Goal: Information Seeking & Learning: Learn about a topic

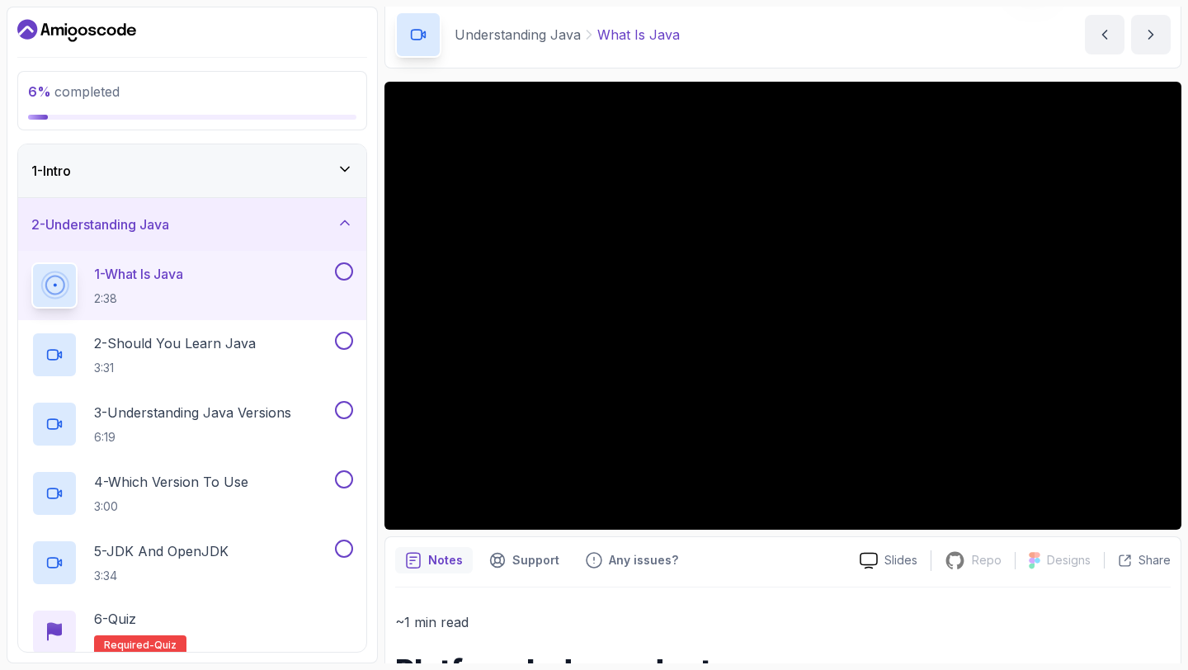
click at [346, 273] on button at bounding box center [344, 271] width 18 height 18
click at [345, 341] on button at bounding box center [344, 341] width 18 height 18
click at [342, 401] on button at bounding box center [344, 410] width 18 height 18
click at [344, 477] on button at bounding box center [344, 479] width 18 height 18
click at [337, 550] on button at bounding box center [344, 549] width 18 height 18
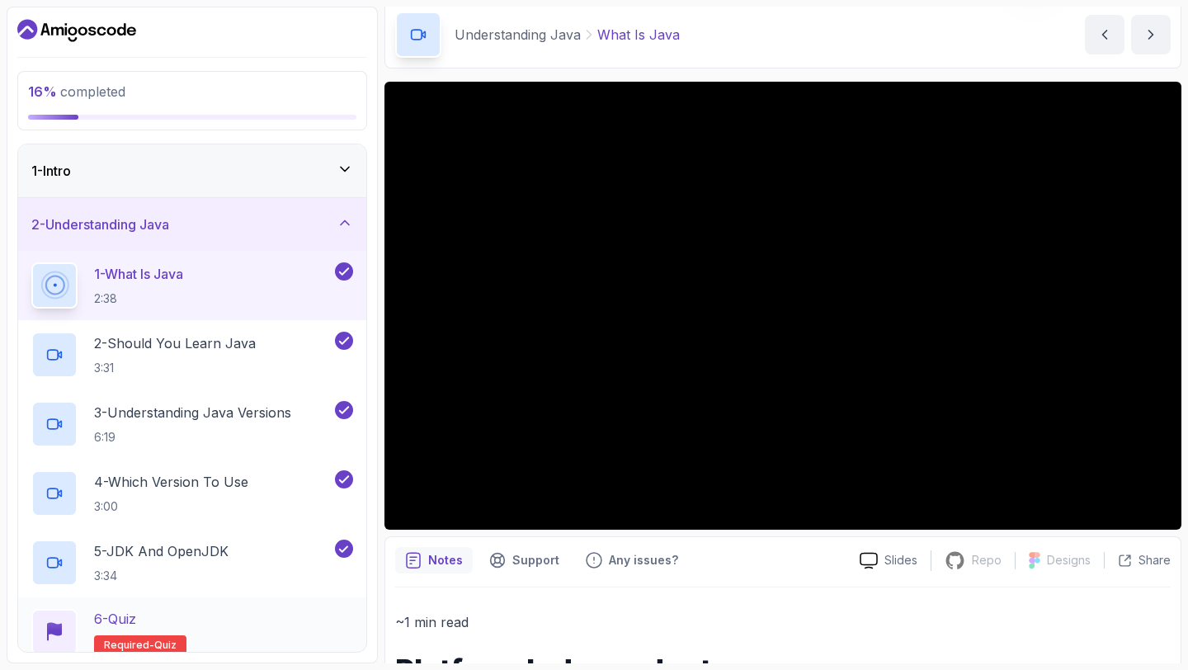
click at [240, 626] on div "6 - Quiz Required- quiz" at bounding box center [192, 632] width 322 height 46
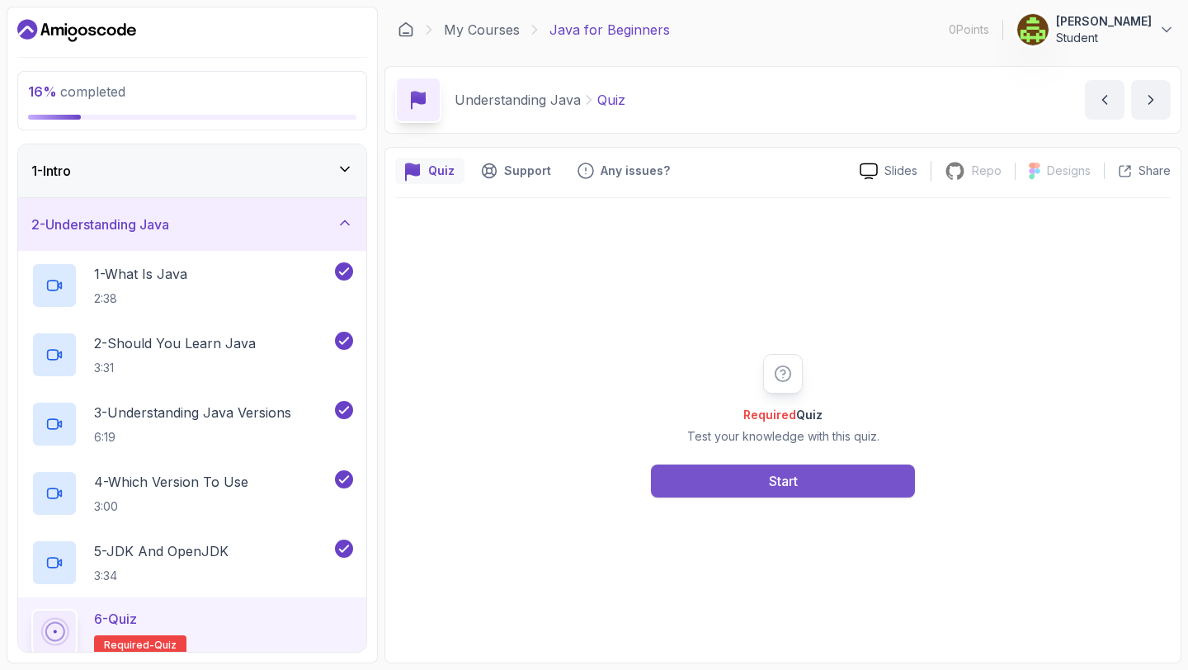
click at [714, 469] on button "Start" at bounding box center [783, 480] width 264 height 33
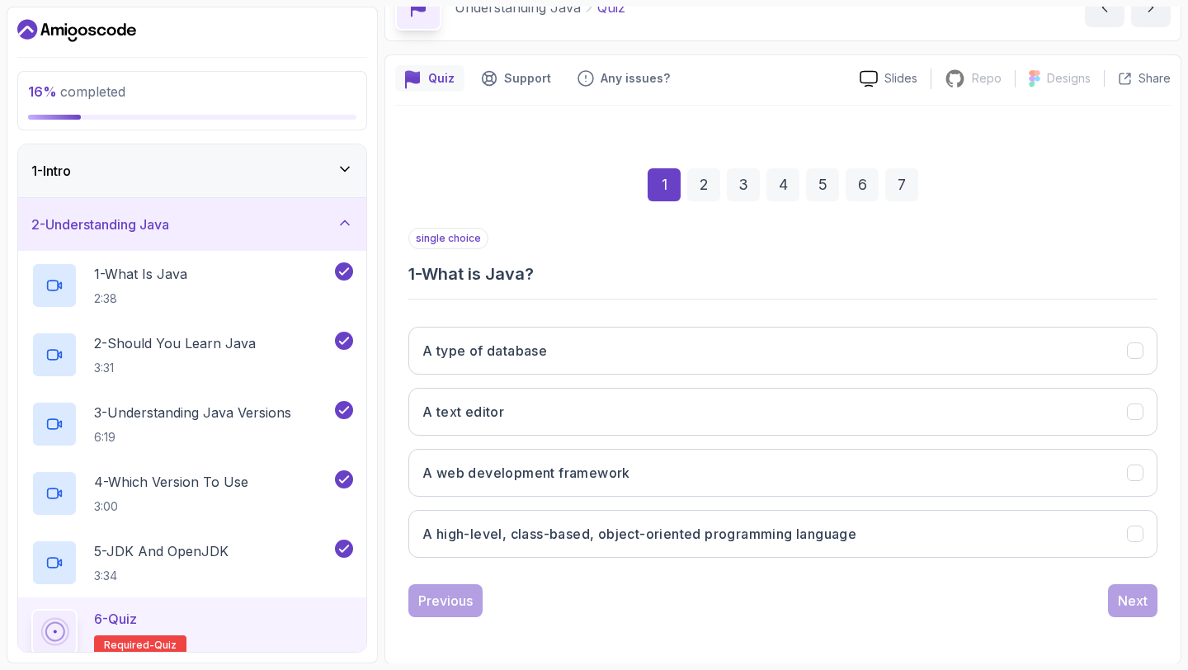
scroll to position [93, 0]
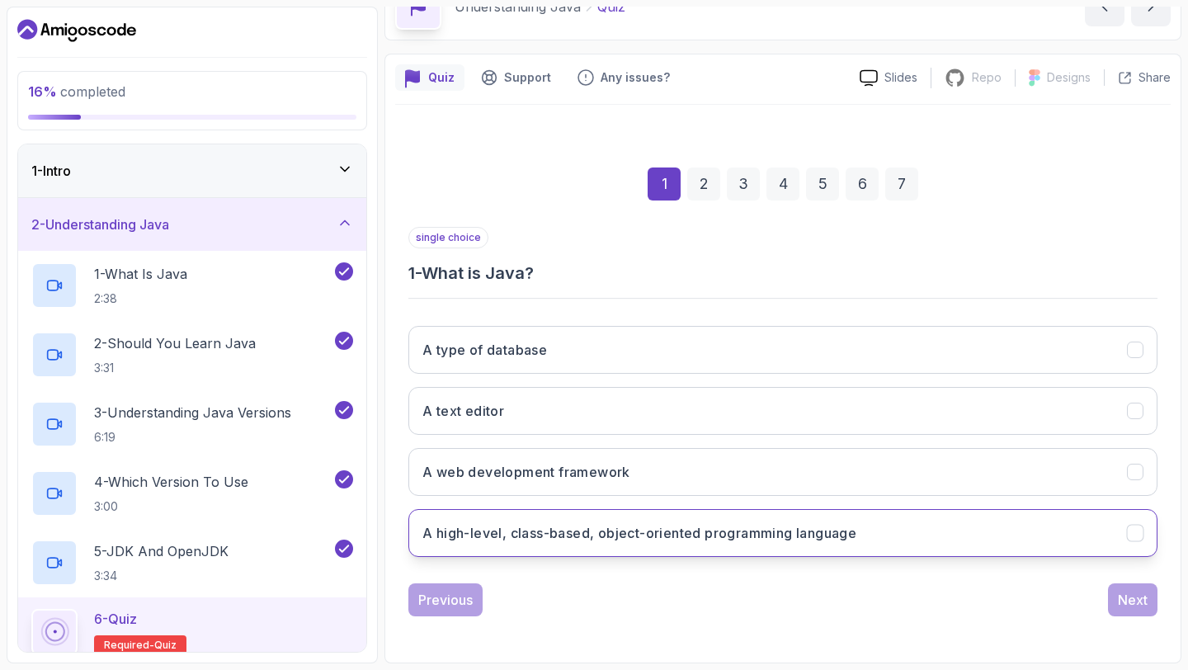
click at [713, 538] on h3 "A high-level, class-based, object-oriented programming language" at bounding box center [639, 533] width 434 height 20
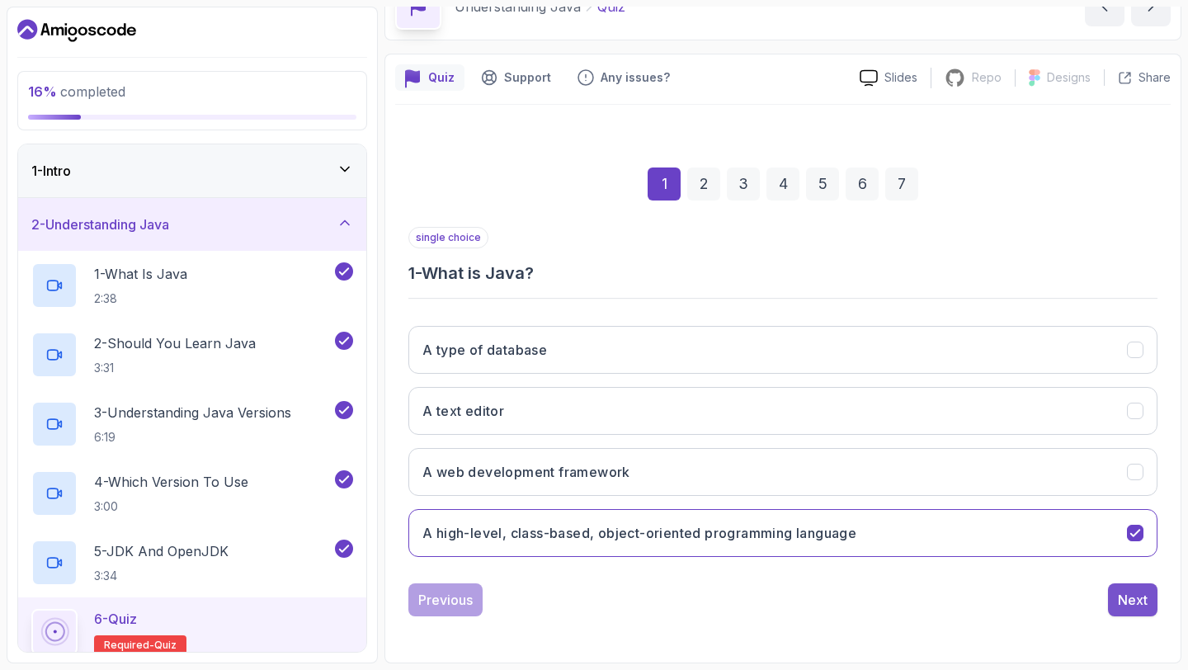
click at [1117, 596] on button "Next" at bounding box center [1132, 599] width 49 height 33
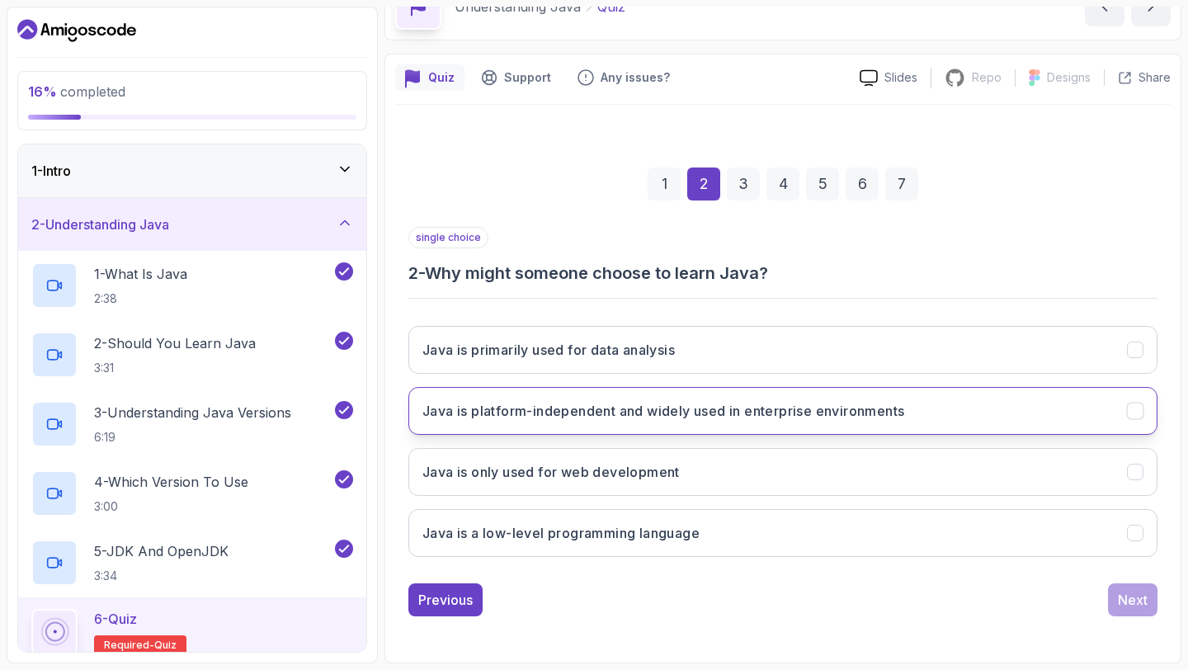
click at [790, 407] on h3 "Java is platform-independent and widely used in enterprise environments" at bounding box center [663, 411] width 482 height 20
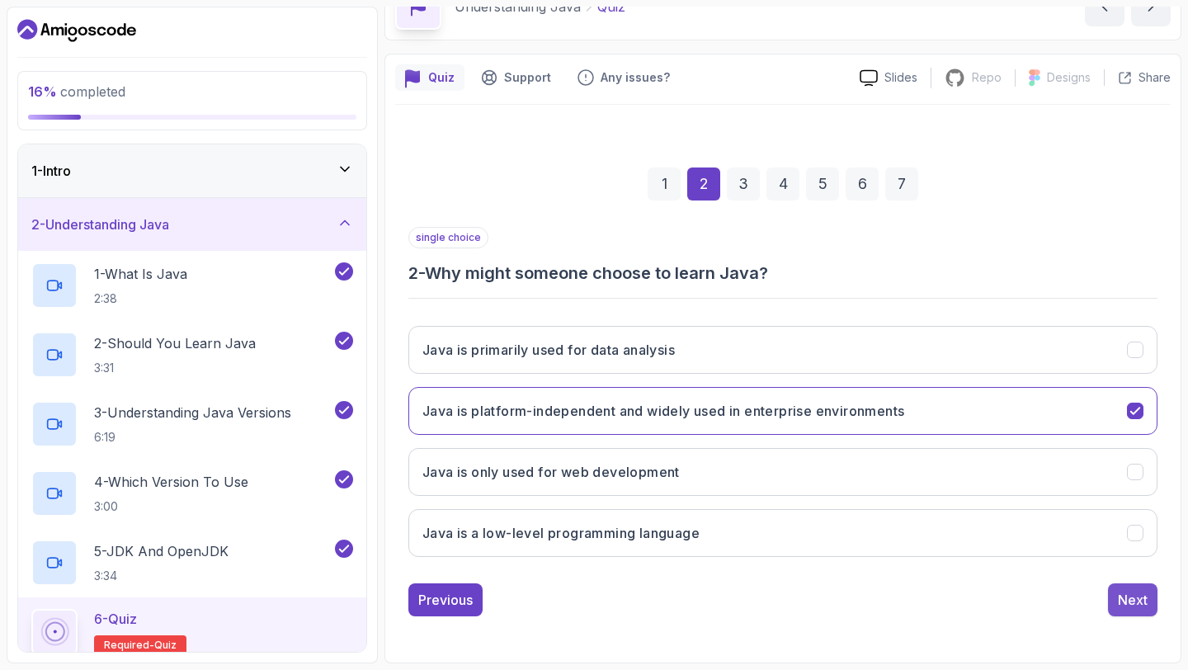
click at [1129, 594] on div "Next" at bounding box center [1133, 600] width 30 height 20
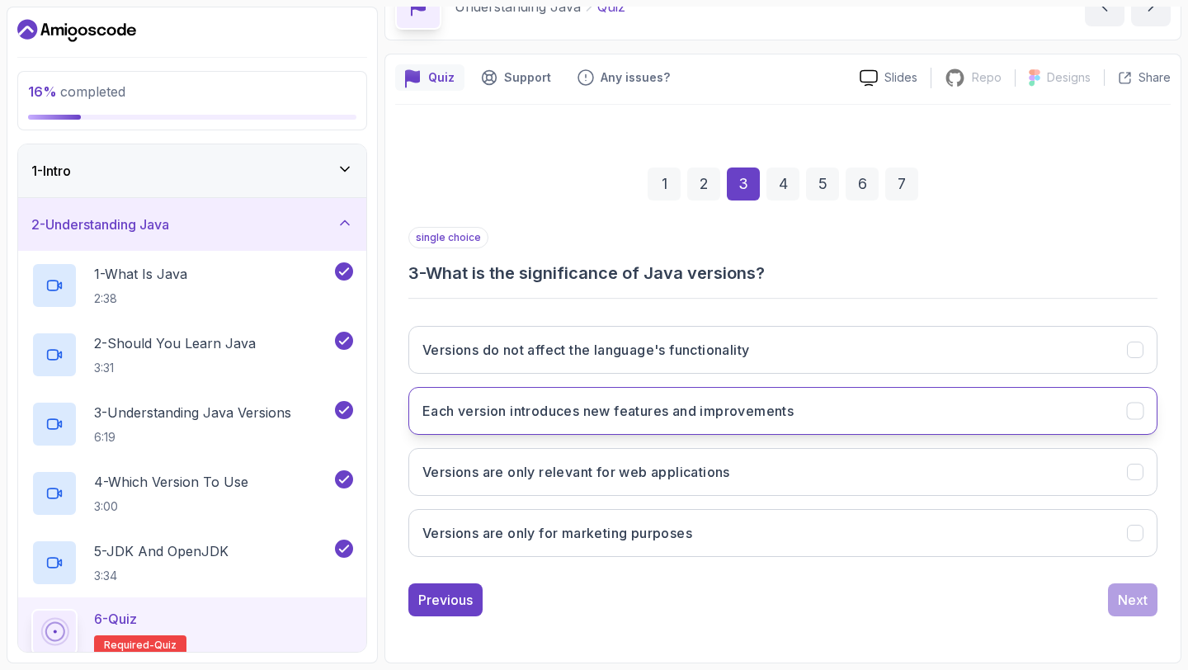
click at [790, 412] on h3 "Each version introduces new features and improvements" at bounding box center [607, 411] width 371 height 20
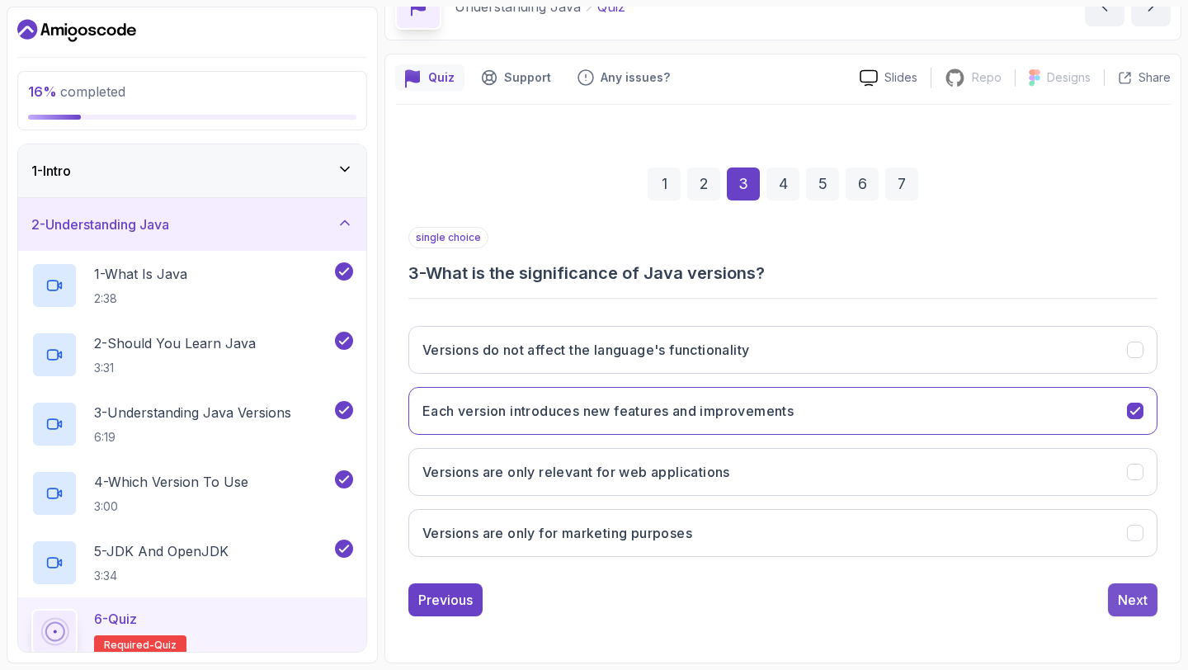
click at [1124, 606] on div "Next" at bounding box center [1133, 600] width 30 height 20
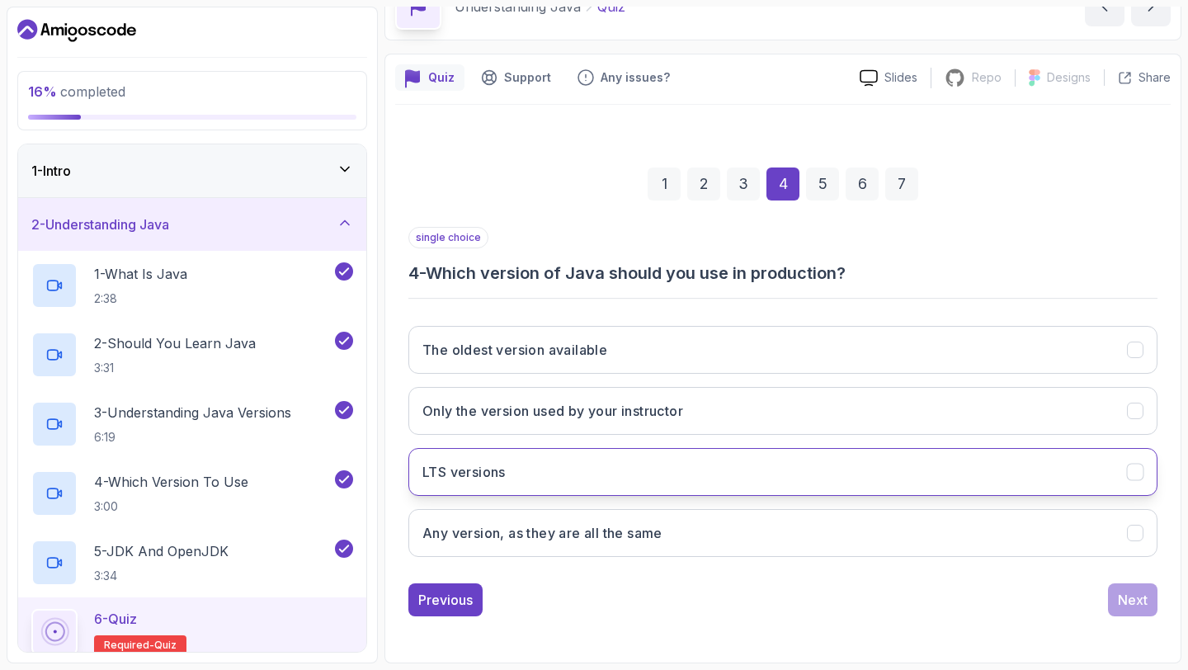
click at [747, 469] on button "LTS versions" at bounding box center [782, 472] width 749 height 48
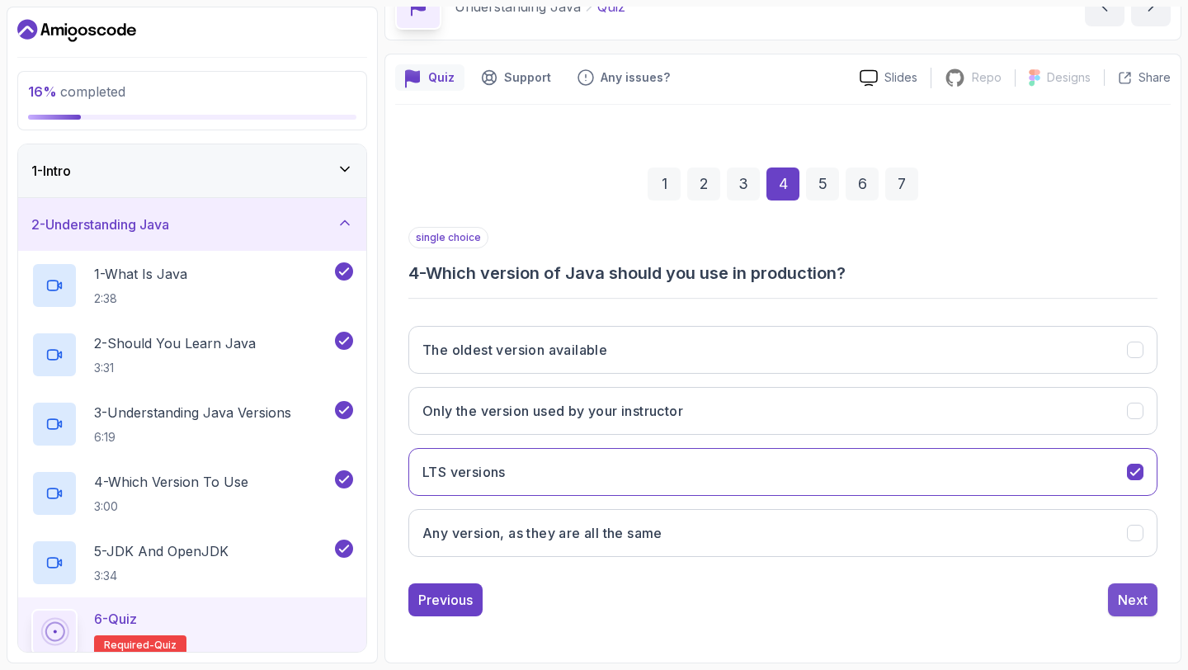
click at [1133, 596] on div "Next" at bounding box center [1133, 600] width 30 height 20
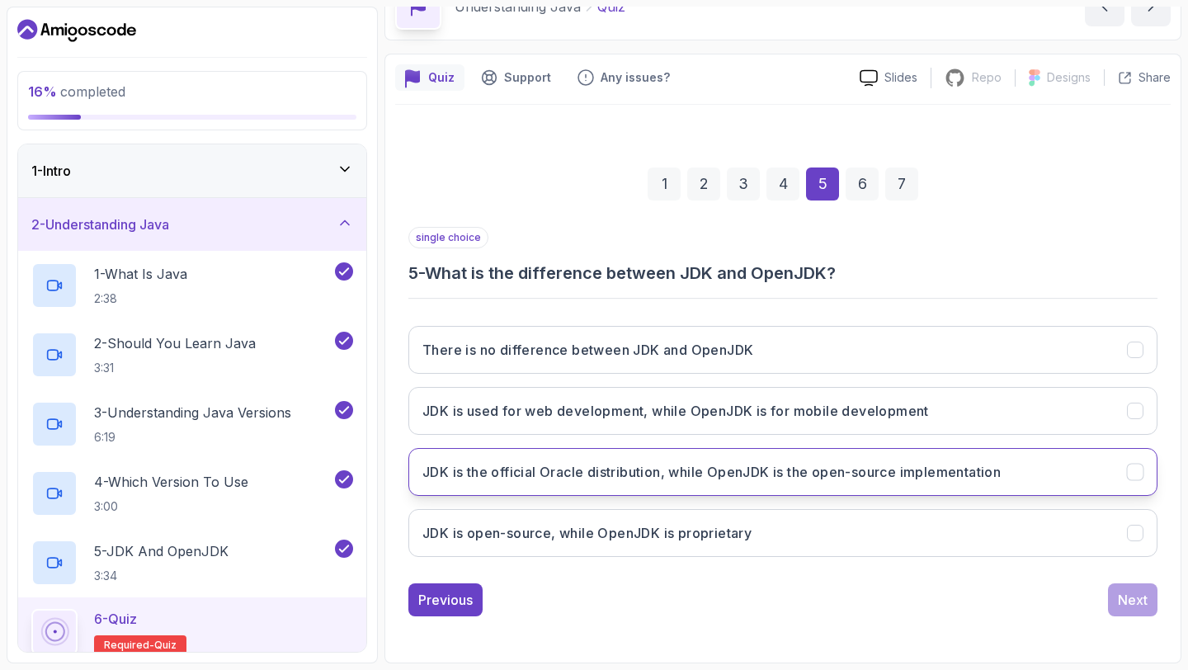
click at [926, 467] on h3 "JDK is the official Oracle distribution, while OpenJDK is the open-source imple…" at bounding box center [711, 472] width 578 height 20
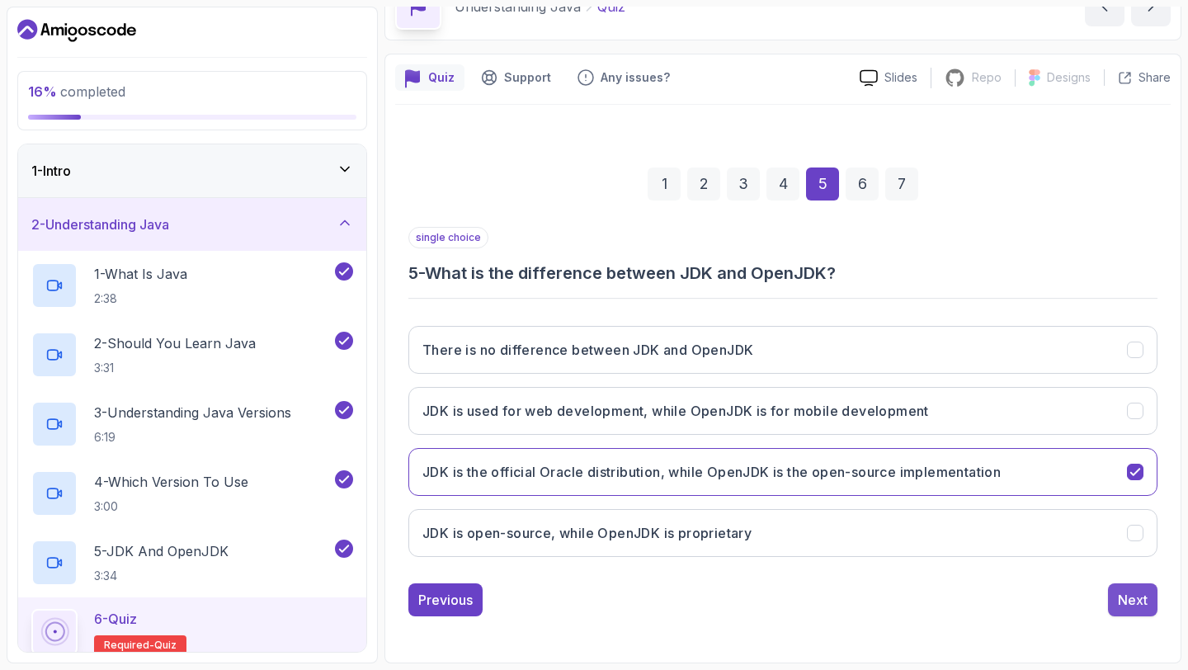
click at [1143, 601] on div "Next" at bounding box center [1133, 600] width 30 height 20
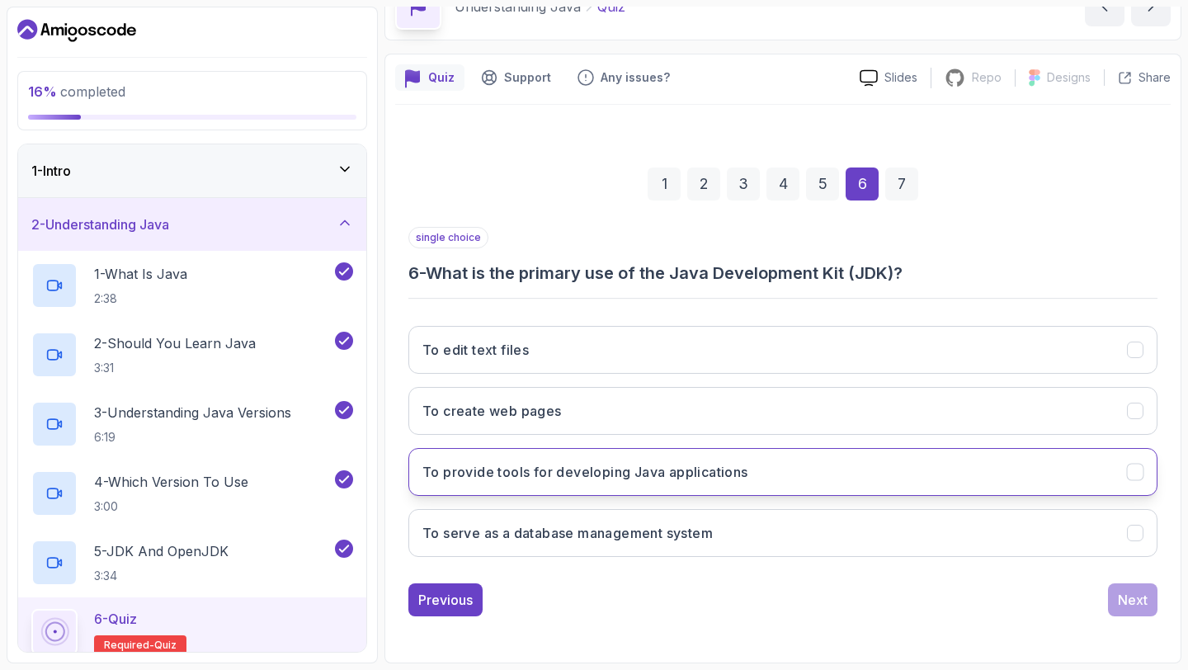
click at [846, 477] on button "To provide tools for developing Java applications" at bounding box center [782, 472] width 749 height 48
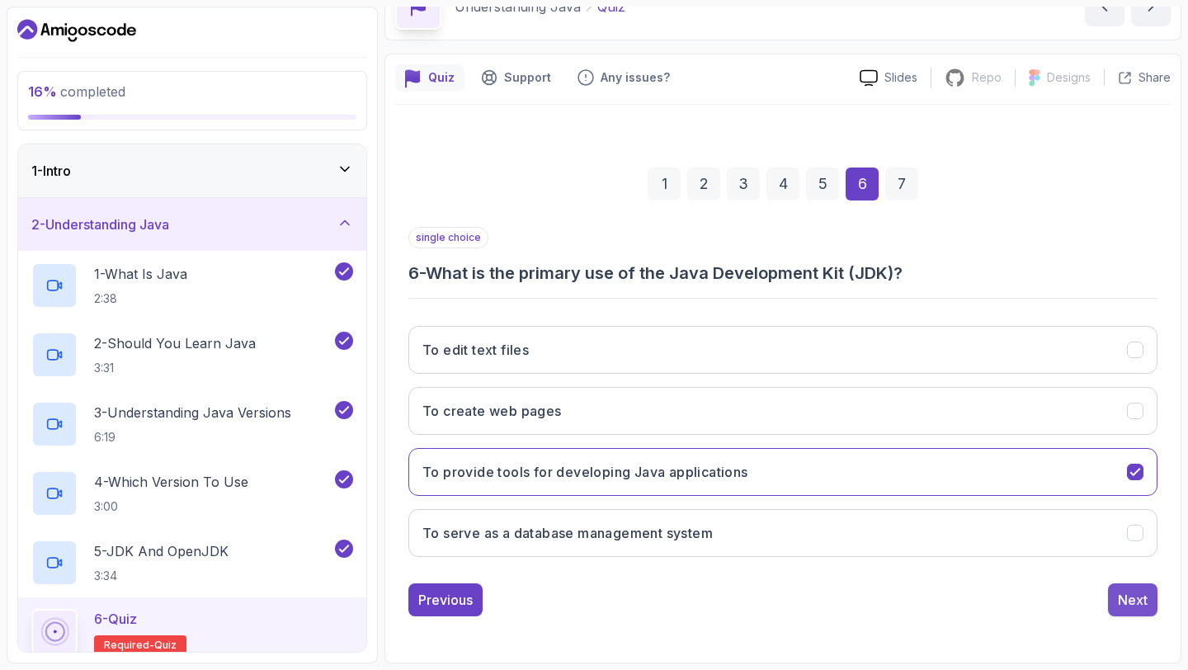
click at [1140, 608] on div "Next" at bounding box center [1133, 600] width 30 height 20
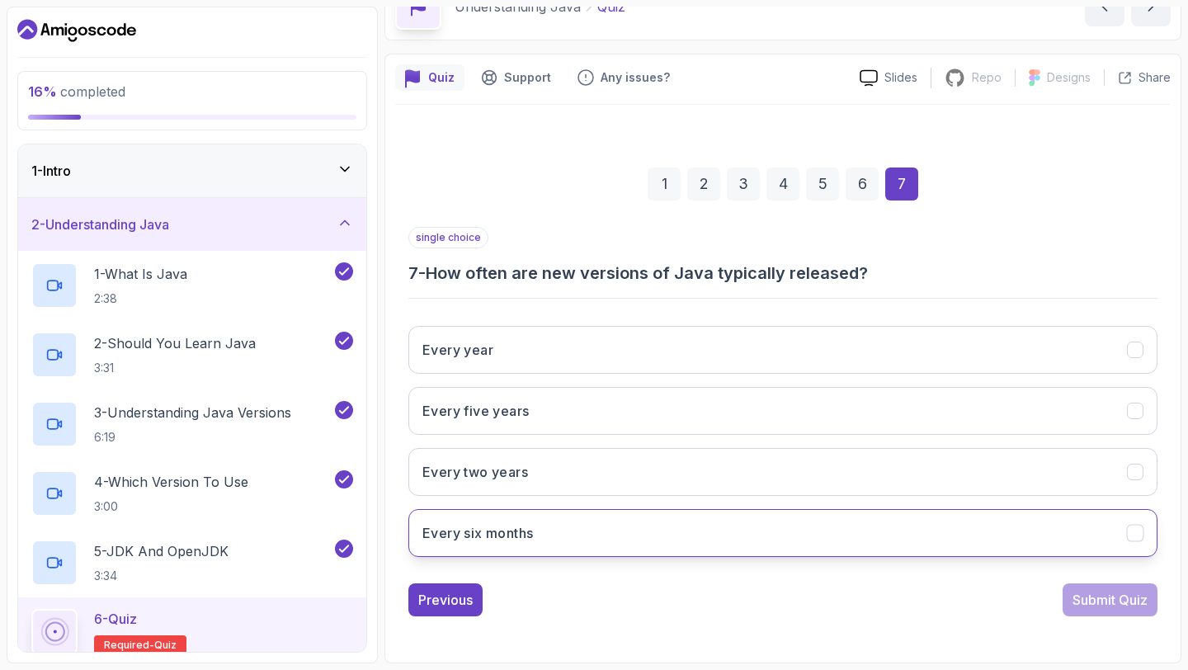
click at [880, 534] on button "Every six months" at bounding box center [782, 533] width 749 height 48
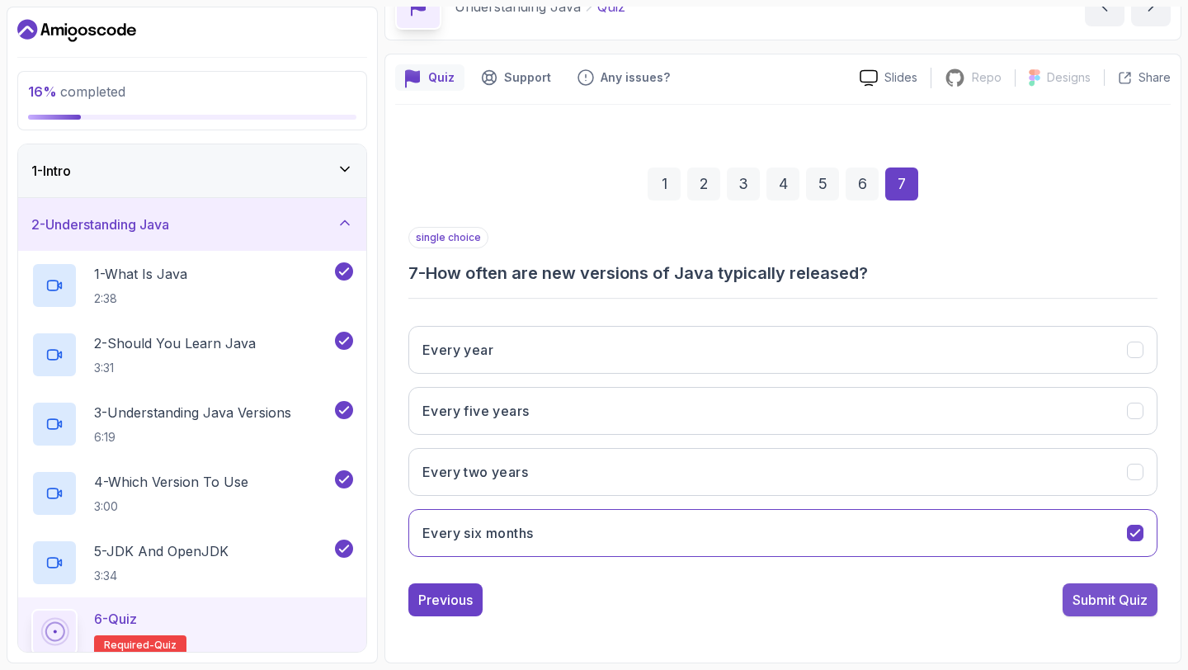
click at [1082, 597] on div "Submit Quiz" at bounding box center [1109, 600] width 75 height 20
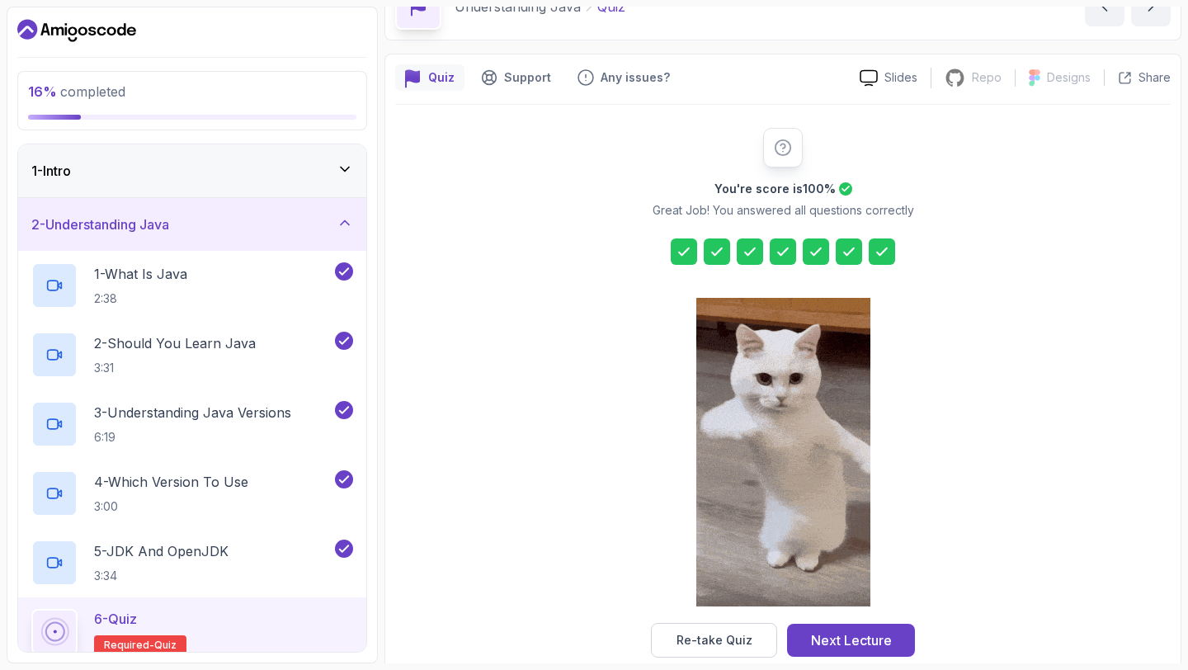
scroll to position [121, 0]
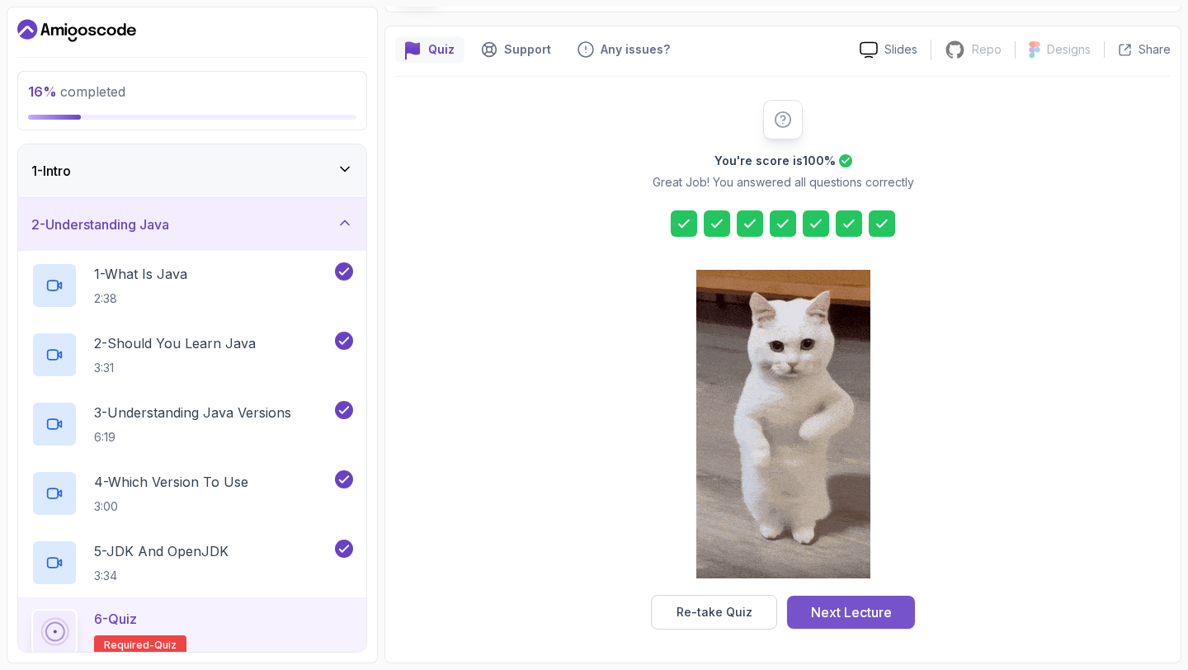
click at [842, 610] on div "Next Lecture" at bounding box center [851, 612] width 81 height 20
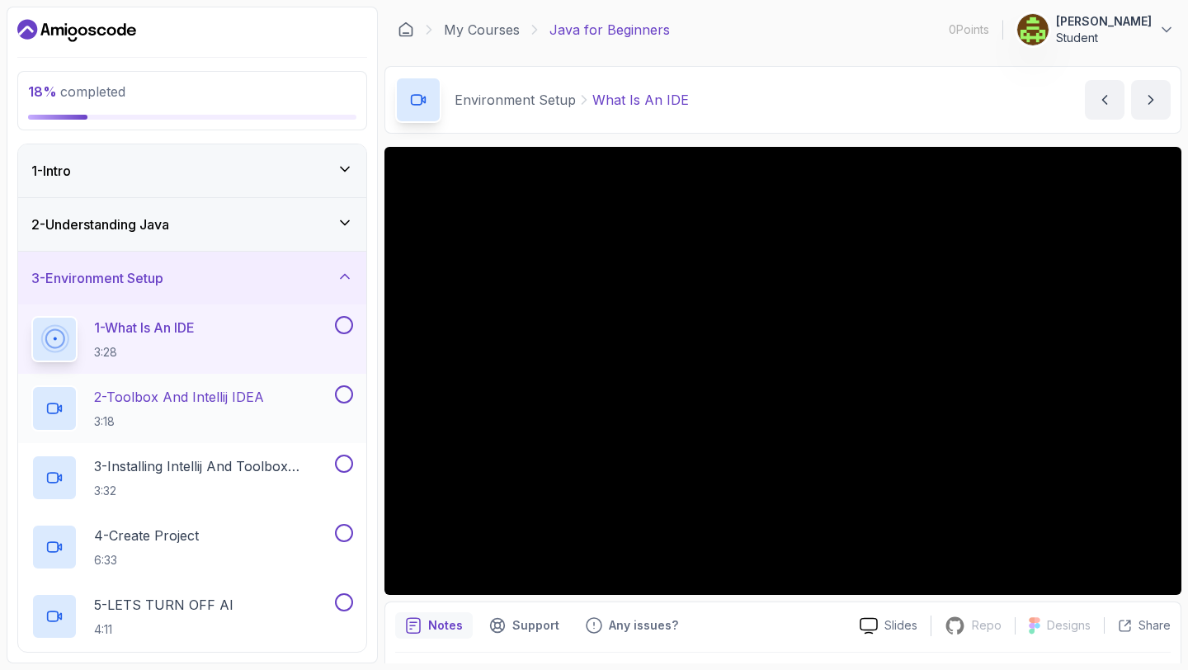
click at [276, 418] on div "2 - Toolbox And Intellij IDEA 3:18" at bounding box center [181, 408] width 300 height 46
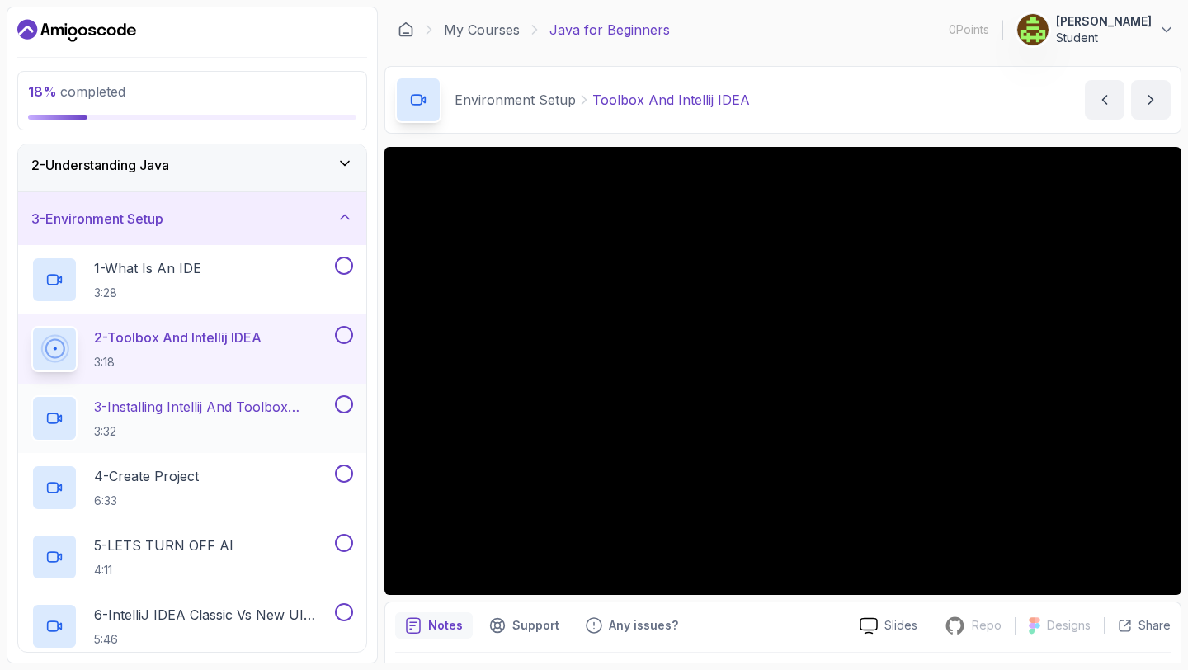
scroll to position [64, 0]
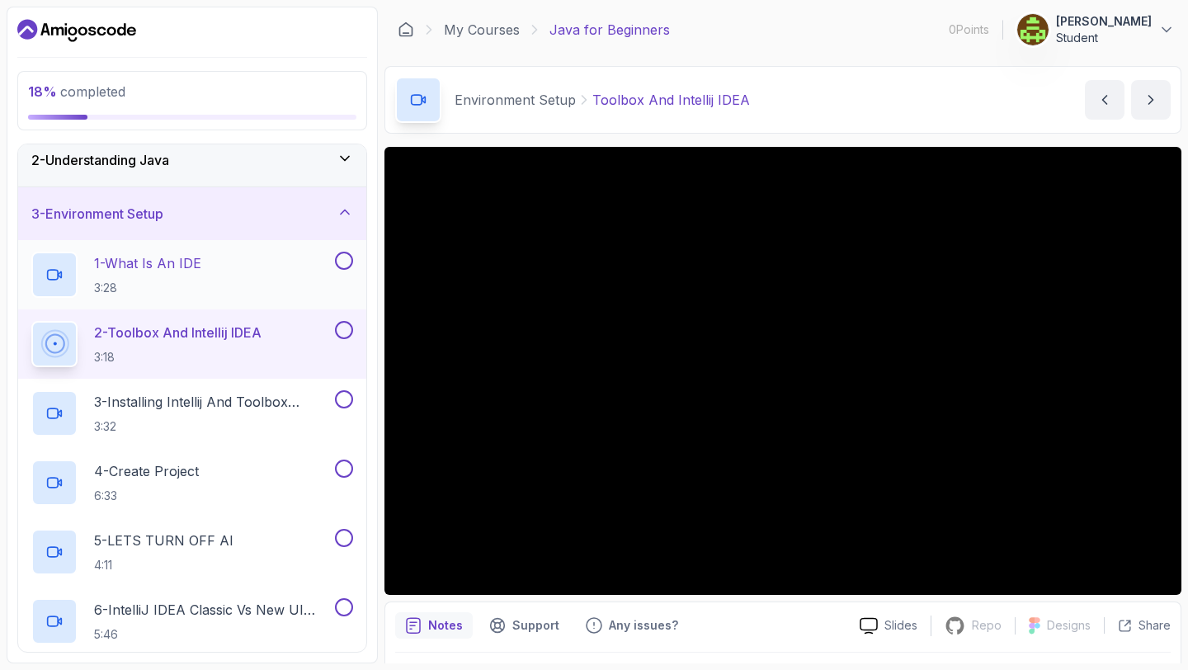
click at [345, 260] on button at bounding box center [344, 261] width 18 height 18
click at [346, 327] on button at bounding box center [344, 330] width 18 height 18
click at [283, 405] on p "3 - Installing Intellij And Toolbox Configuration" at bounding box center [213, 402] width 238 height 20
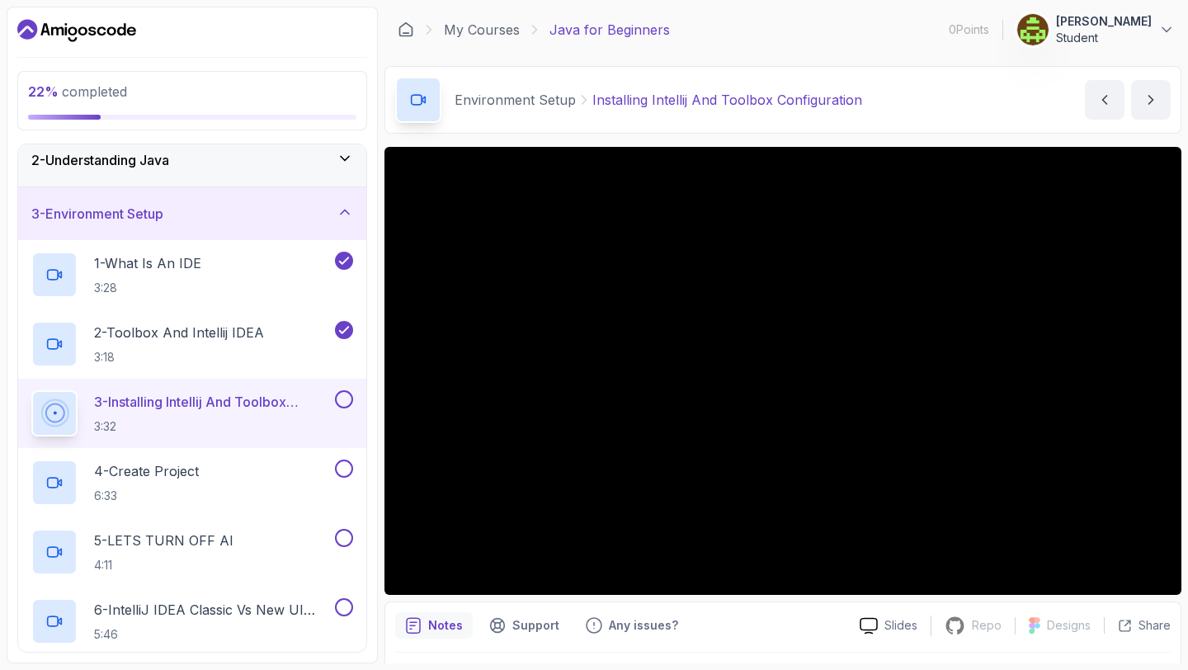
click at [347, 398] on button at bounding box center [344, 399] width 18 height 18
click at [230, 484] on div "4 - Create Project 6:33" at bounding box center [181, 482] width 300 height 46
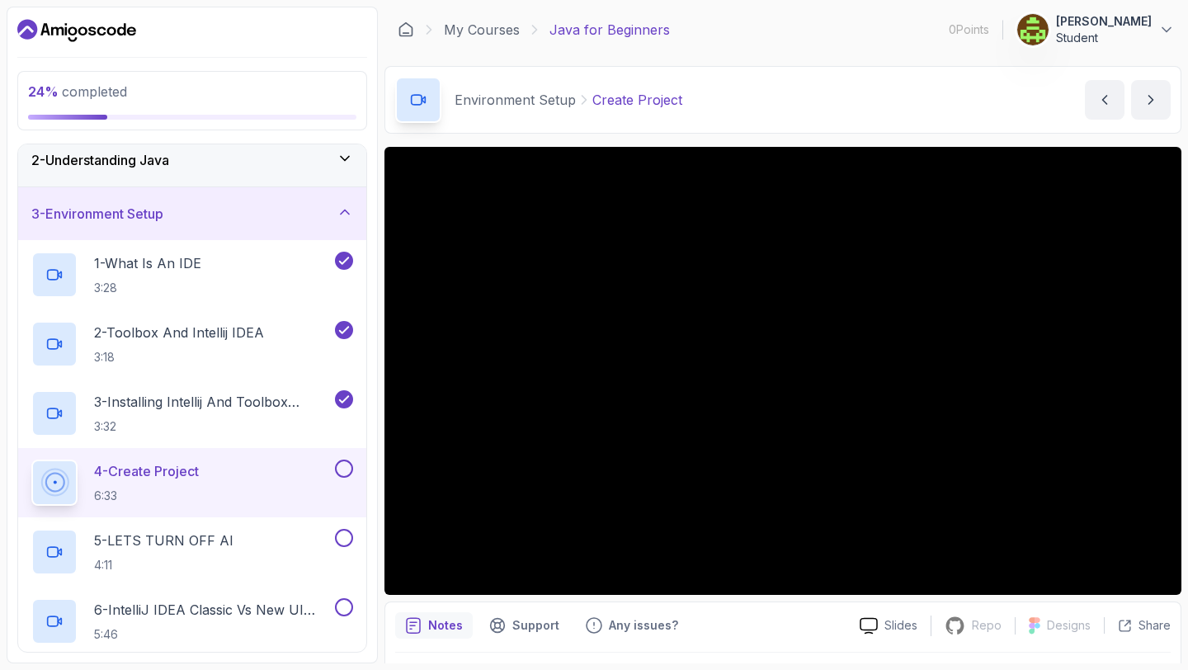
click at [785, 615] on div "Notes Support Any issues?" at bounding box center [620, 625] width 451 height 26
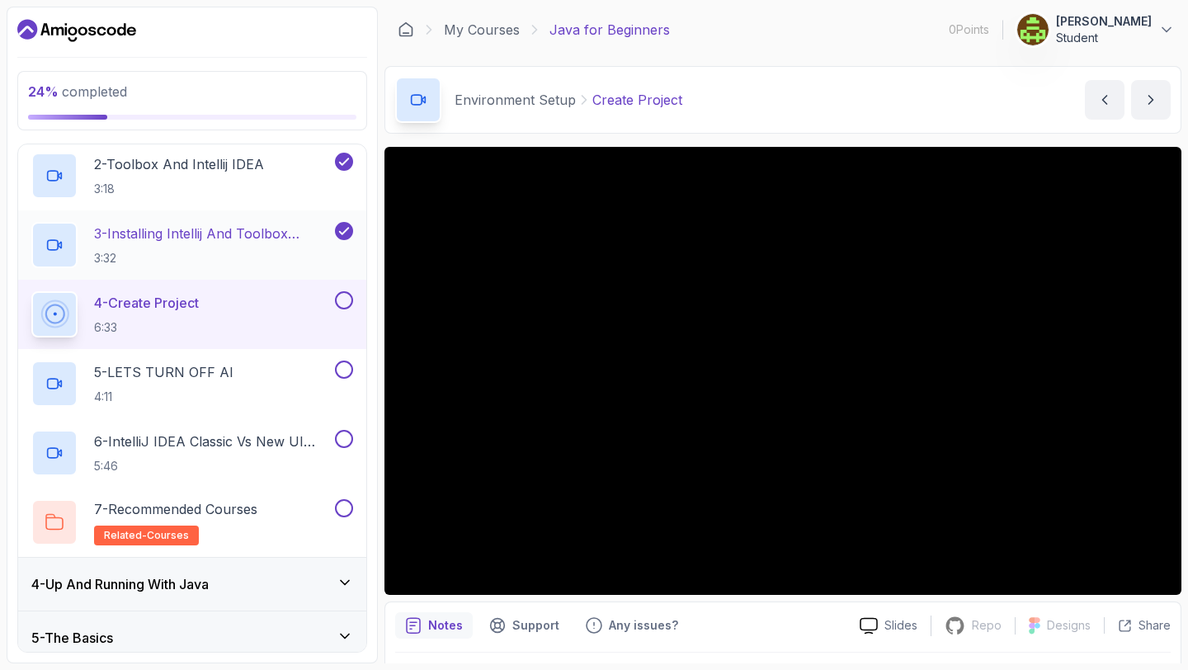
scroll to position [351, 0]
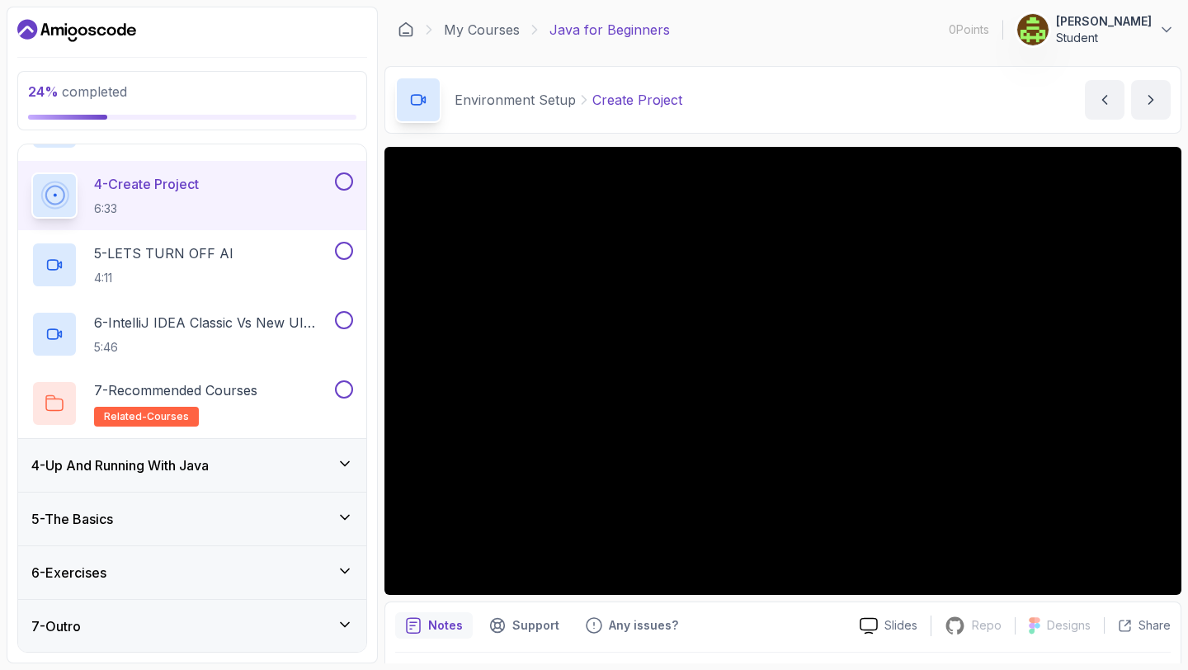
click at [233, 574] on div "6 - Exercises" at bounding box center [192, 573] width 322 height 20
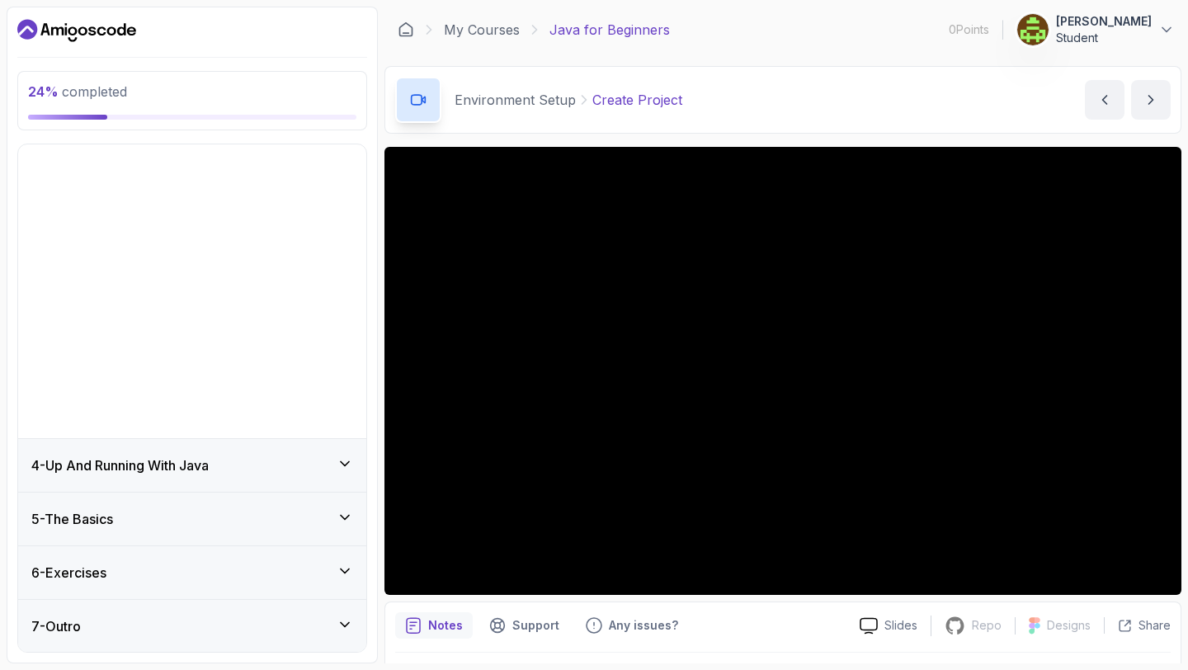
scroll to position [0, 0]
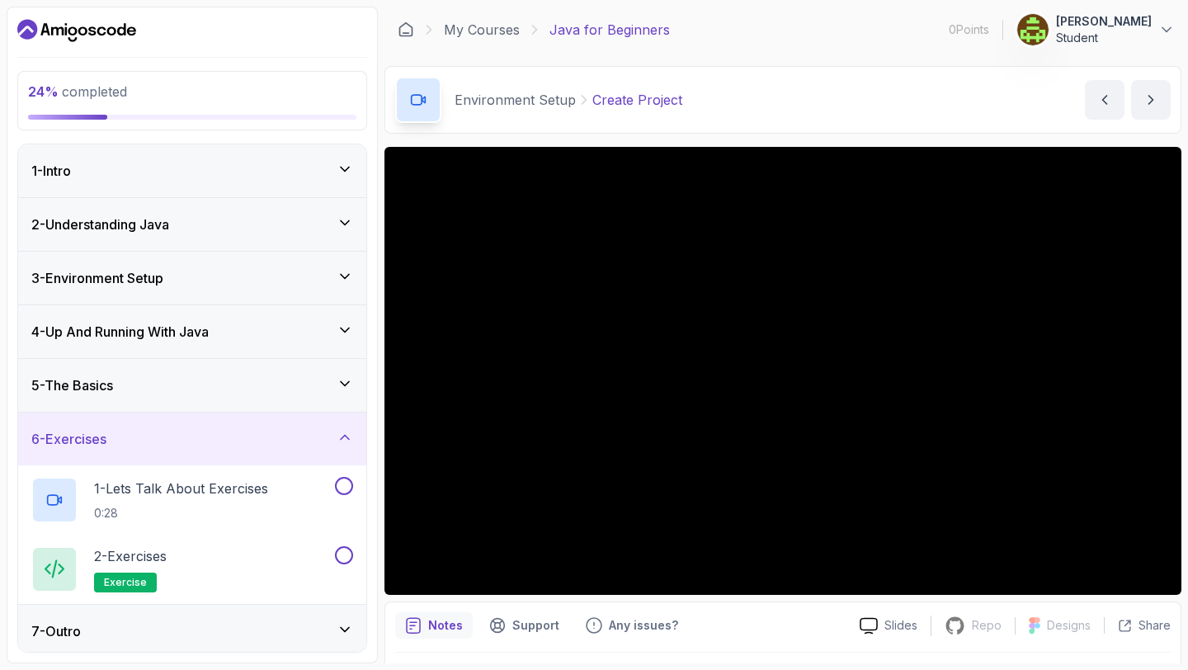
click at [334, 395] on div "5 - The Basics" at bounding box center [192, 385] width 348 height 53
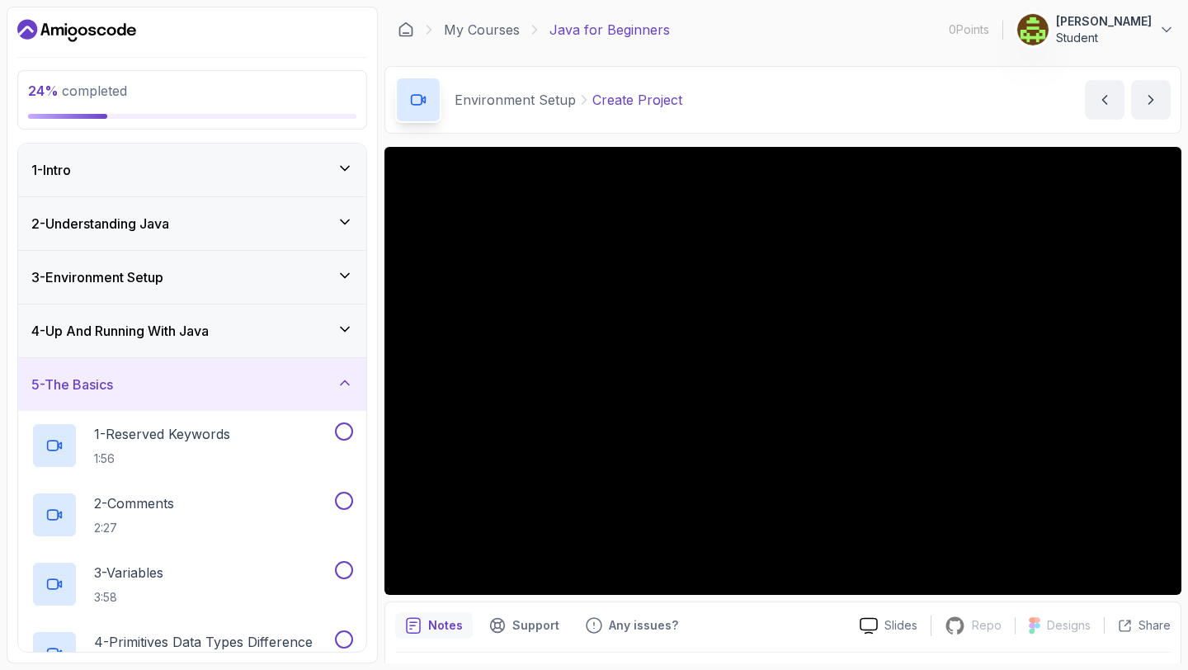
click at [341, 384] on icon at bounding box center [345, 383] width 8 height 4
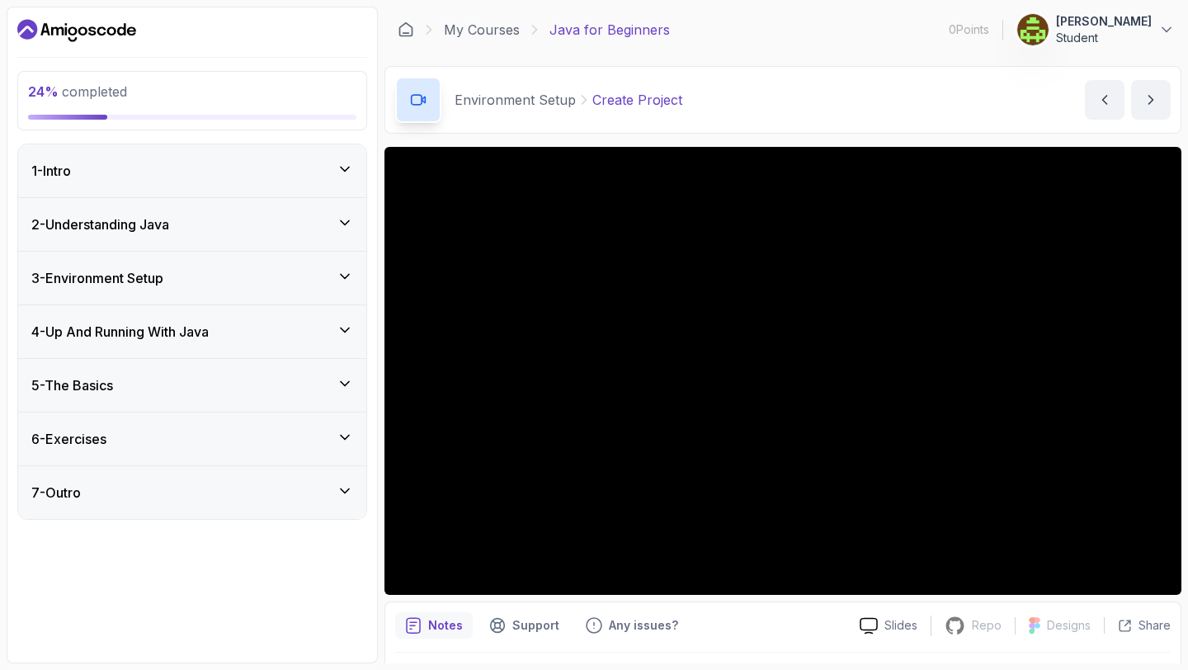
click at [332, 233] on div "2 - Understanding Java" at bounding box center [192, 224] width 322 height 20
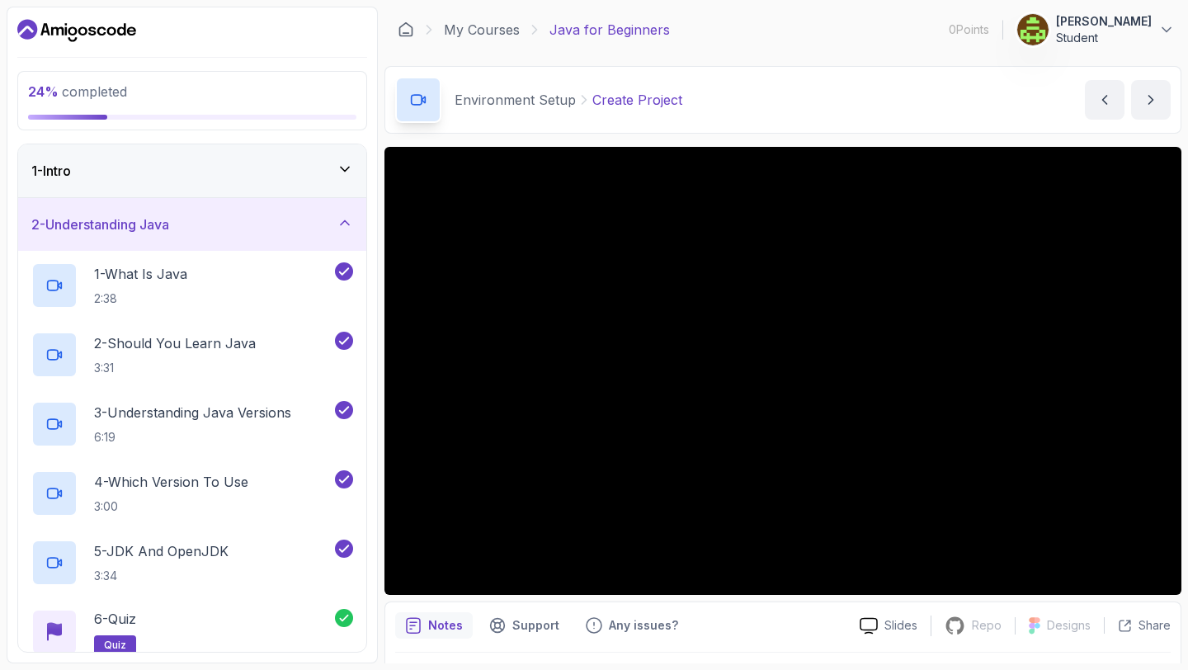
click at [327, 224] on div "2 - Understanding Java" at bounding box center [192, 224] width 322 height 20
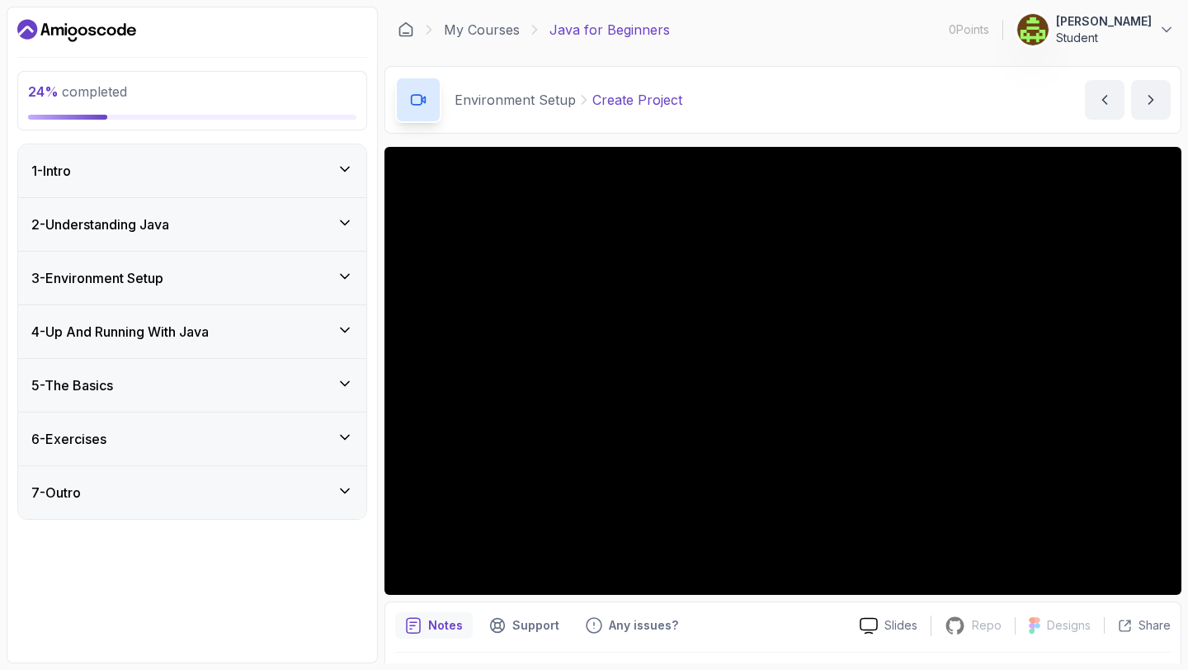
click at [326, 276] on div "3 - Environment Setup" at bounding box center [192, 278] width 322 height 20
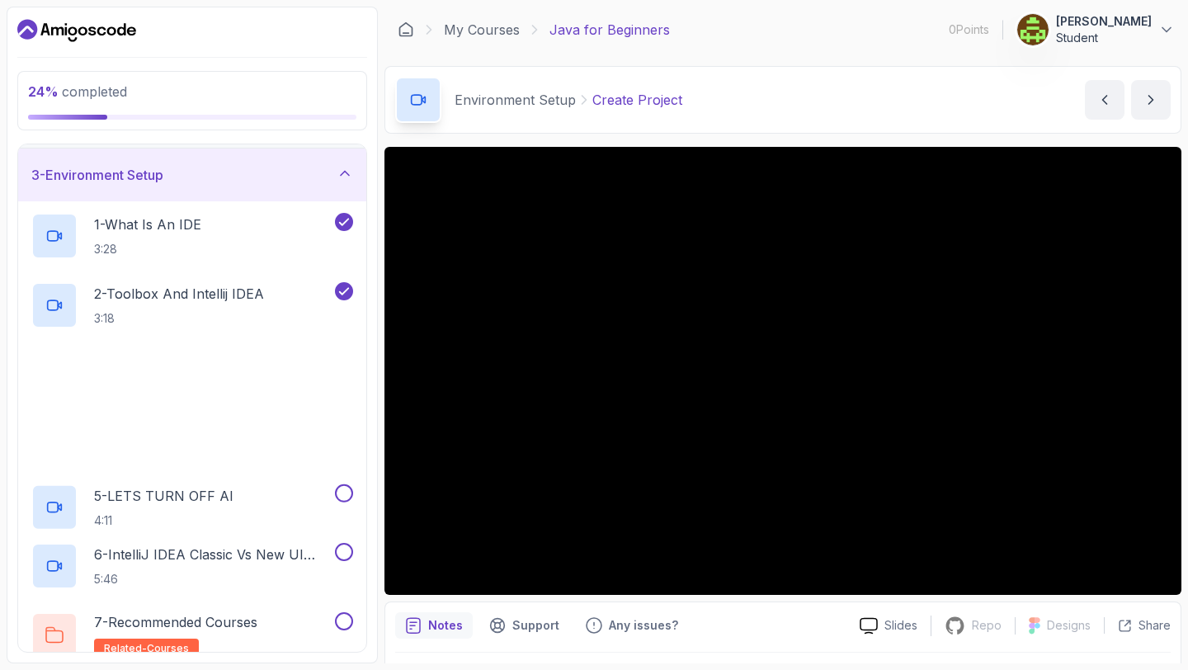
scroll to position [106, 0]
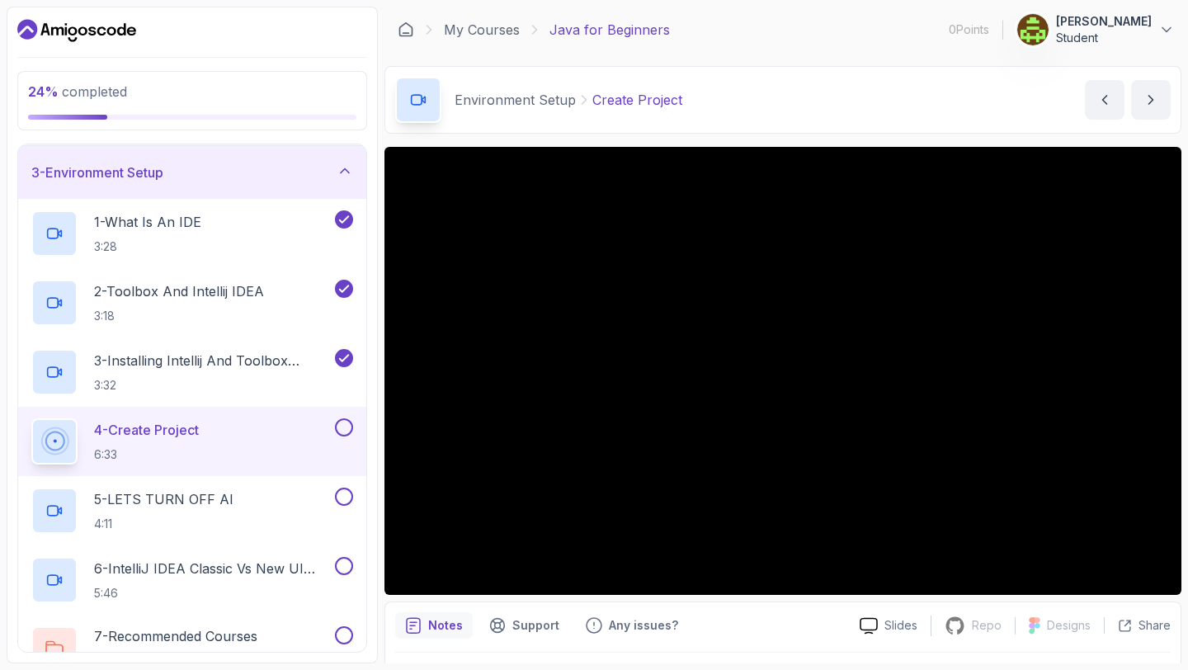
click at [346, 427] on button at bounding box center [344, 427] width 18 height 18
click at [242, 503] on div "5 - LETS TURN OFF AI 4:11" at bounding box center [181, 511] width 300 height 46
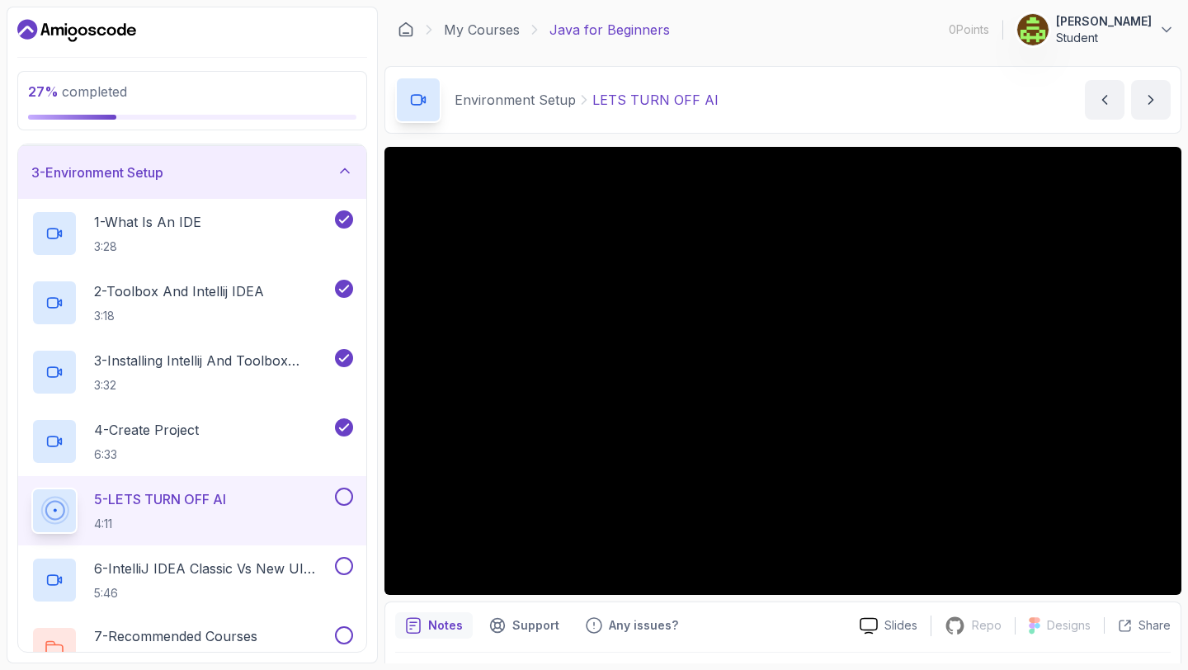
click at [344, 493] on button at bounding box center [344, 497] width 18 height 18
click at [286, 554] on div "6 - IntelliJ IDEA Classic Vs New UI (User Interface) 5:46" at bounding box center [192, 579] width 348 height 69
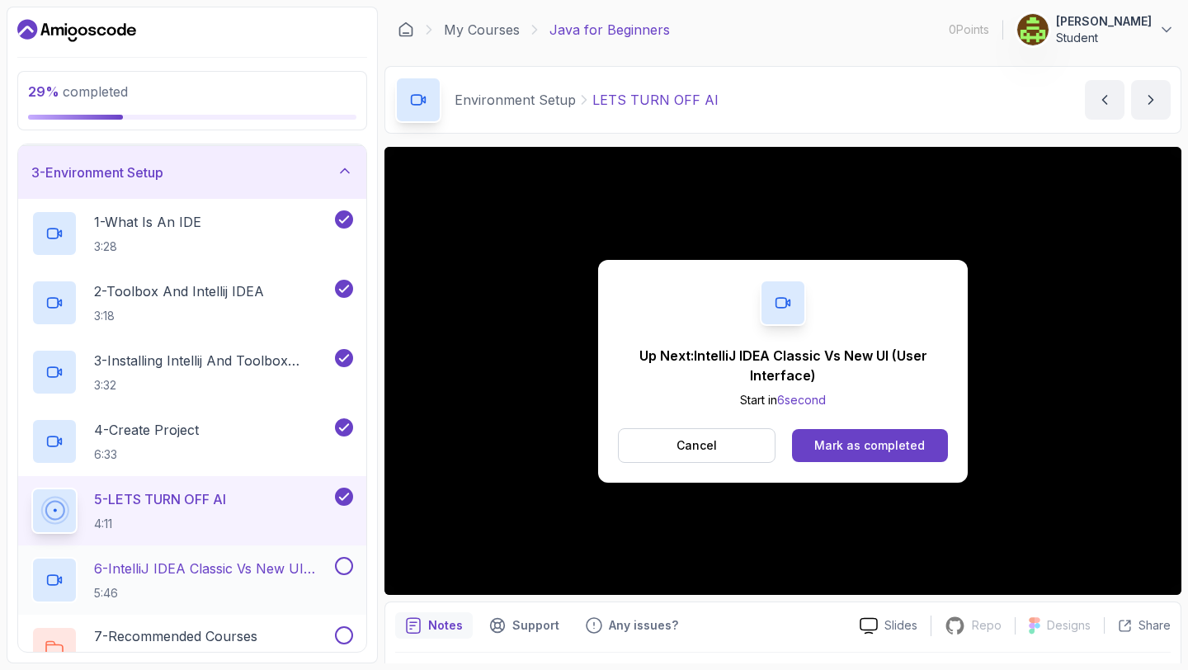
click at [249, 579] on h2 "6 - IntelliJ IDEA Classic Vs New UI (User Interface) 5:46" at bounding box center [213, 579] width 238 height 43
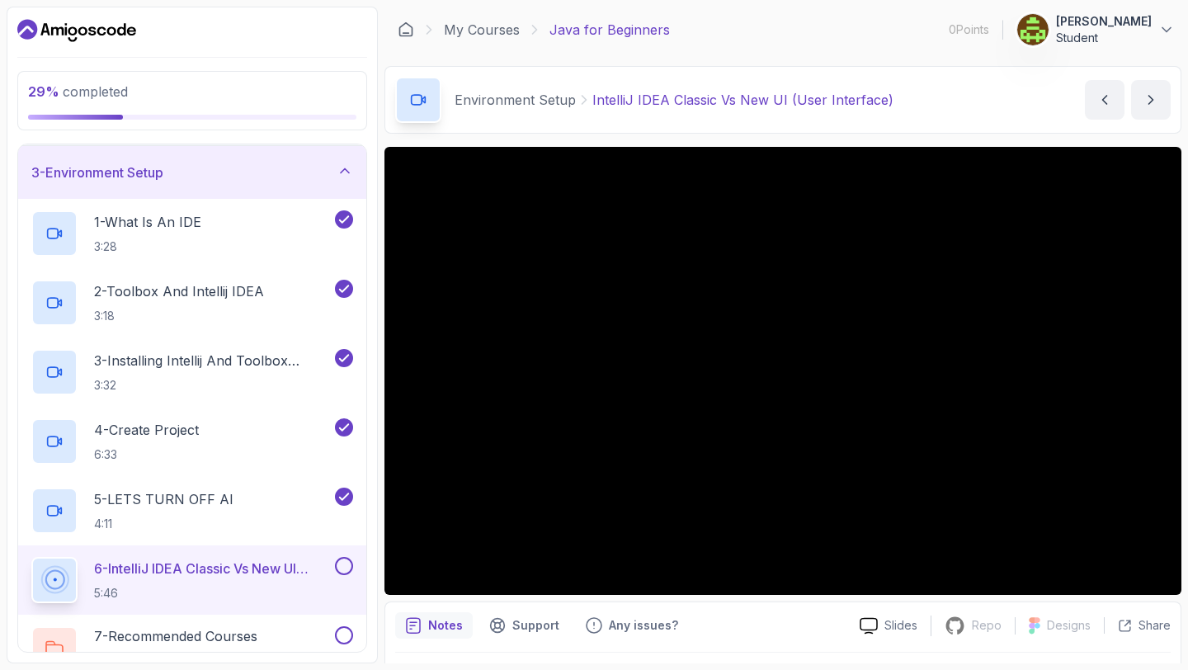
click at [342, 562] on button at bounding box center [344, 566] width 18 height 18
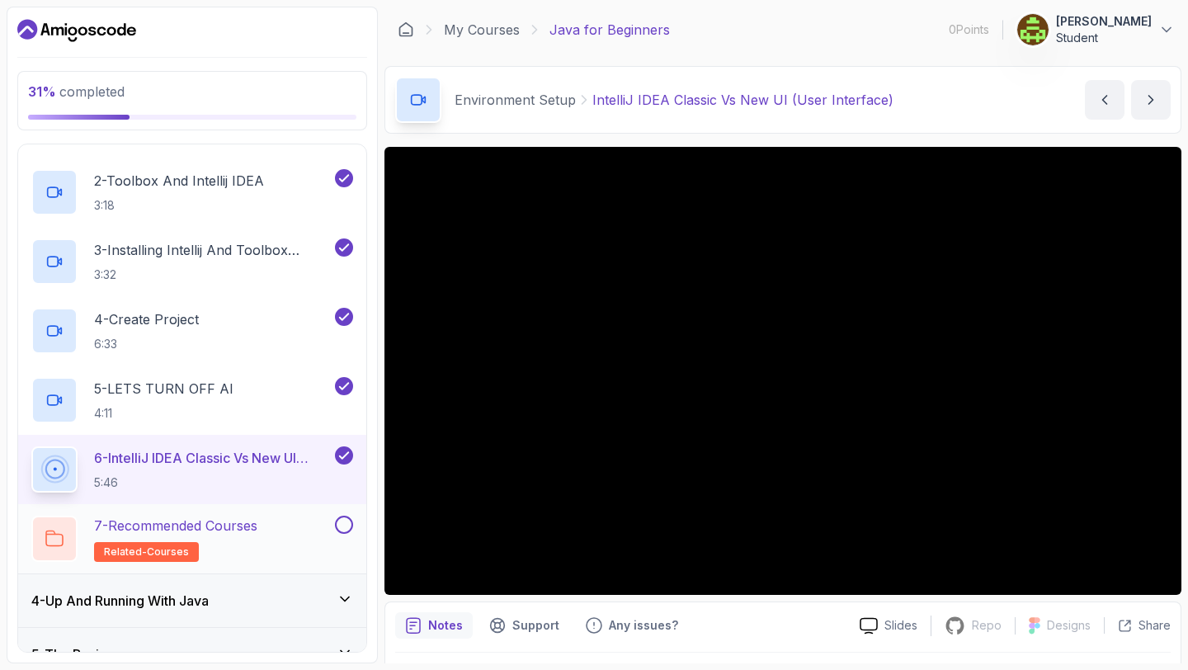
scroll to position [217, 0]
click at [252, 510] on div "7 - Recommended Courses related-courses" at bounding box center [192, 537] width 348 height 69
click at [281, 540] on div "7 - Recommended Courses related-courses" at bounding box center [181, 538] width 300 height 46
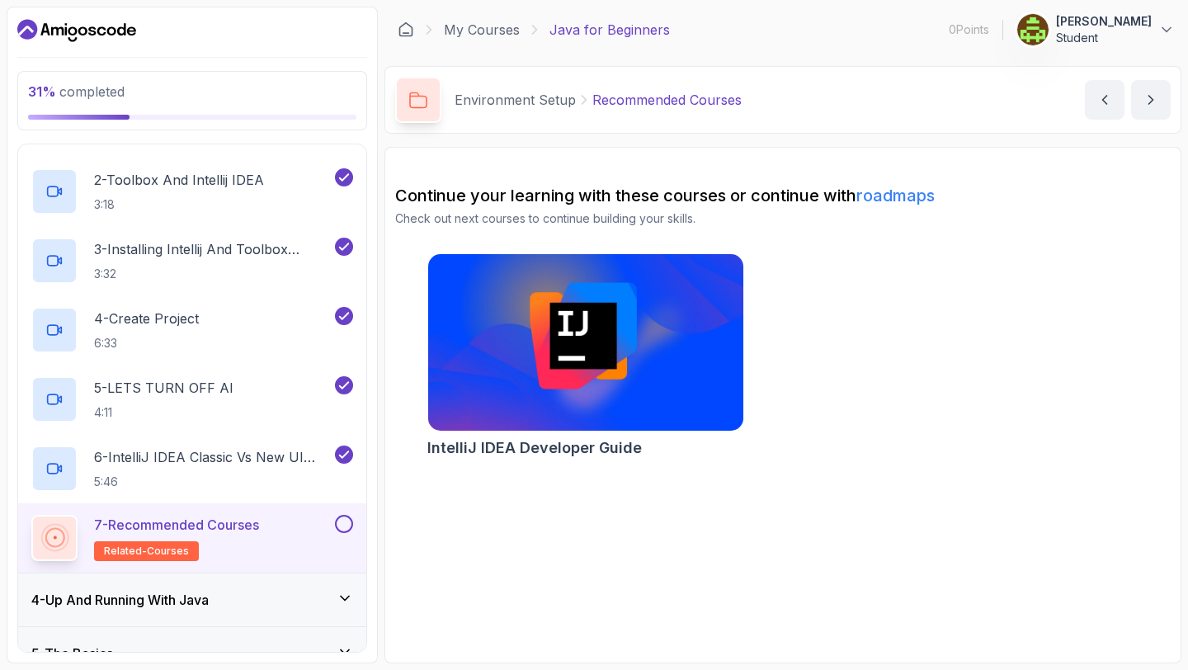
click at [339, 522] on button at bounding box center [344, 524] width 18 height 18
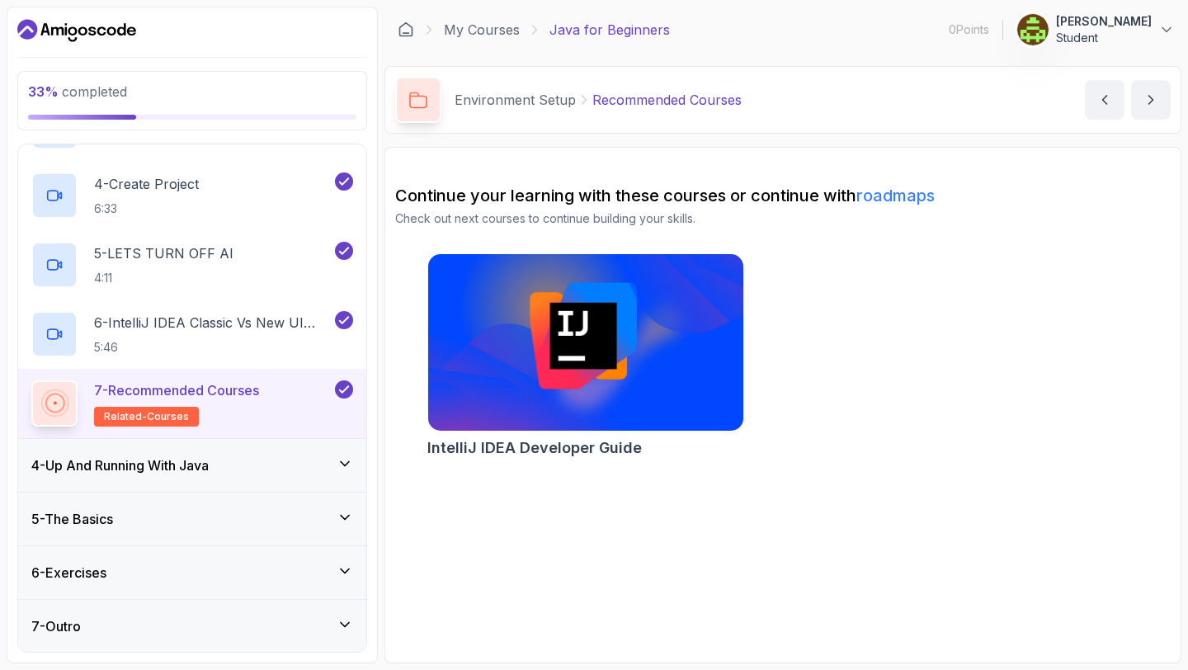
click at [240, 464] on div "4 - Up And Running With Java" at bounding box center [192, 465] width 322 height 20
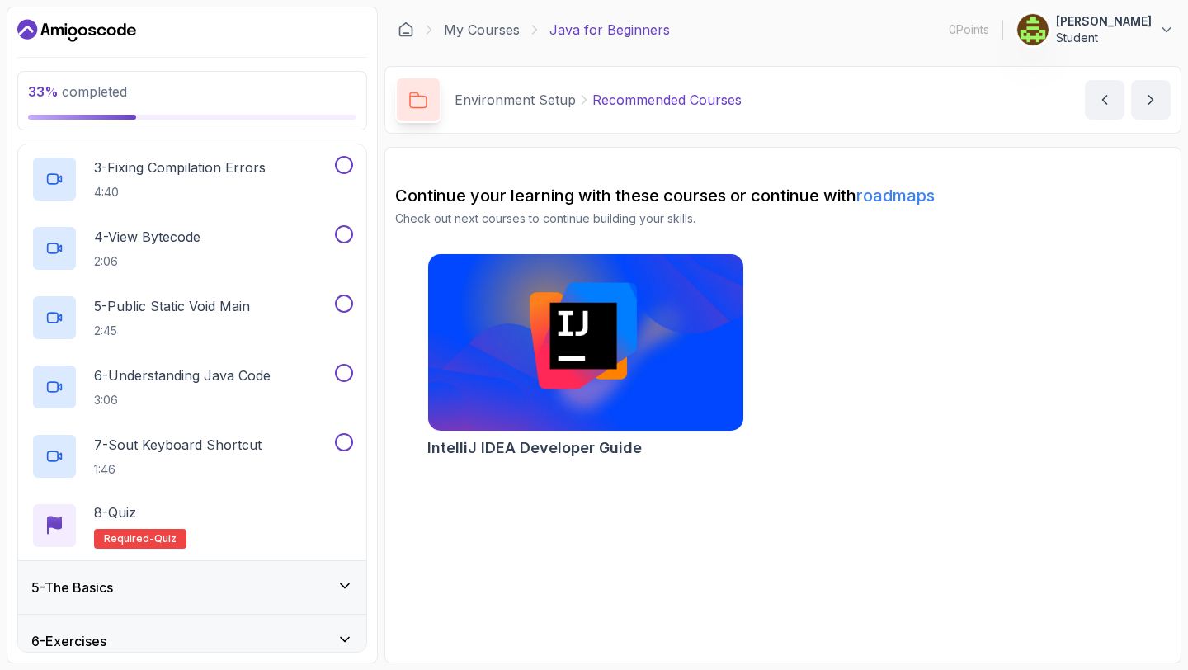
scroll to position [421, 0]
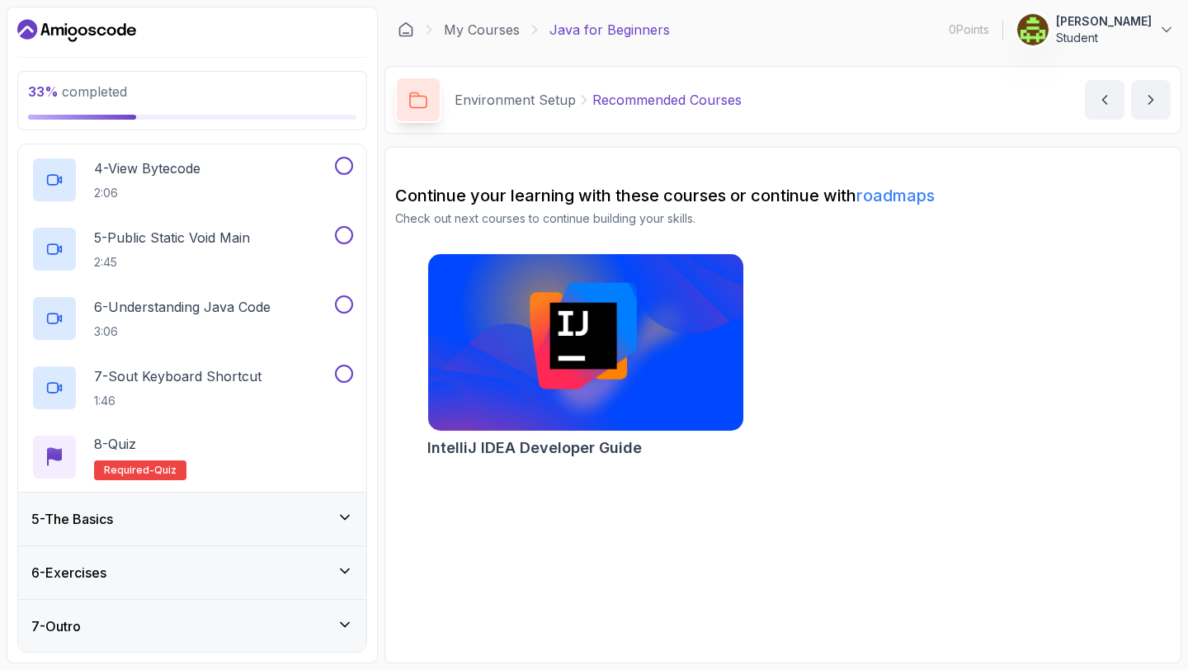
click at [205, 527] on div "5 - The Basics" at bounding box center [192, 519] width 322 height 20
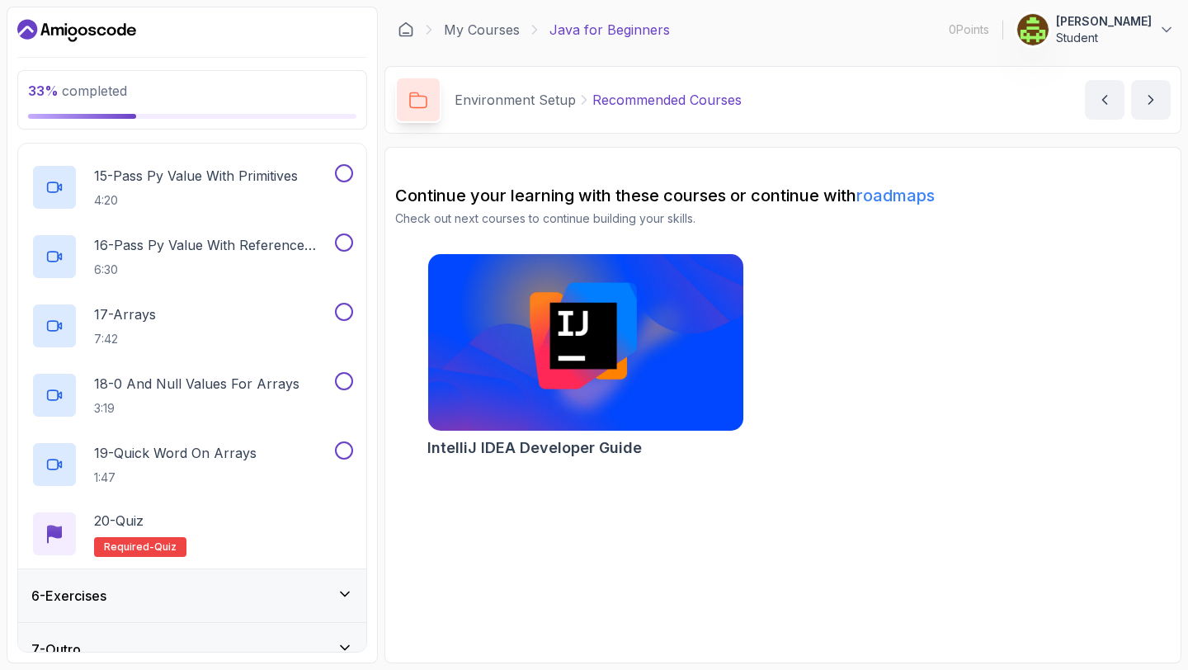
scroll to position [1252, 0]
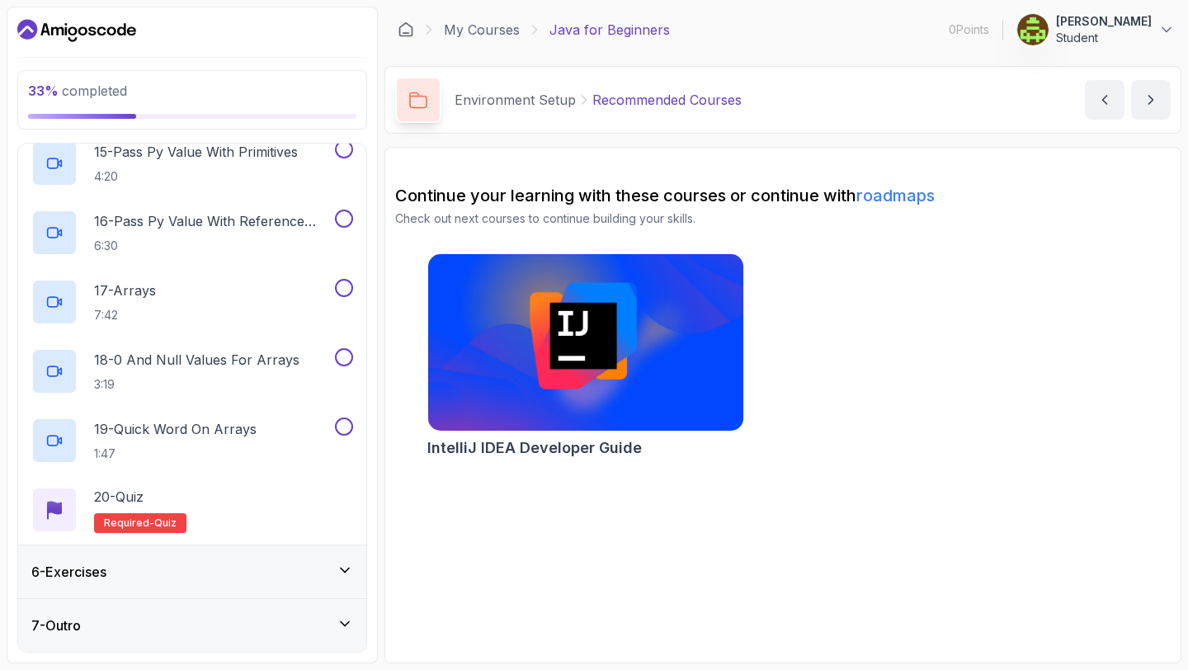
click at [194, 571] on div "6 - Exercises" at bounding box center [192, 572] width 322 height 20
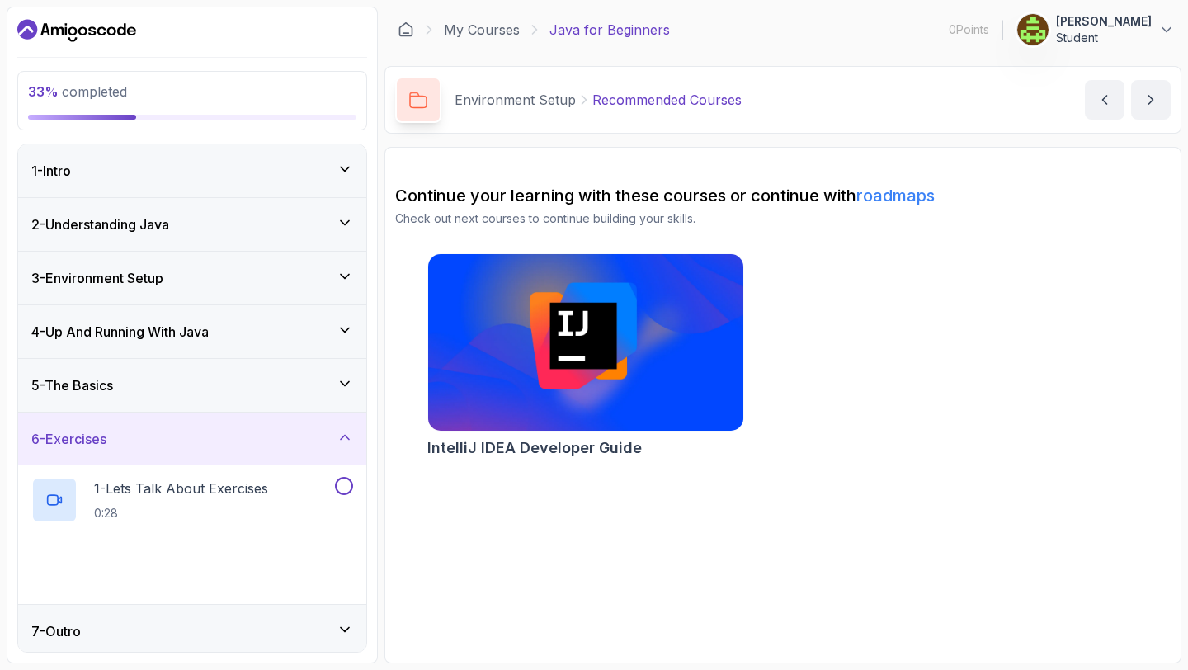
scroll to position [6, 0]
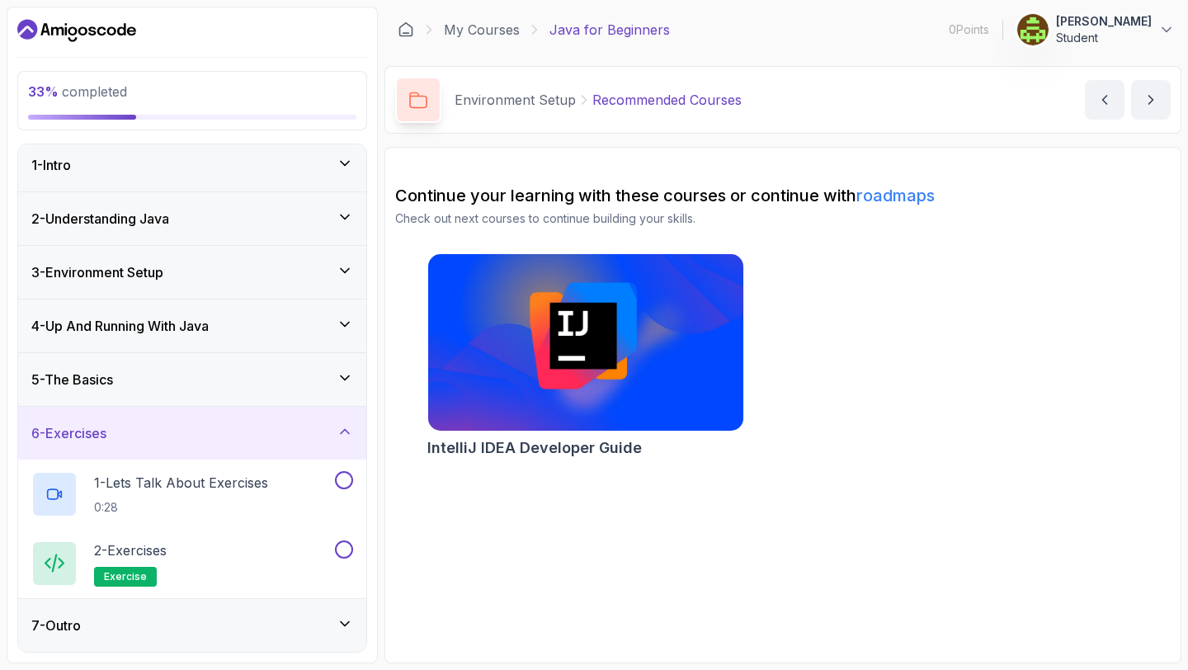
click at [263, 350] on div "4 - Up And Running With Java" at bounding box center [192, 325] width 348 height 53
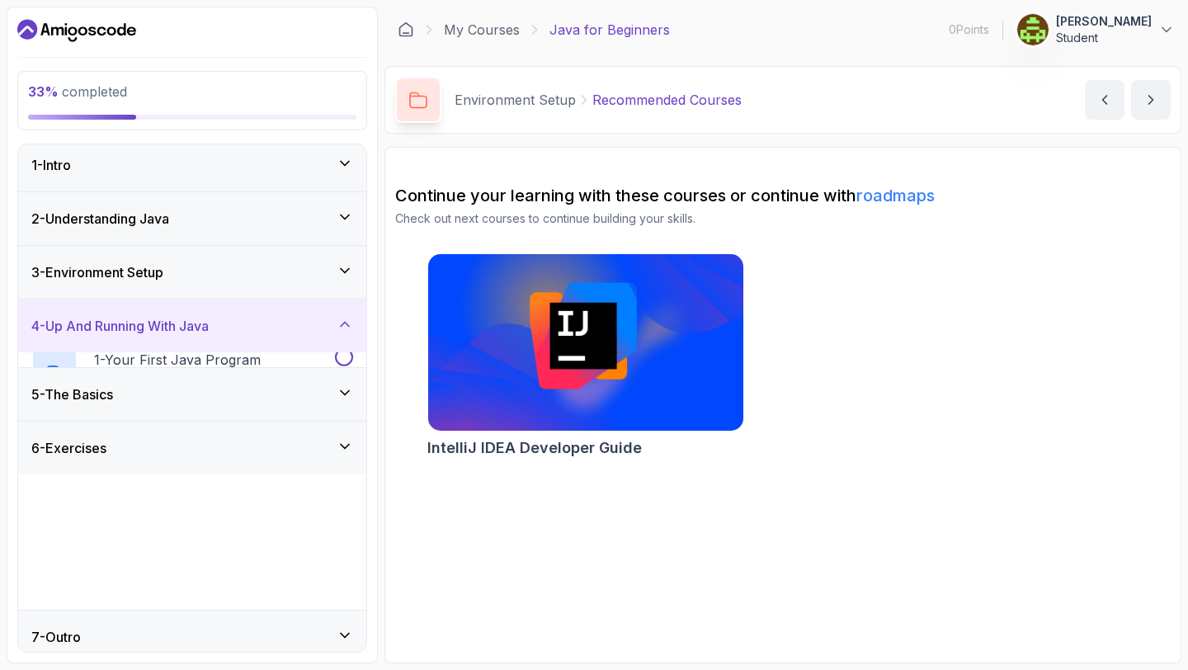
scroll to position [0, 0]
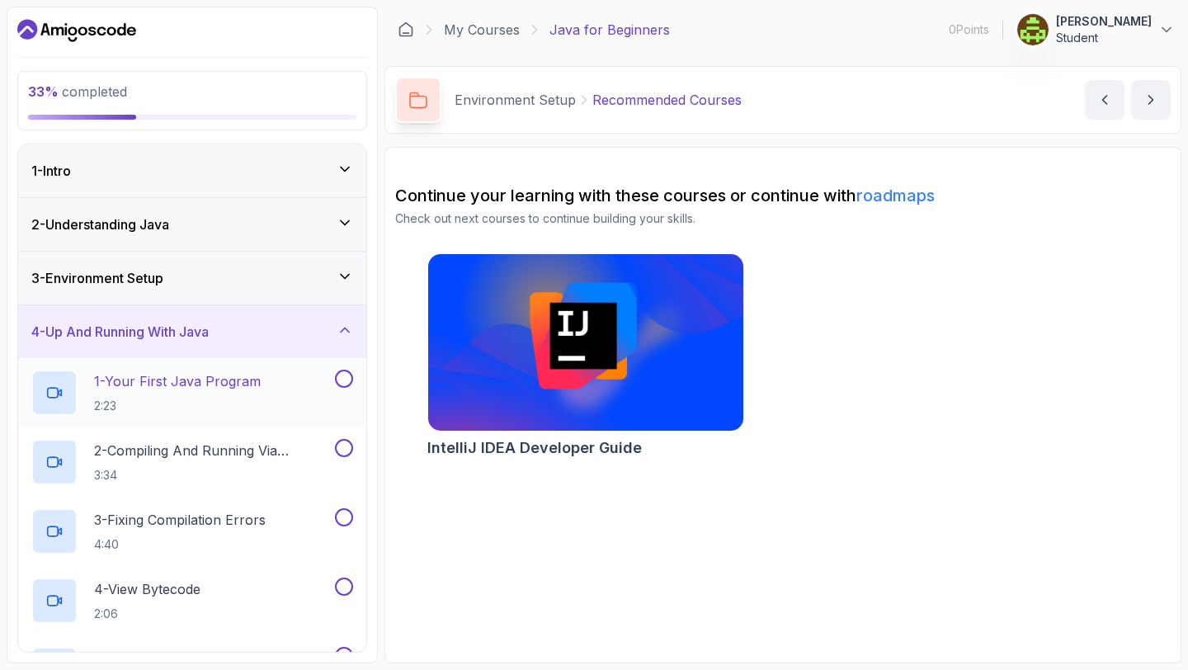
click at [232, 388] on p "1 - Your First Java Program" at bounding box center [177, 381] width 167 height 20
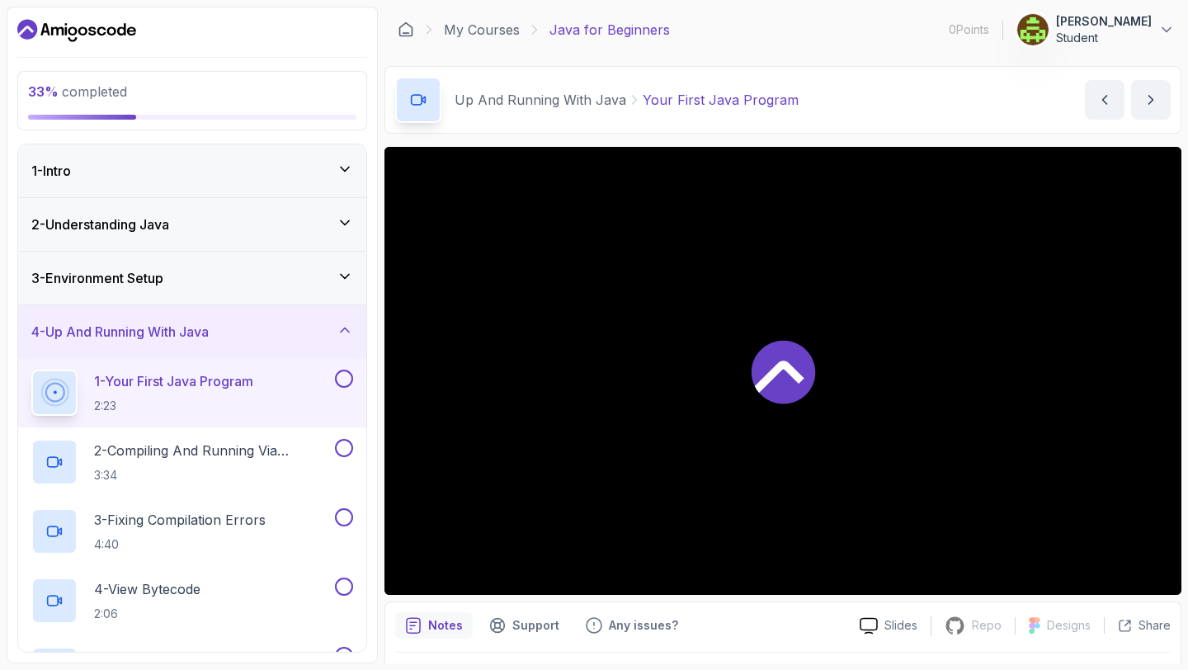
click at [734, 388] on div at bounding box center [782, 371] width 797 height 448
click at [348, 380] on button at bounding box center [344, 379] width 18 height 18
click at [276, 445] on p "2 - Compiling And Running Via Terminal" at bounding box center [213, 451] width 238 height 20
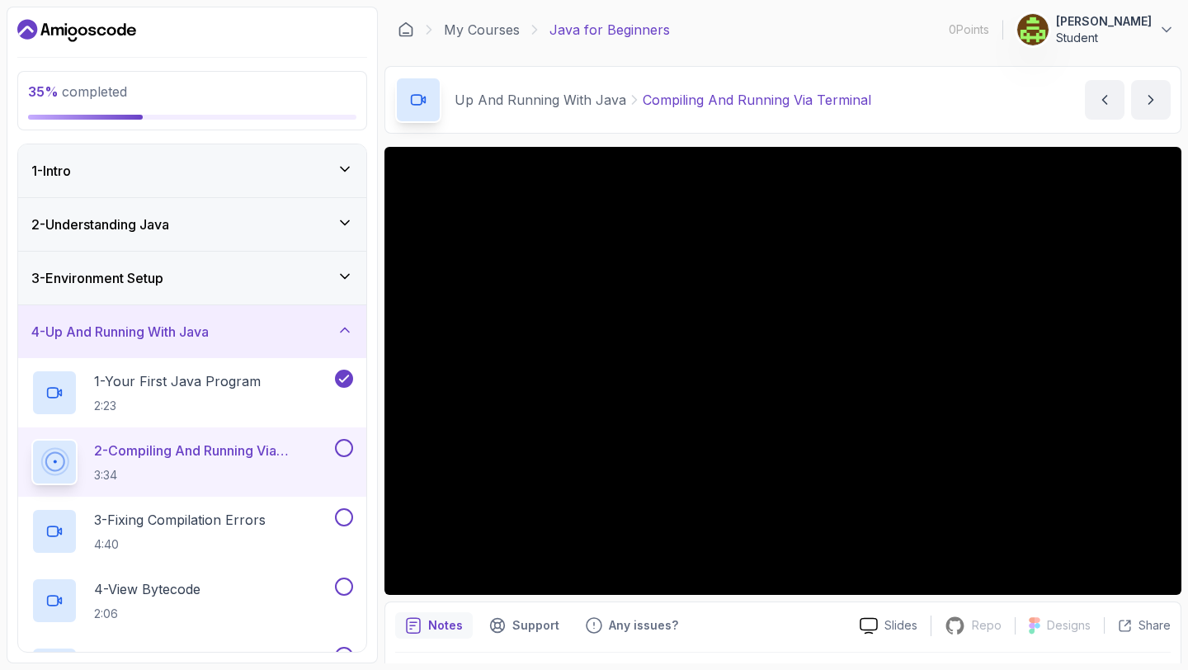
click at [342, 449] on button at bounding box center [344, 448] width 18 height 18
click at [286, 518] on div "3 - Fixing Compilation Errors 4:40" at bounding box center [181, 531] width 300 height 46
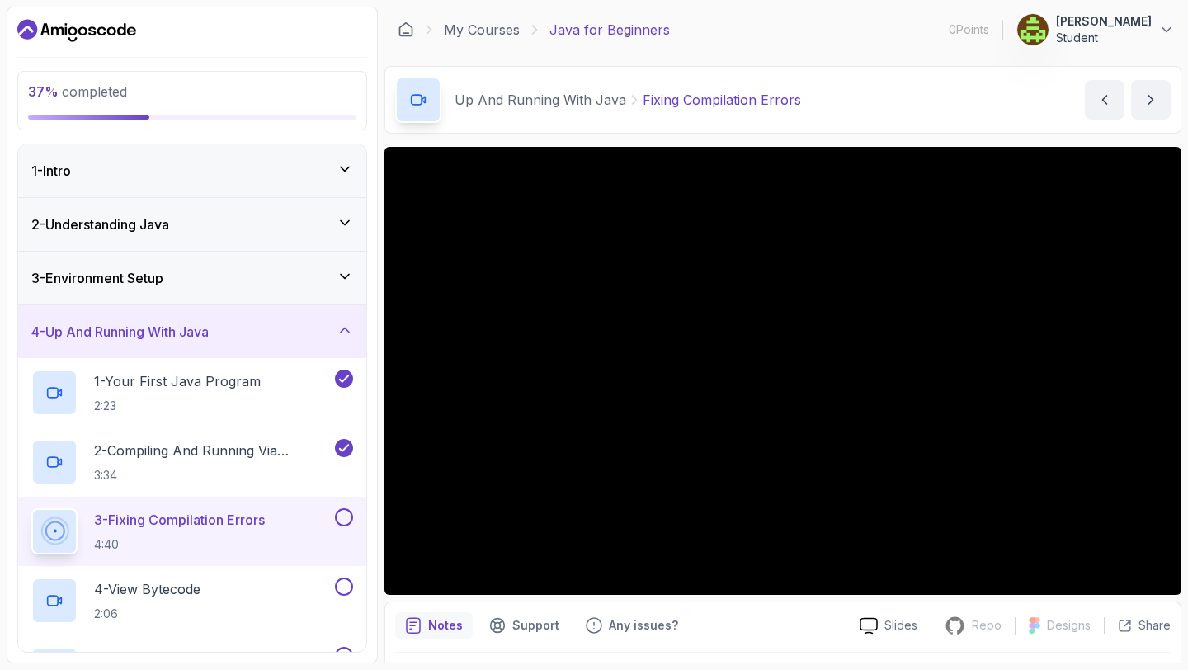
click at [350, 513] on button at bounding box center [344, 517] width 18 height 18
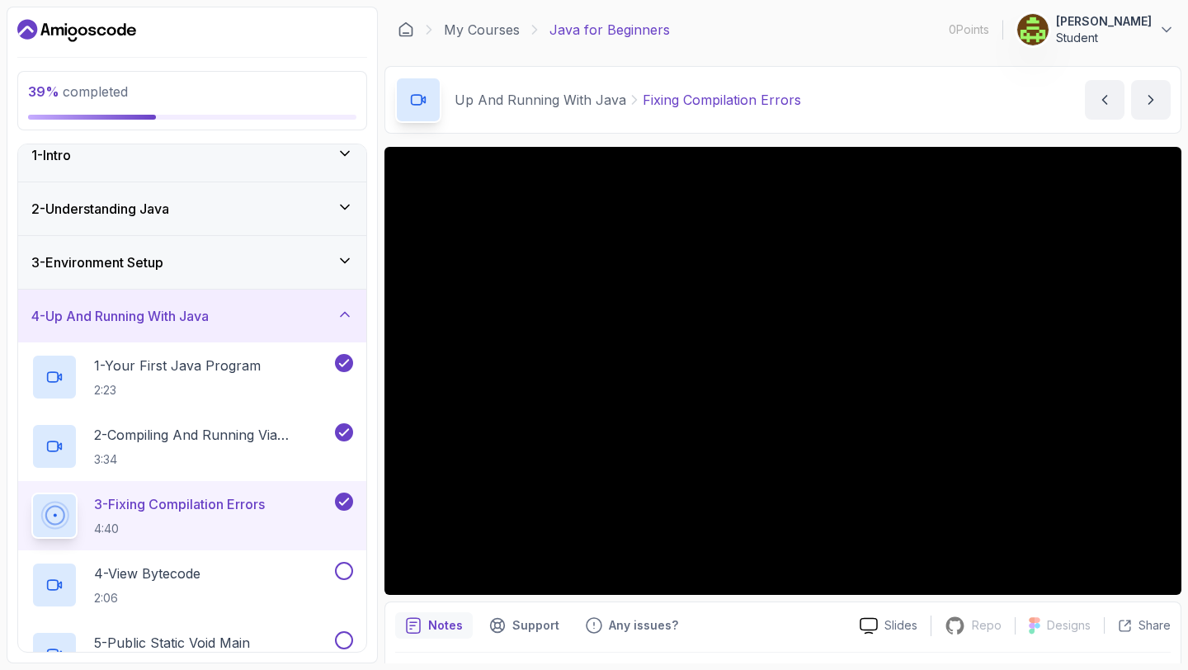
scroll to position [16, 0]
click at [268, 577] on div "4 - View Bytecode 2:06" at bounding box center [181, 584] width 300 height 46
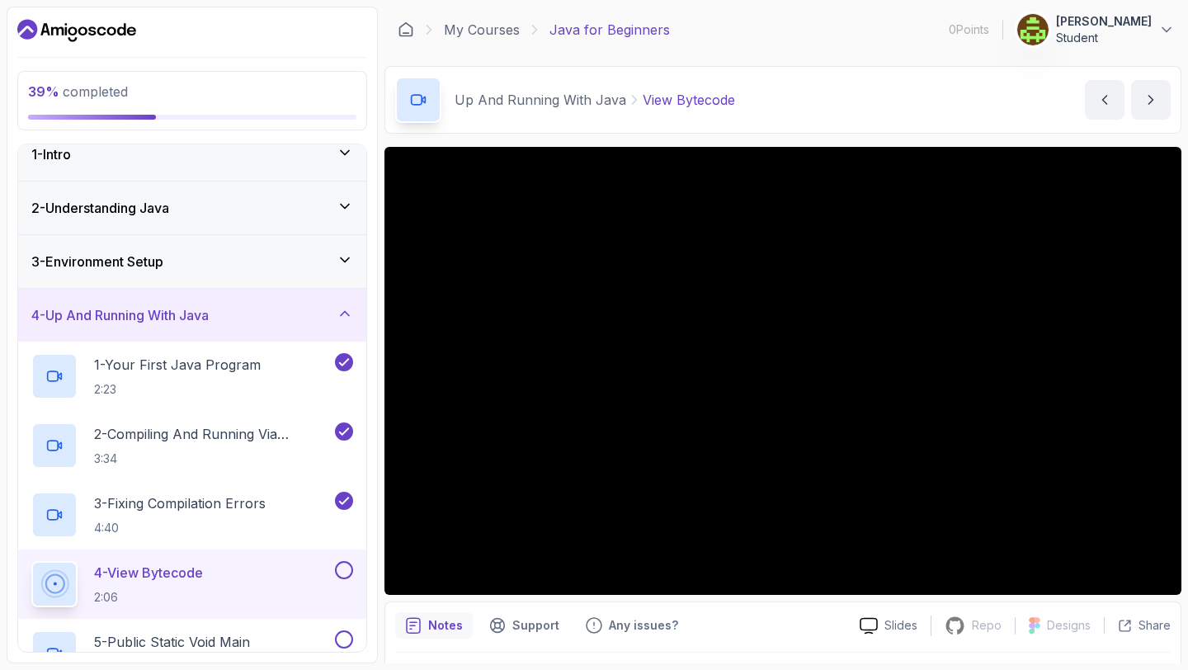
click at [345, 568] on button at bounding box center [344, 570] width 18 height 18
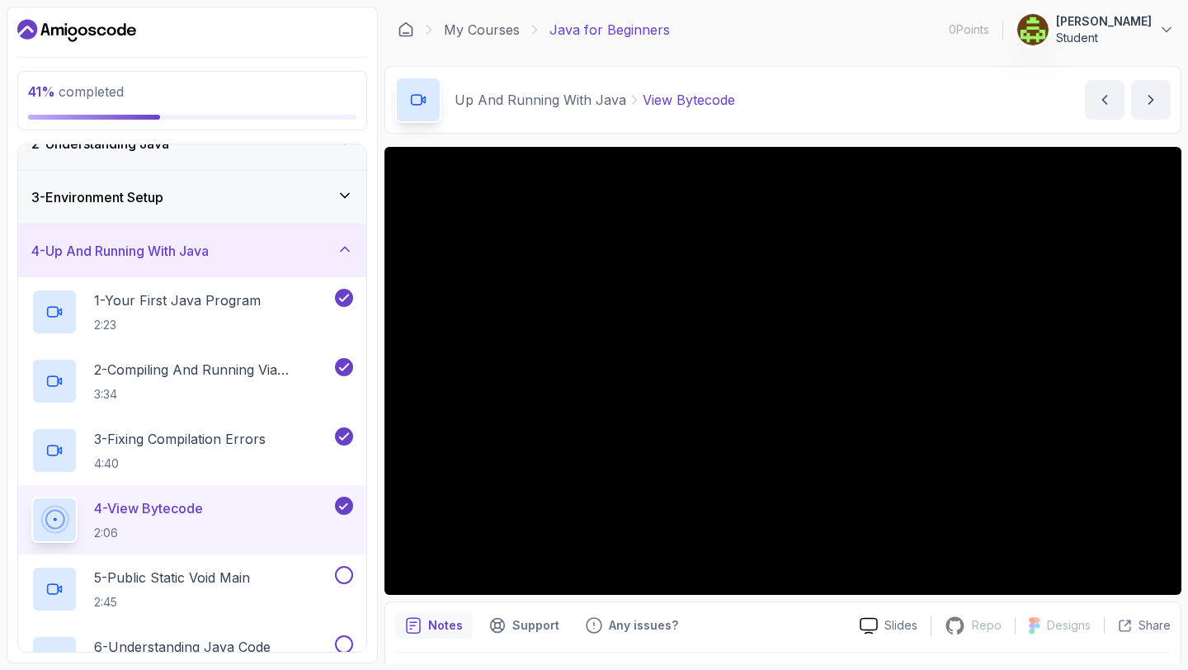
scroll to position [88, 0]
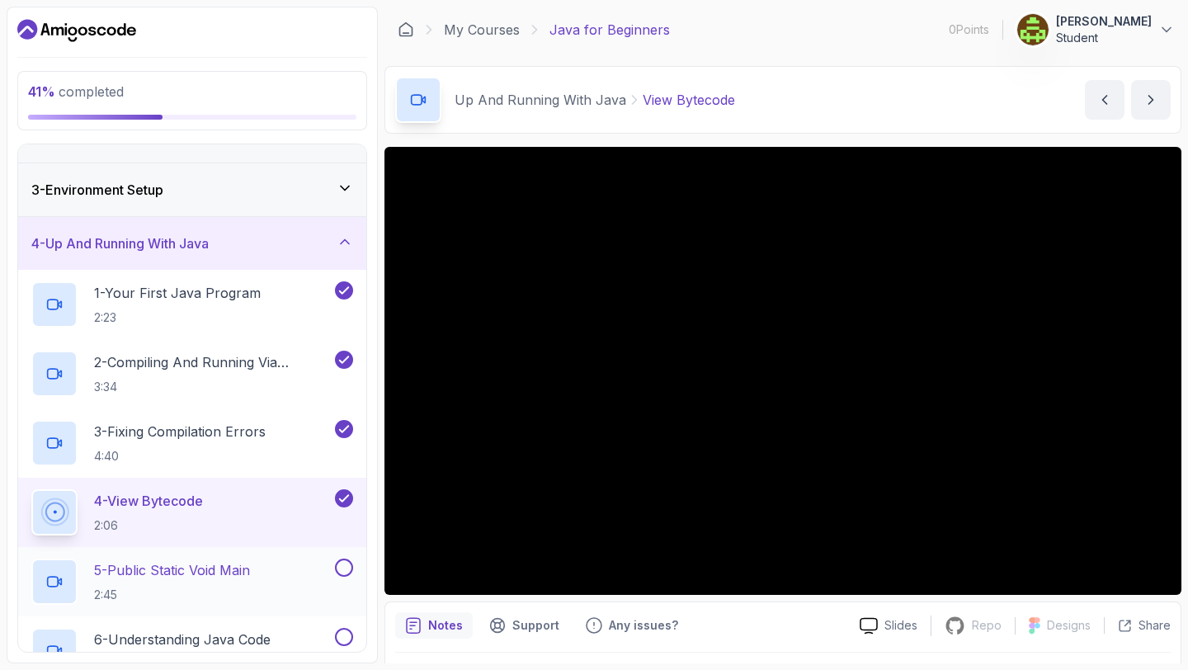
click at [250, 568] on p "5 - Public Static Void Main" at bounding box center [172, 570] width 156 height 20
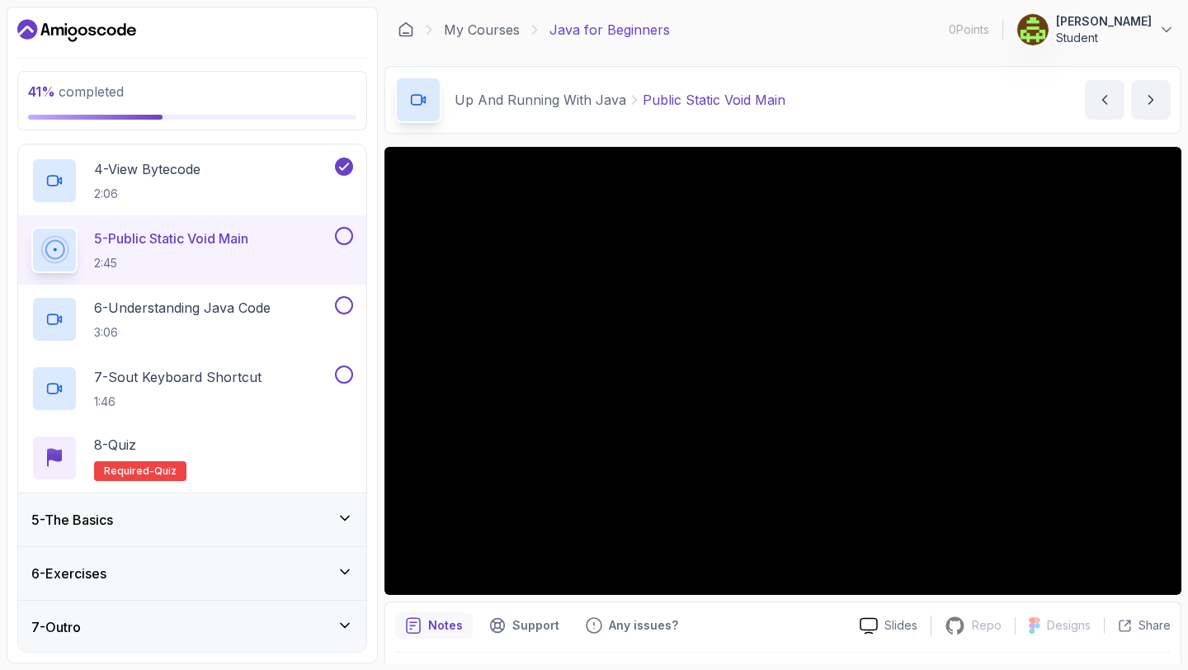
scroll to position [421, 0]
click at [345, 231] on button at bounding box center [344, 235] width 18 height 18
click at [266, 332] on p "3:06" at bounding box center [182, 331] width 177 height 16
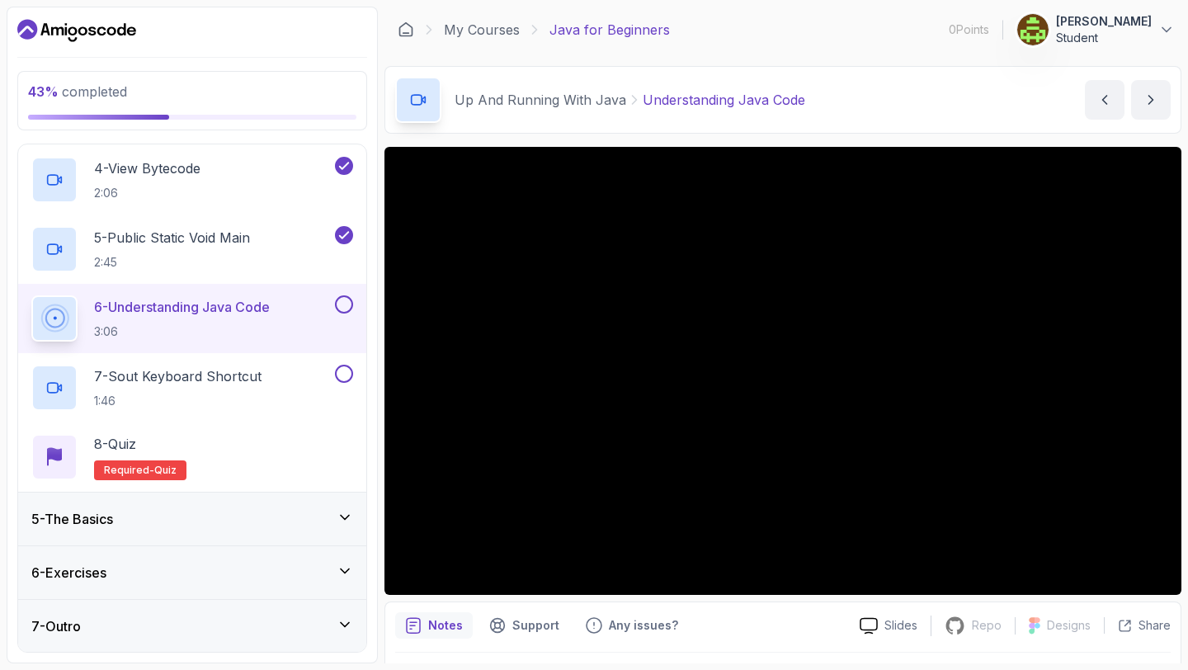
click at [343, 305] on button at bounding box center [344, 304] width 18 height 18
click at [305, 369] on div "7 - Sout Keyboard Shortcut 1:46" at bounding box center [181, 388] width 300 height 46
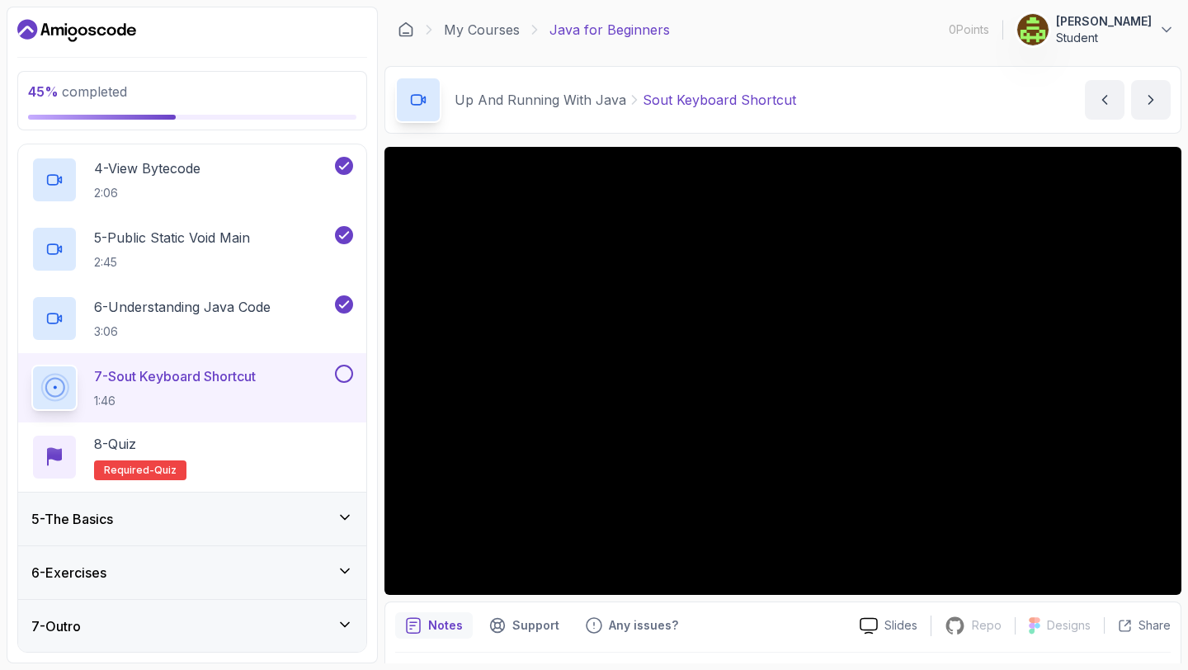
click at [348, 371] on button at bounding box center [344, 374] width 18 height 18
click at [295, 456] on div "8 - Quiz Required- quiz" at bounding box center [192, 457] width 322 height 46
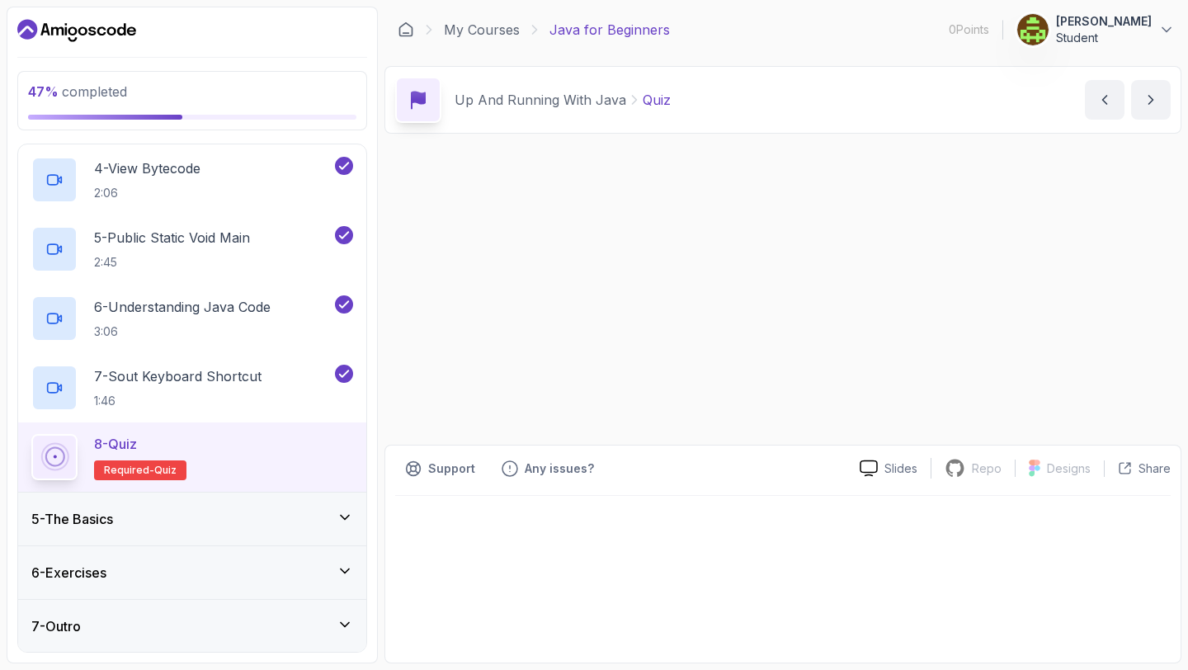
click at [295, 456] on div "8 - Quiz Required- quiz" at bounding box center [192, 457] width 322 height 46
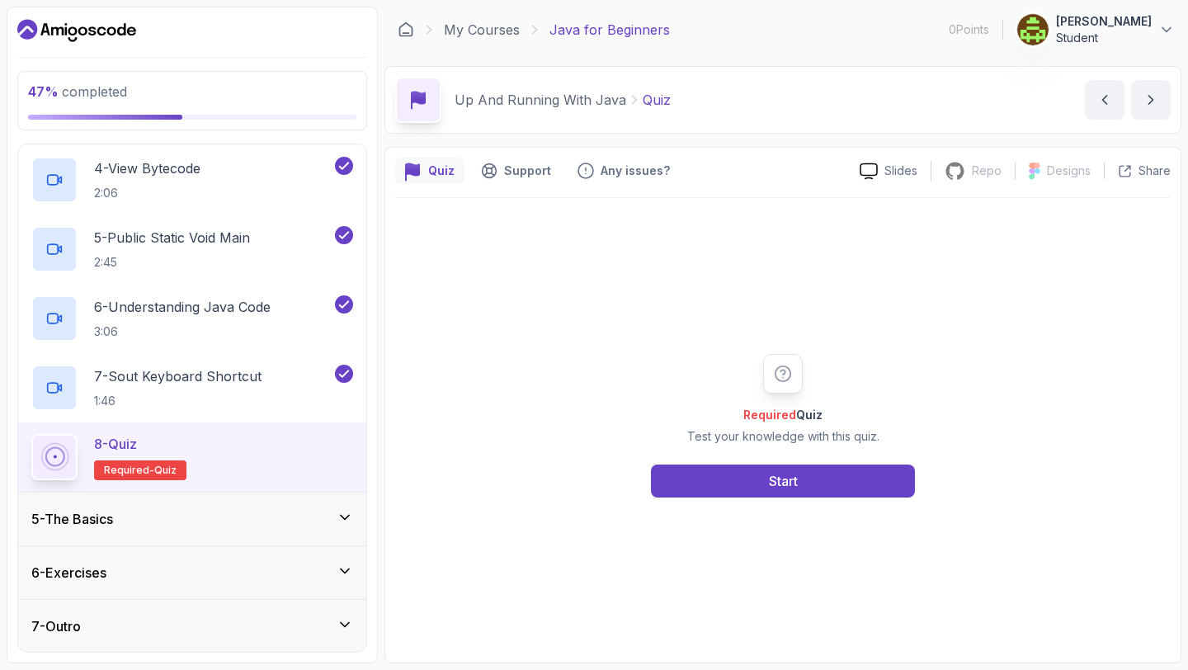
click at [295, 456] on div "8 - Quiz Required- quiz" at bounding box center [192, 457] width 322 height 46
click at [690, 492] on button "Start" at bounding box center [783, 480] width 264 height 33
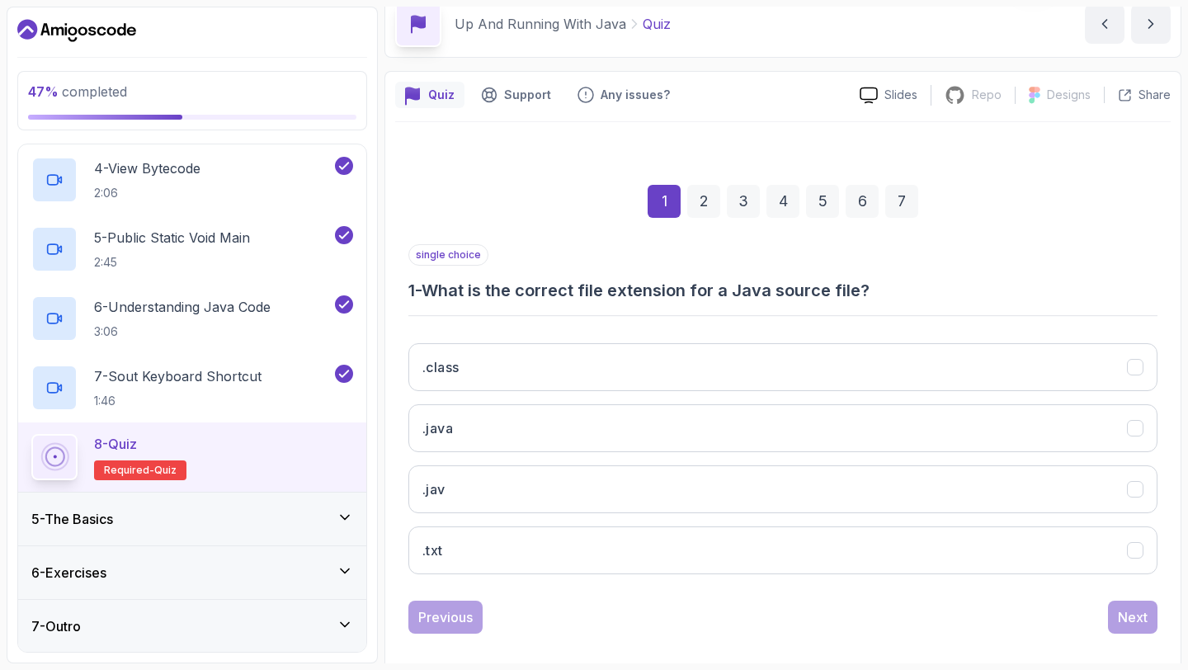
scroll to position [93, 0]
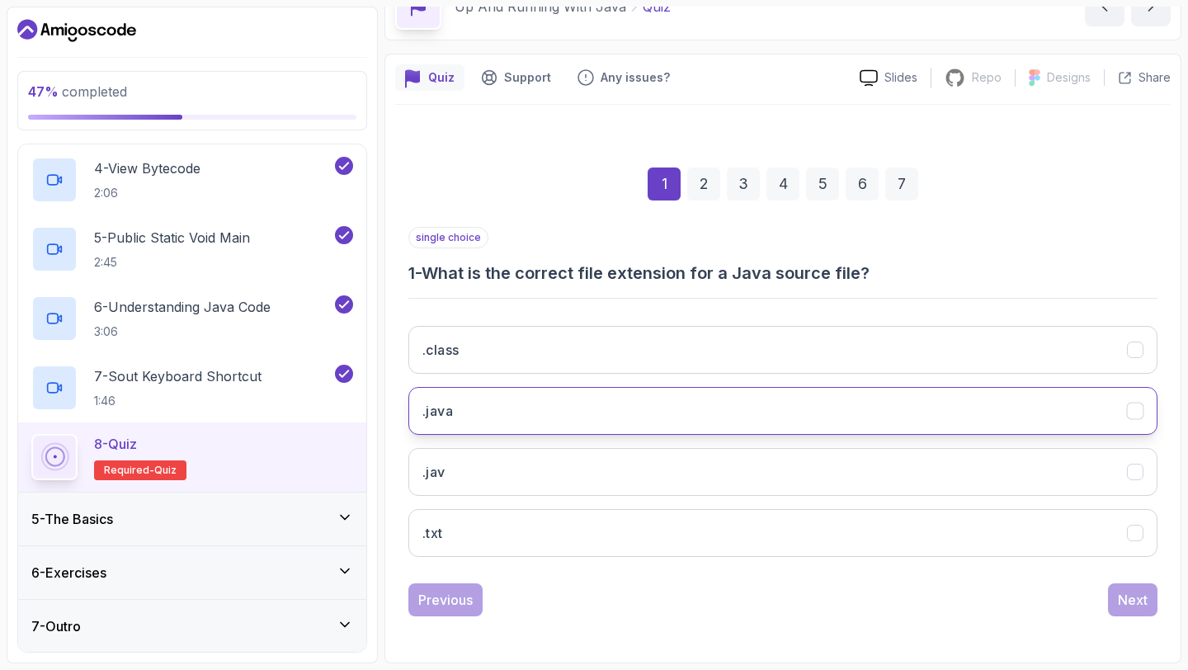
click at [550, 393] on button ".java" at bounding box center [782, 411] width 749 height 48
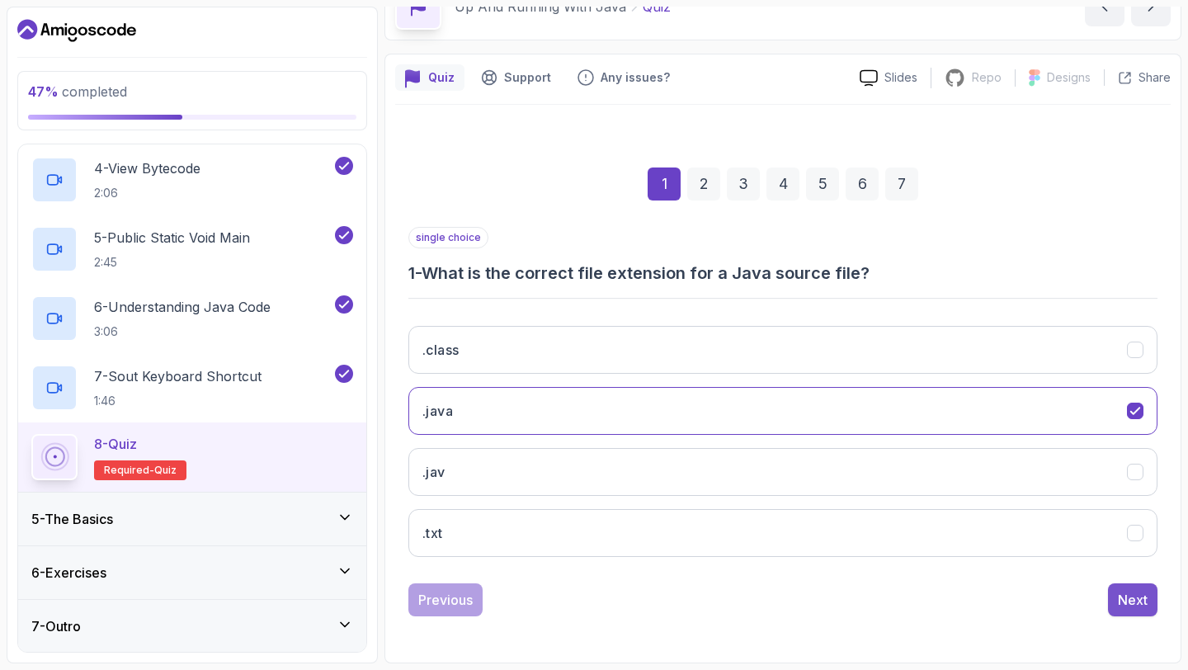
click at [1144, 601] on div "Next" at bounding box center [1133, 600] width 30 height 20
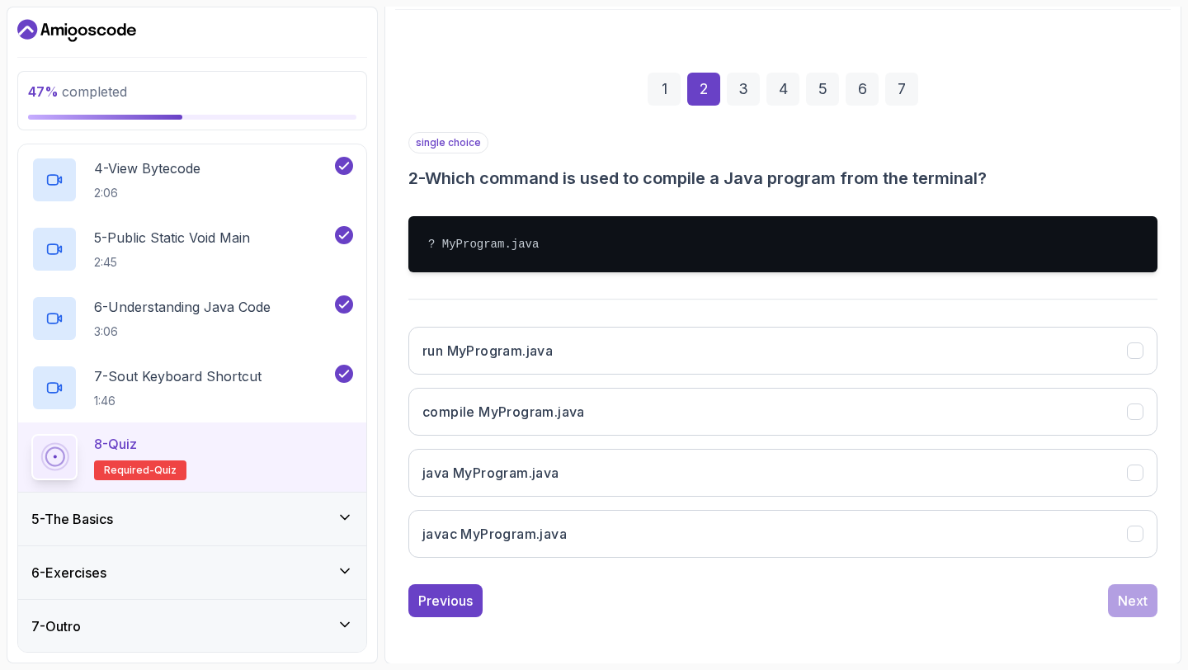
scroll to position [189, 0]
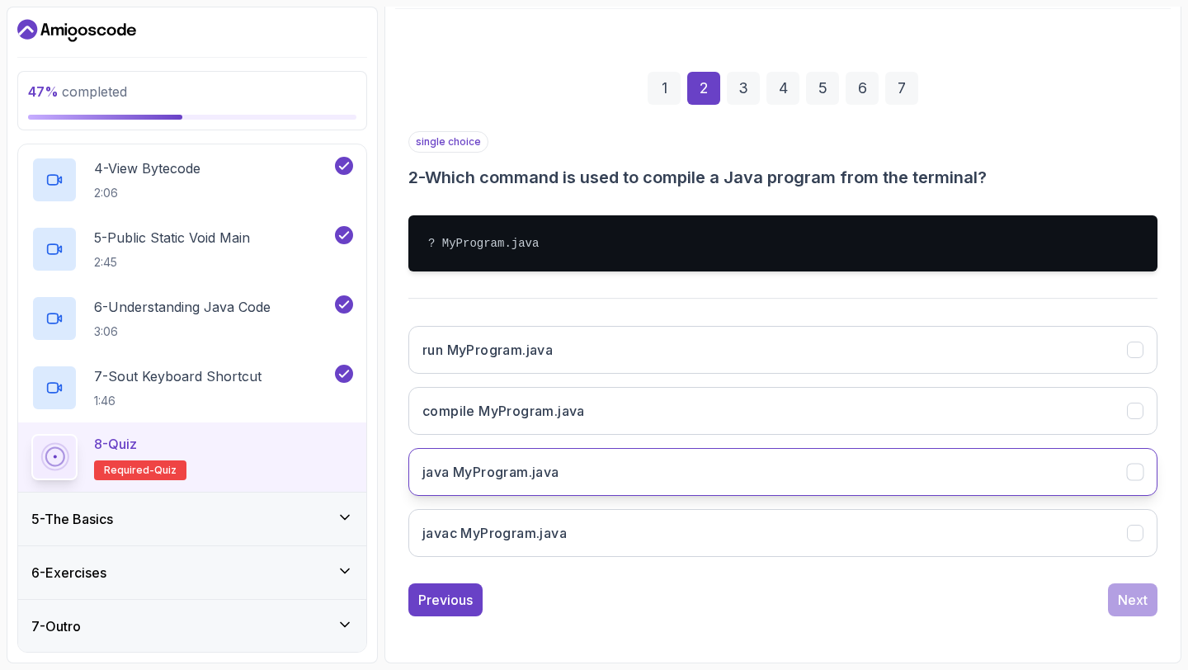
click at [695, 487] on button "java MyProgram.java" at bounding box center [782, 472] width 749 height 48
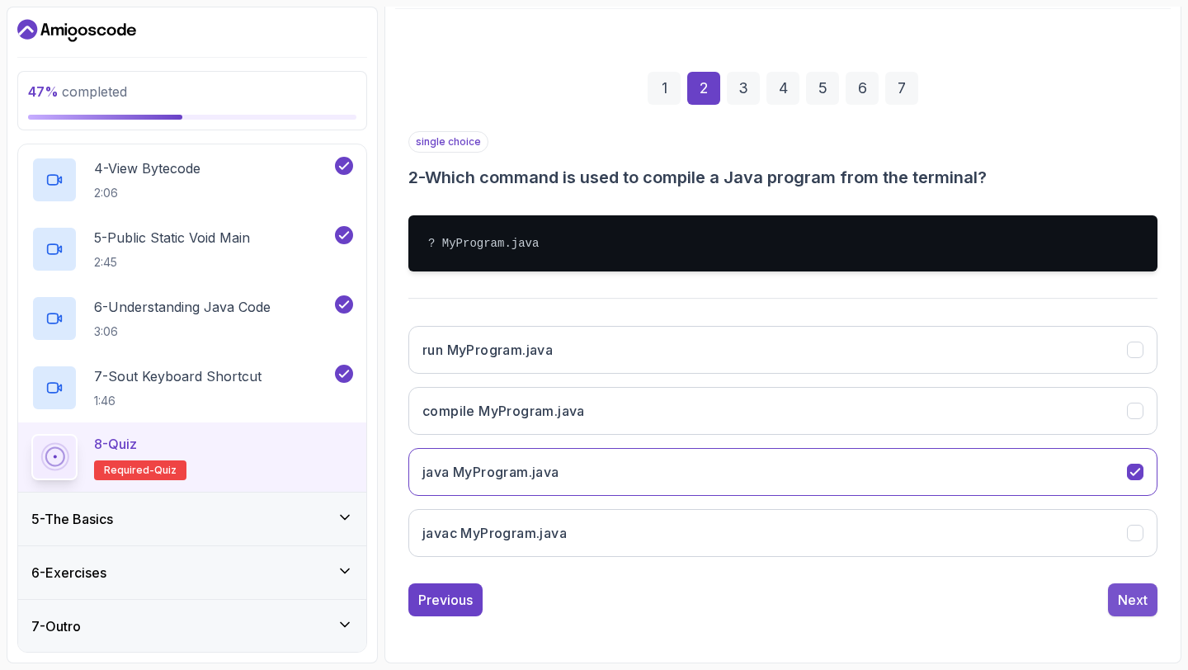
click at [1151, 605] on button "Next" at bounding box center [1132, 599] width 49 height 33
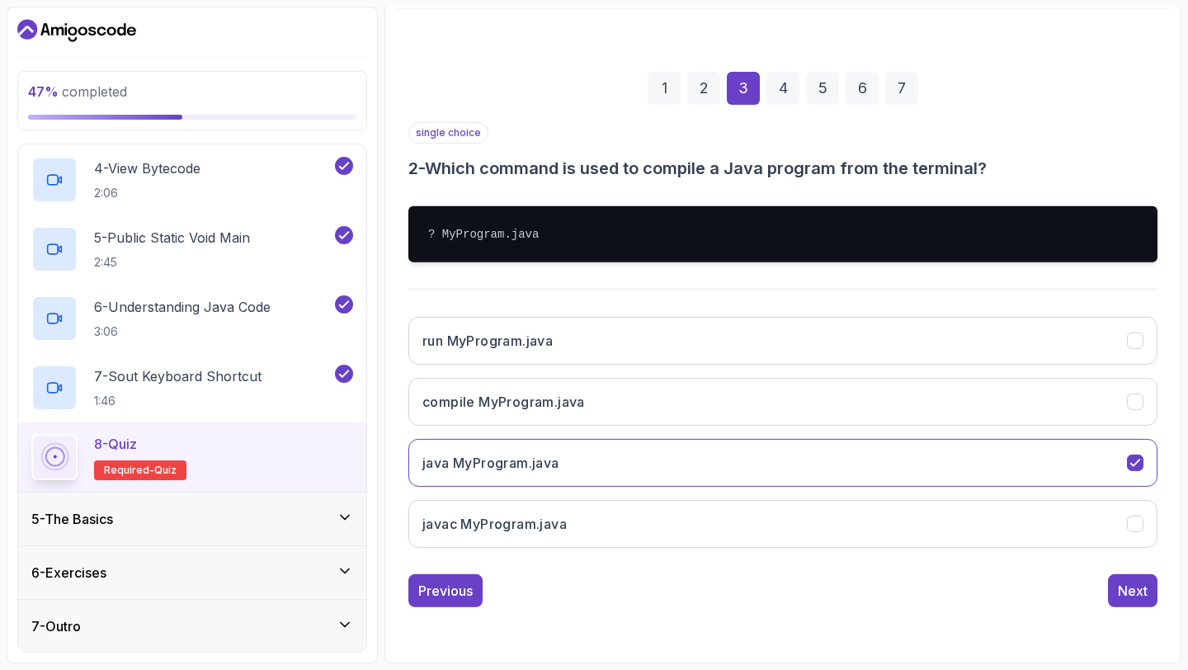
scroll to position [93, 0]
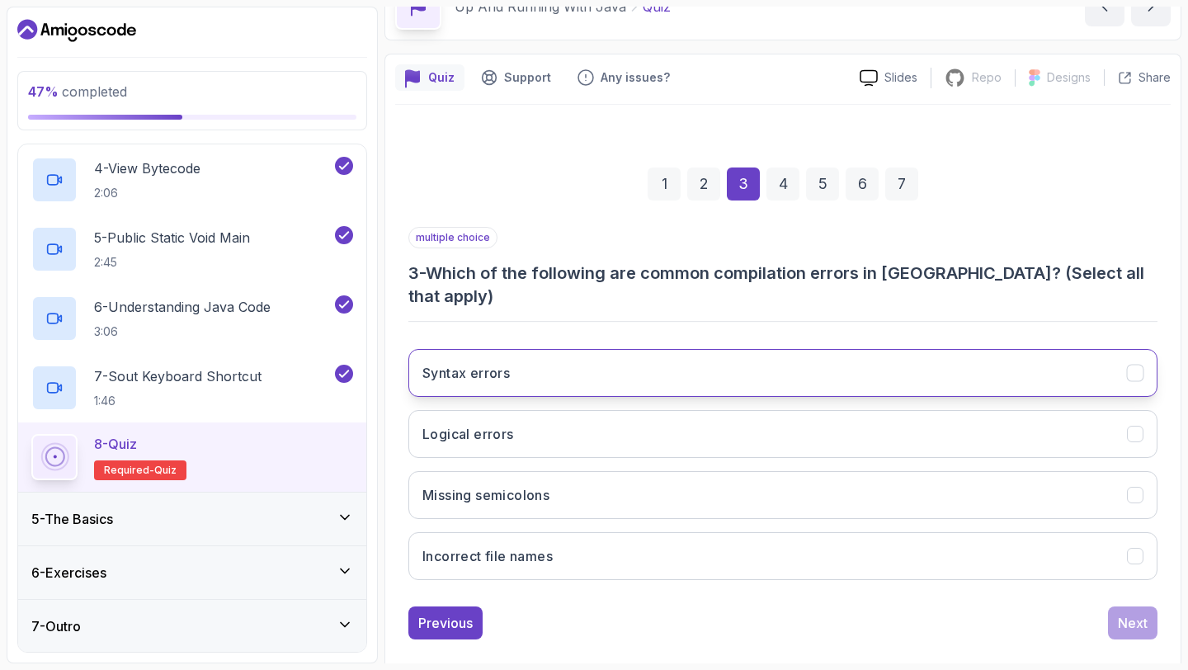
click at [591, 361] on button "Syntax errors" at bounding box center [782, 373] width 749 height 48
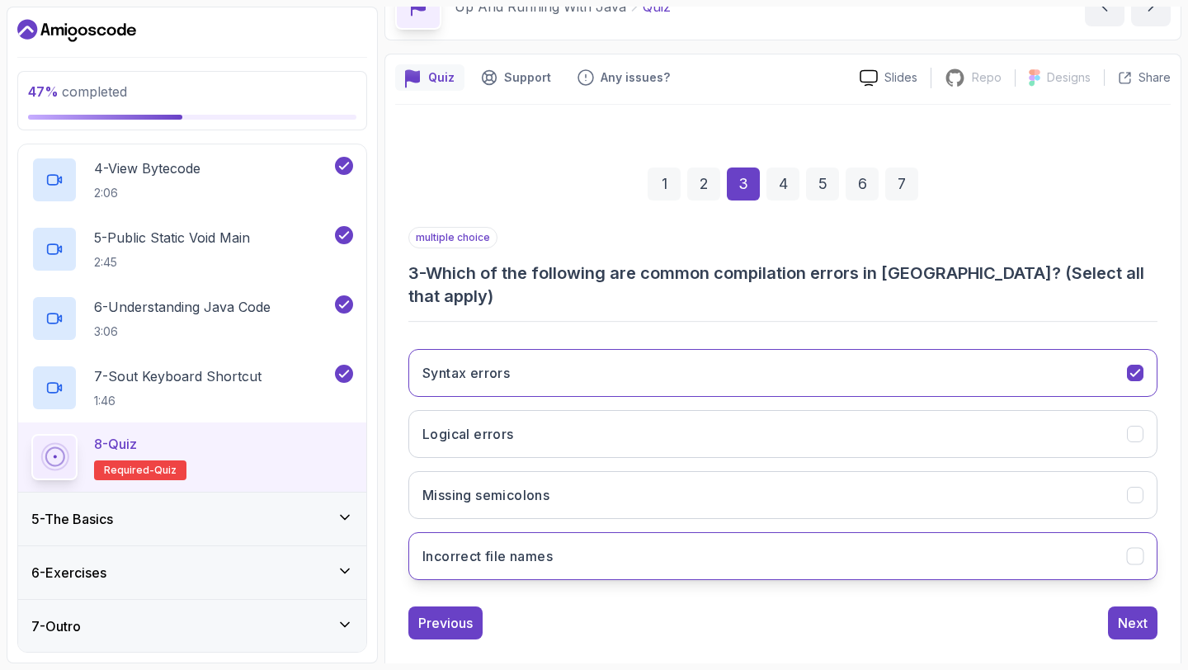
click at [655, 541] on button "Incorrect file names" at bounding box center [782, 556] width 749 height 48
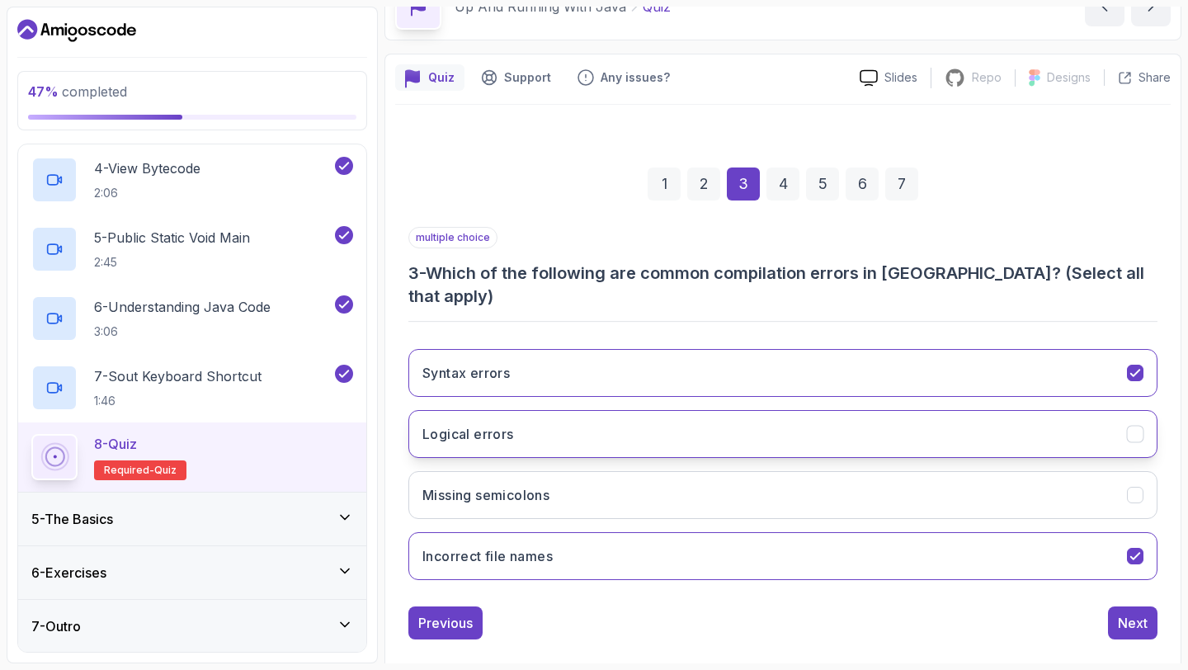
click at [628, 414] on button "Logical errors" at bounding box center [782, 434] width 749 height 48
click at [1149, 606] on button "Next" at bounding box center [1132, 622] width 49 height 33
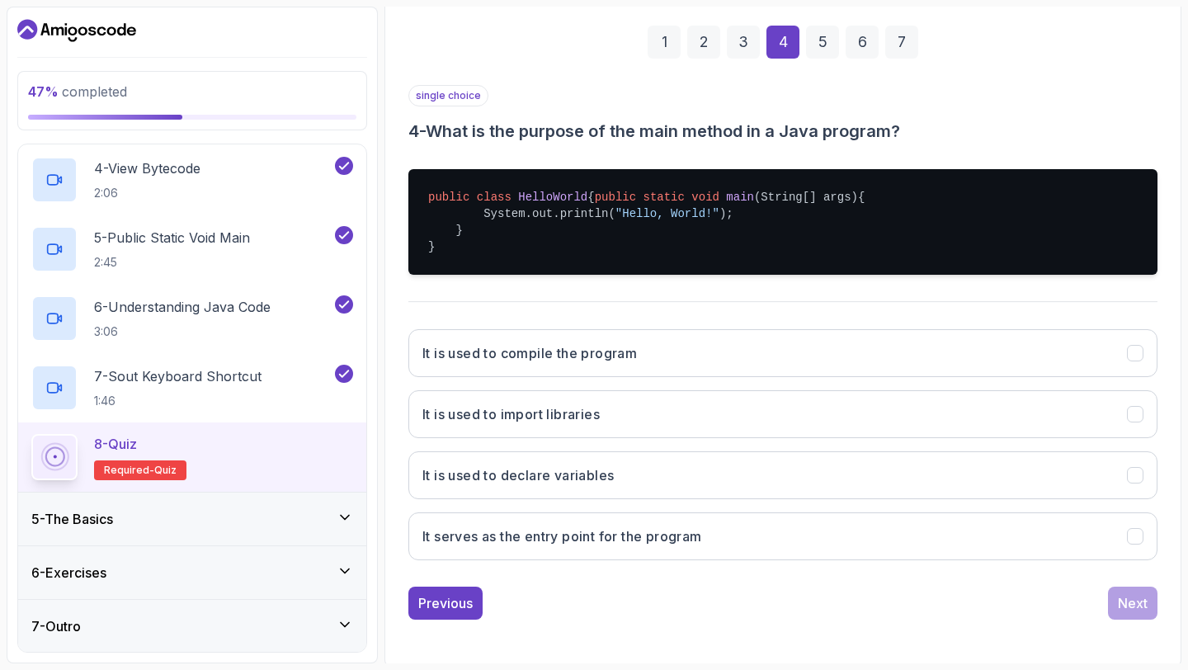
scroll to position [238, 0]
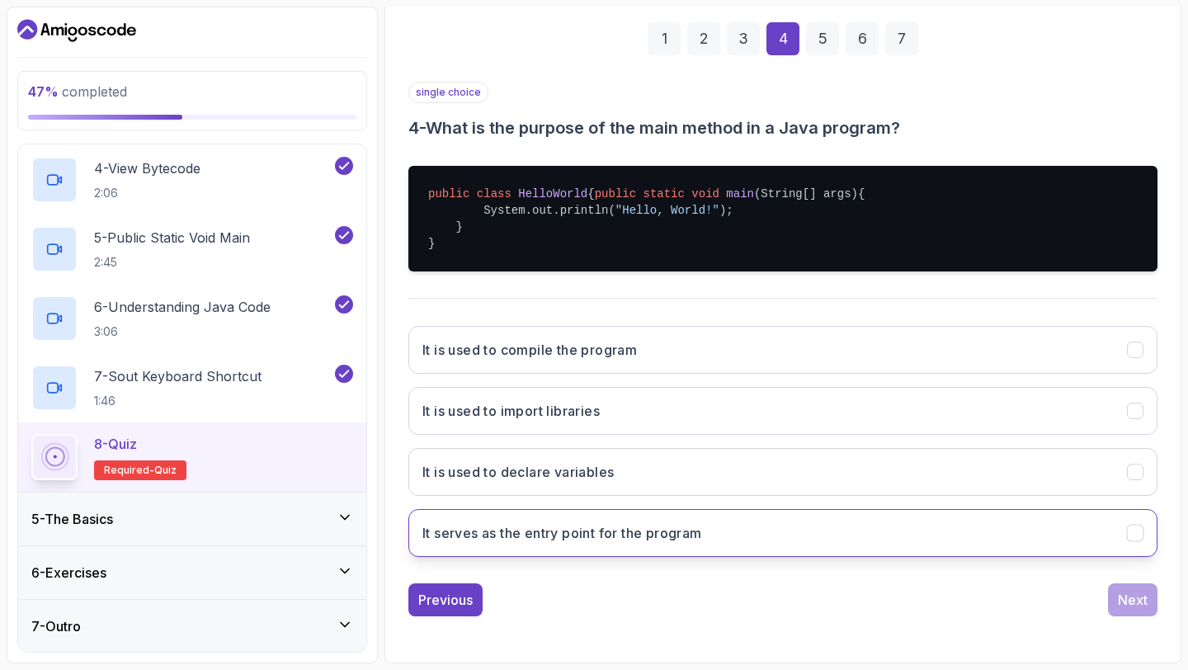
click at [788, 550] on button "It serves as the entry point for the program" at bounding box center [782, 533] width 749 height 48
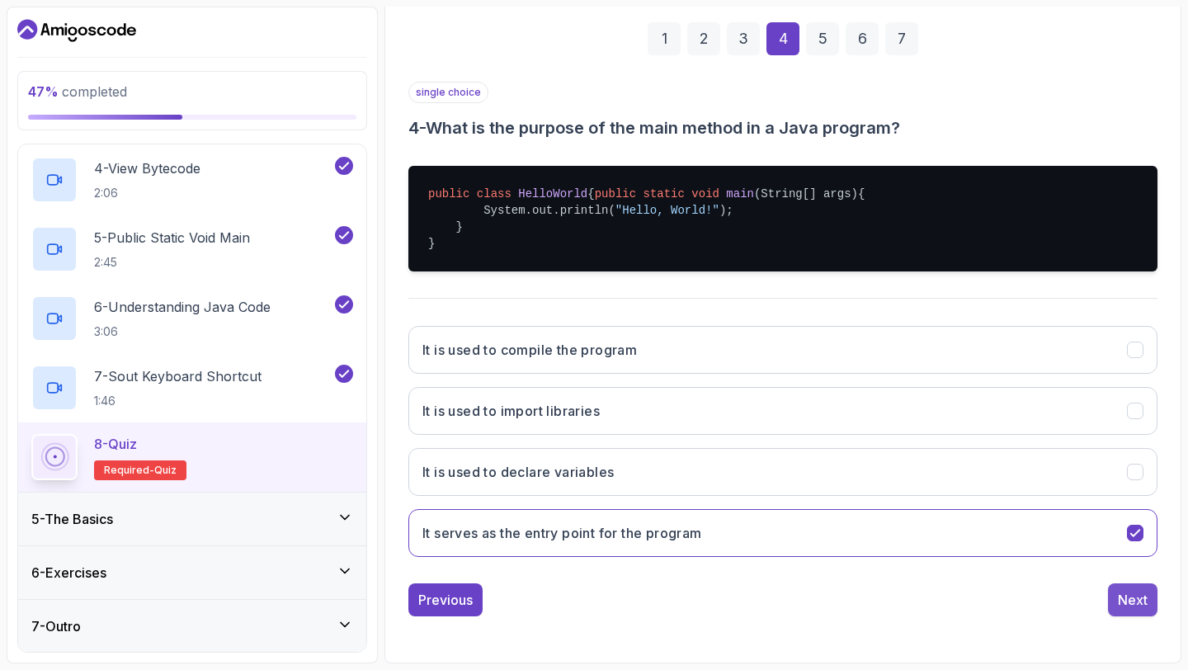
click at [1140, 610] on div "Next" at bounding box center [1133, 600] width 30 height 20
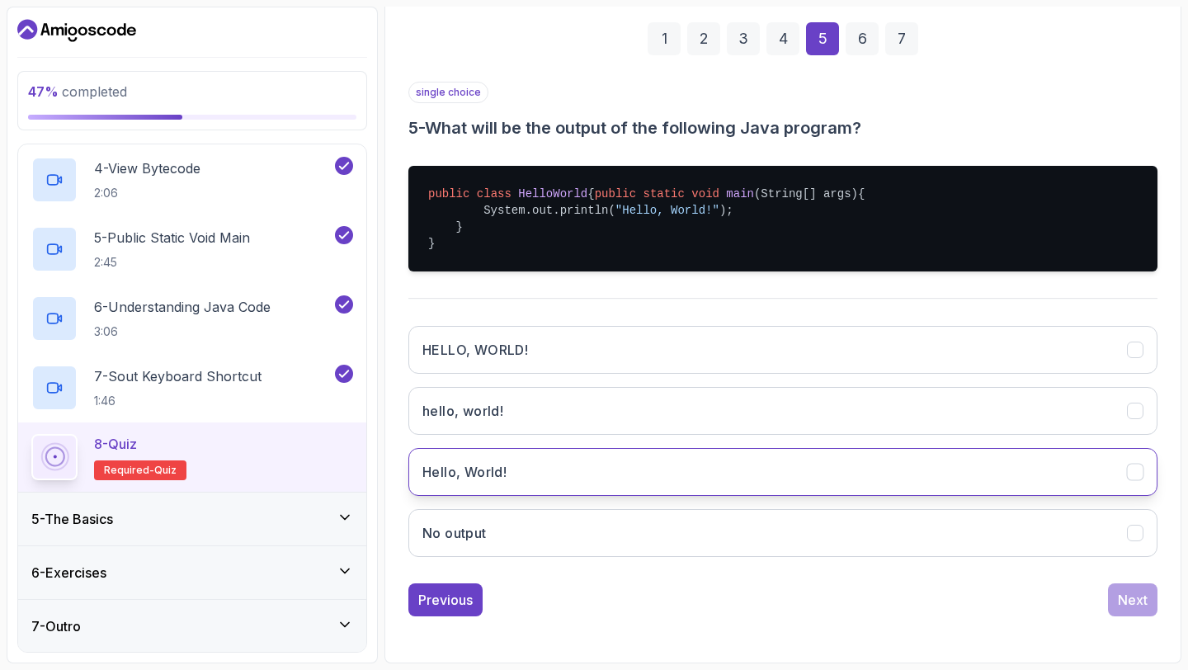
click at [639, 496] on button "Hello, World!" at bounding box center [782, 472] width 749 height 48
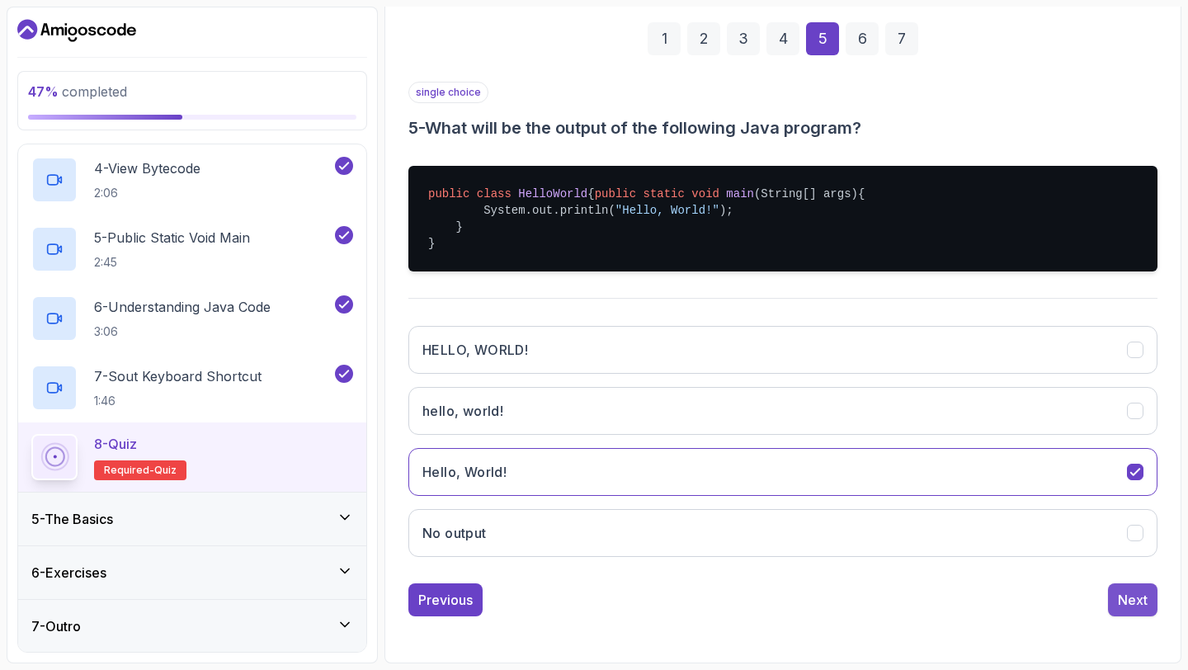
click at [1115, 616] on button "Next" at bounding box center [1132, 599] width 49 height 33
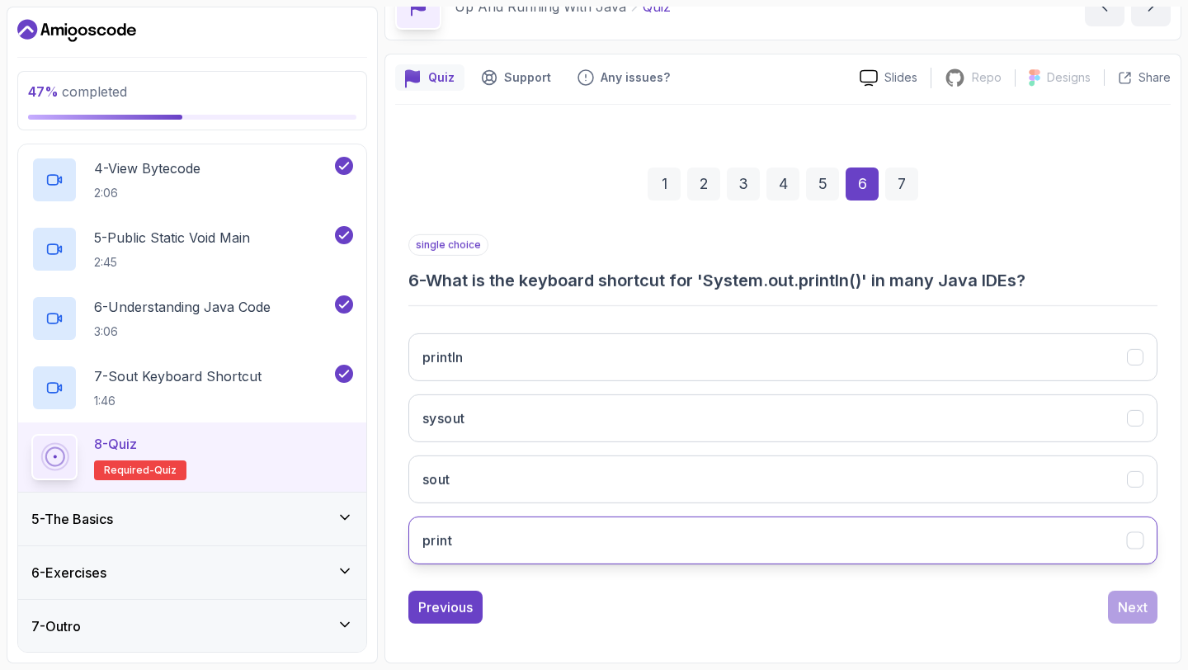
scroll to position [93, 0]
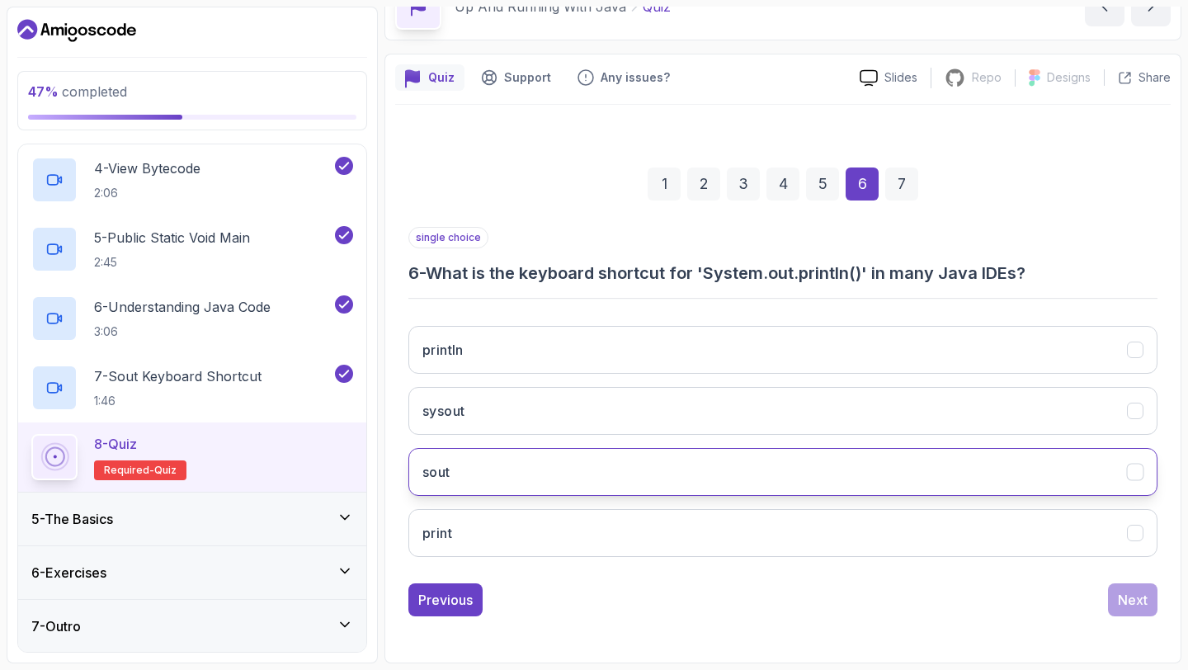
click at [703, 482] on button "sout" at bounding box center [782, 472] width 749 height 48
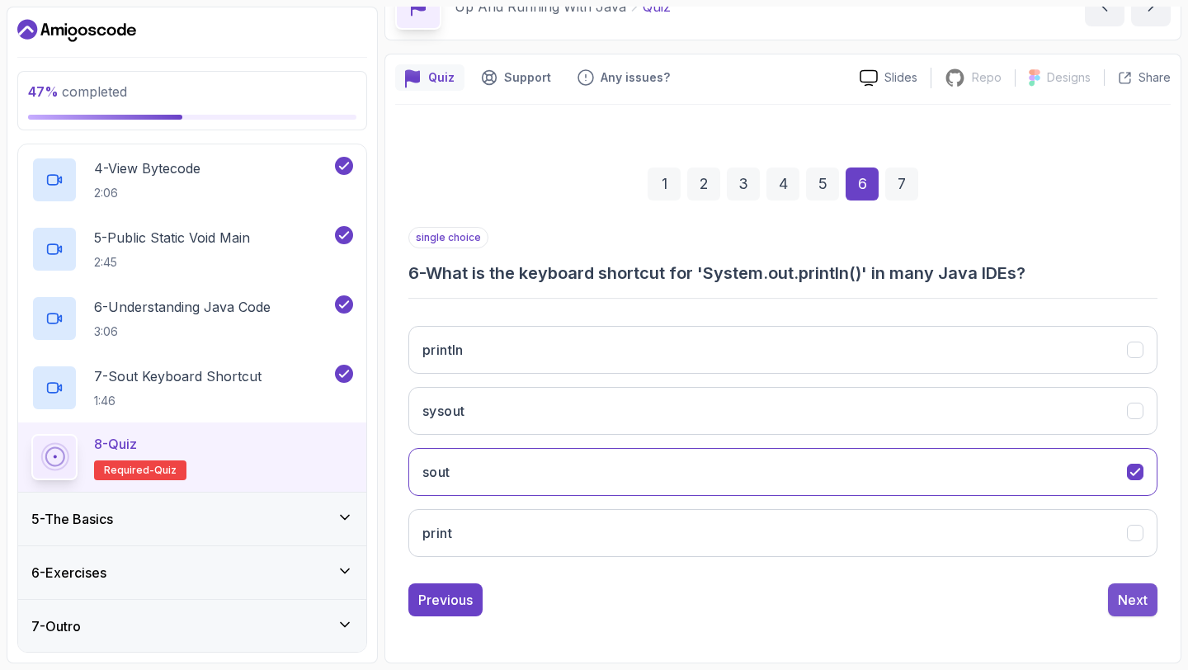
click at [1119, 596] on div "Next" at bounding box center [1133, 600] width 30 height 20
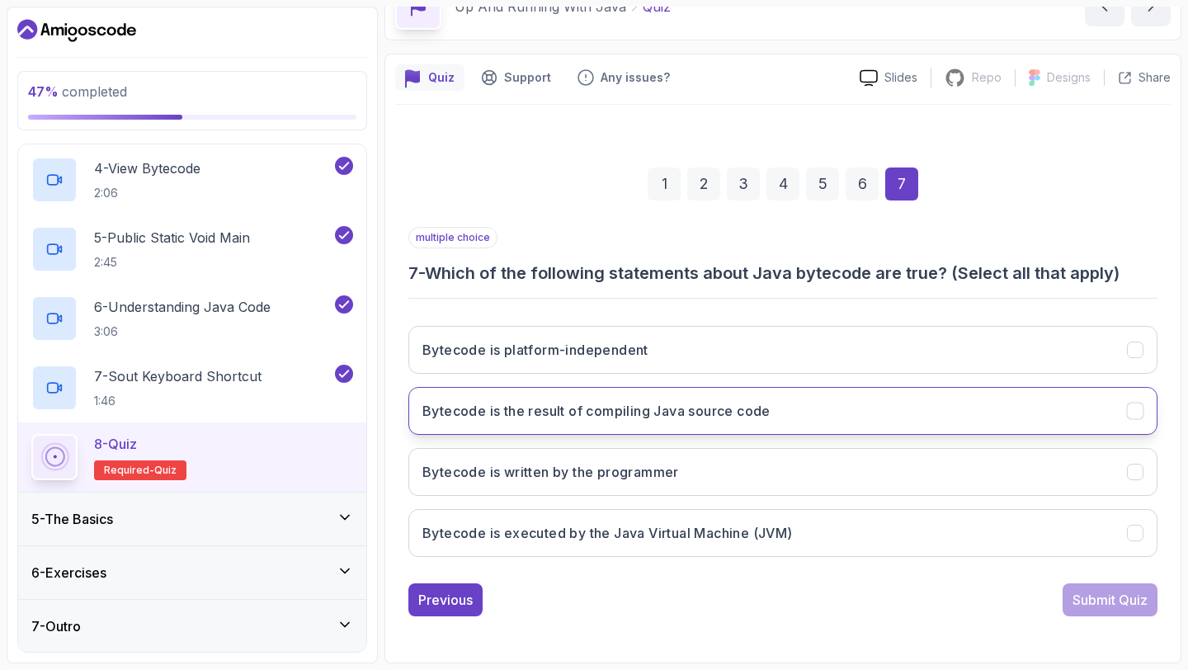
click at [737, 413] on h3 "Bytecode is the result of compiling Java source code" at bounding box center [596, 411] width 348 height 20
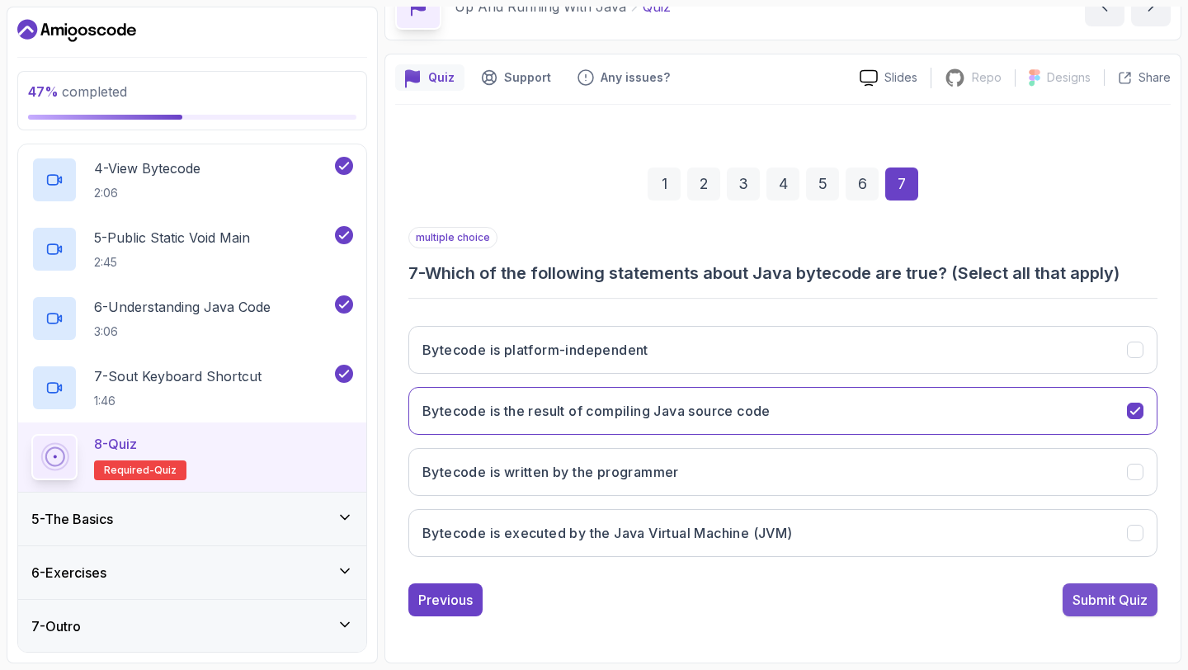
click at [1092, 594] on div "Submit Quiz" at bounding box center [1109, 600] width 75 height 20
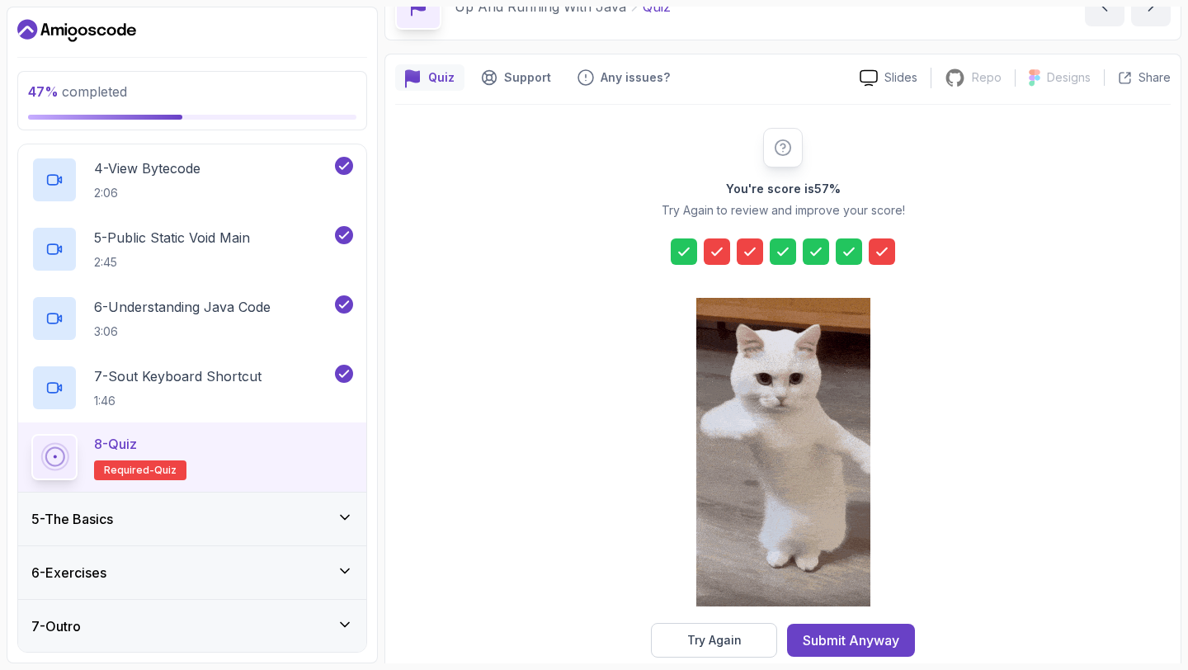
click at [880, 251] on icon at bounding box center [882, 251] width 16 height 16
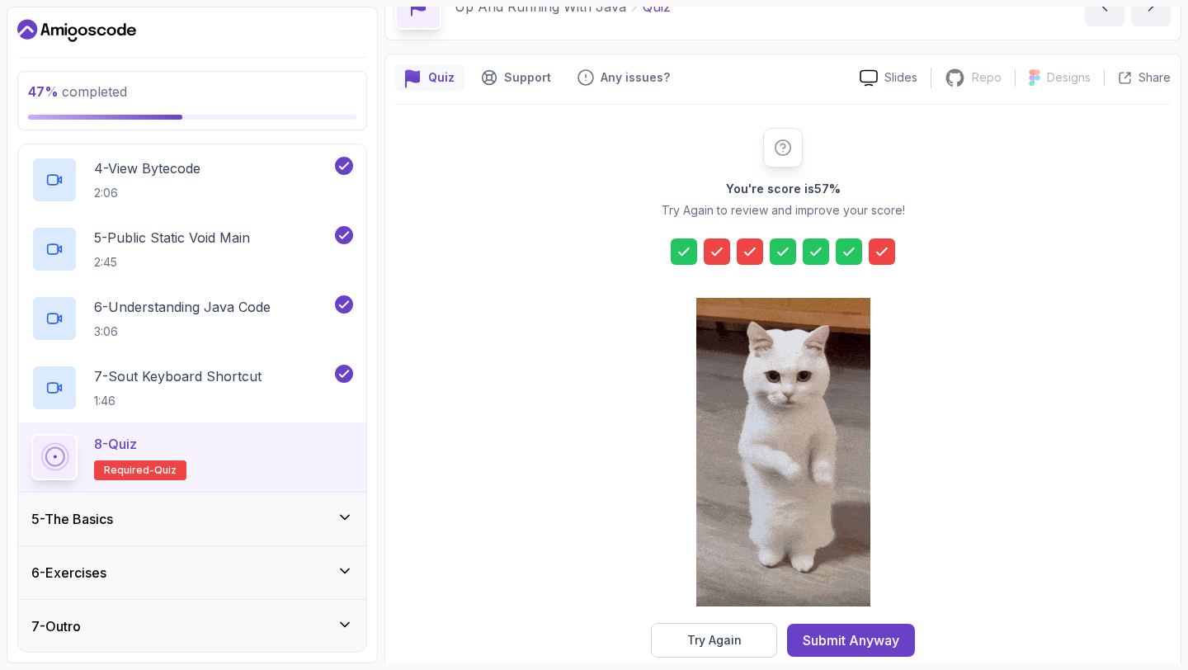
scroll to position [121, 0]
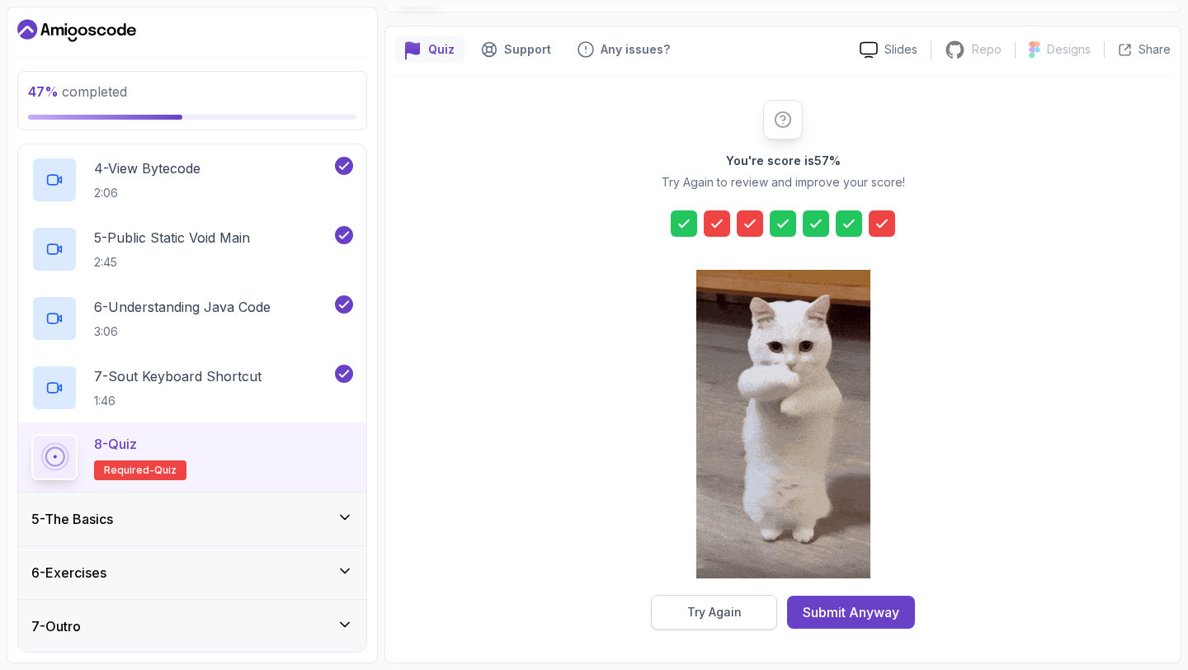
click at [715, 611] on div "Try Again" at bounding box center [714, 612] width 54 height 16
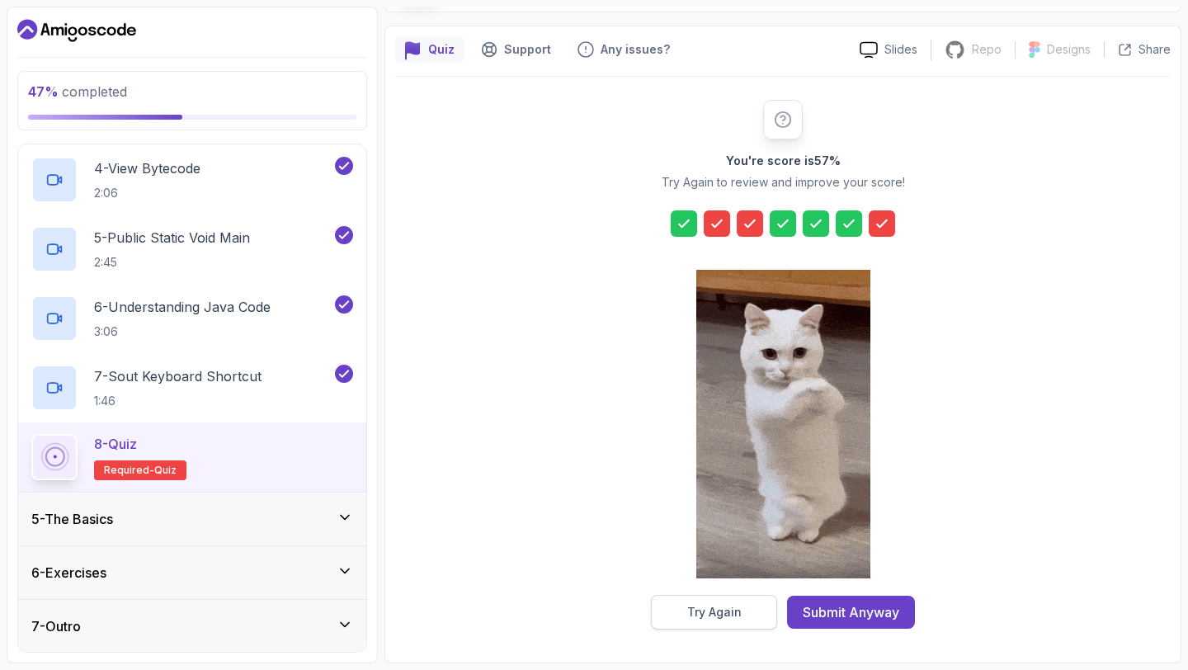
scroll to position [93, 0]
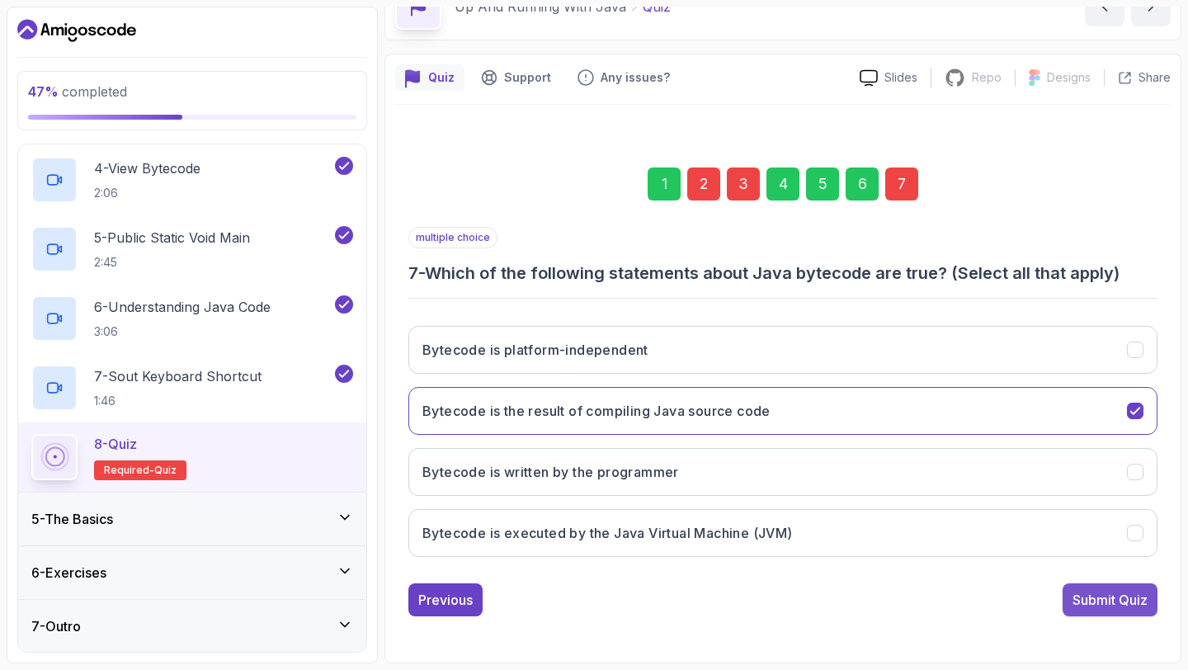
click at [1112, 601] on div "Submit Quiz" at bounding box center [1109, 600] width 75 height 20
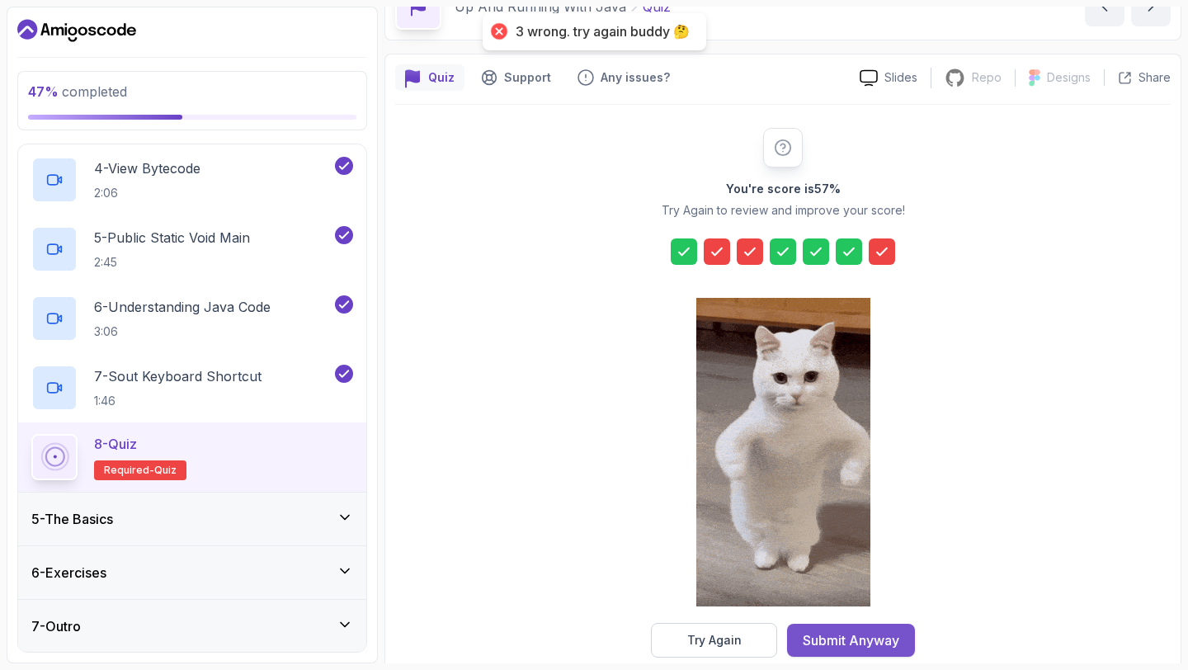
click at [858, 635] on div "Submit Anyway" at bounding box center [851, 640] width 97 height 20
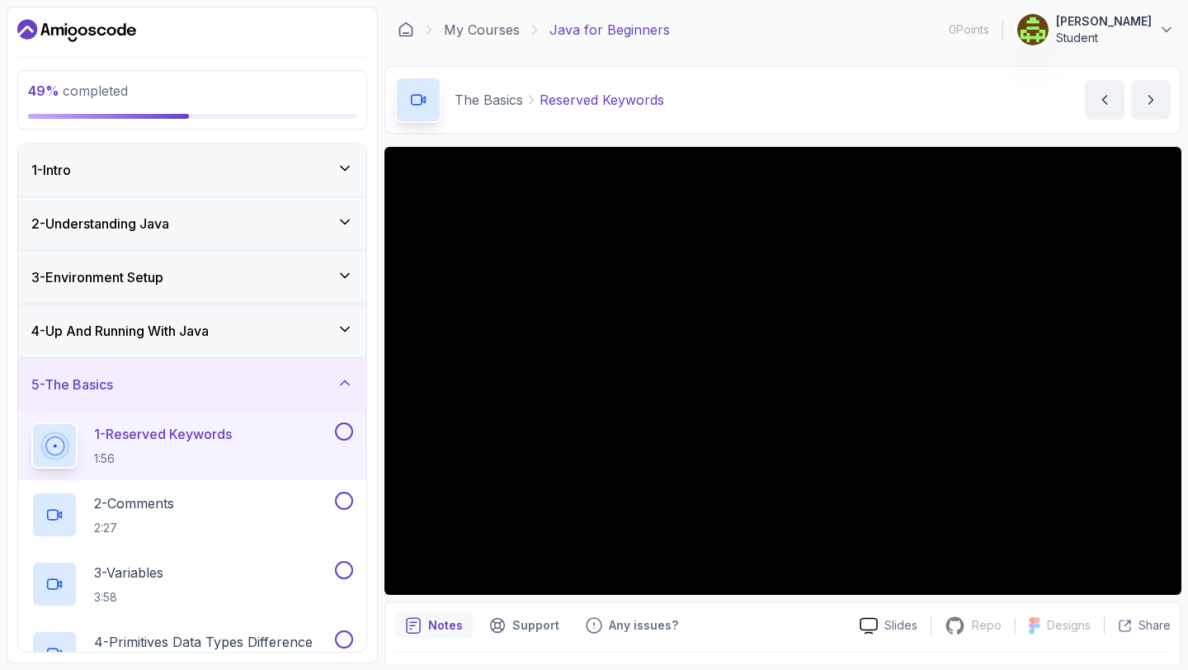
click at [290, 345] on div "4 - Up And Running With Java" at bounding box center [192, 330] width 348 height 53
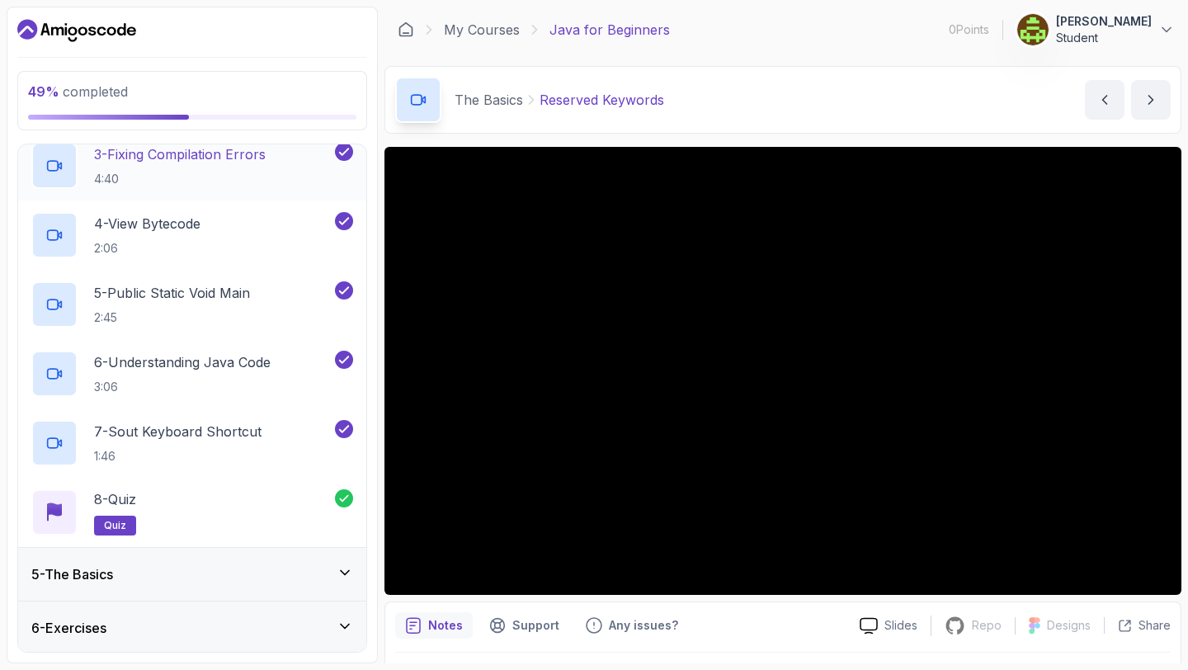
scroll to position [368, 0]
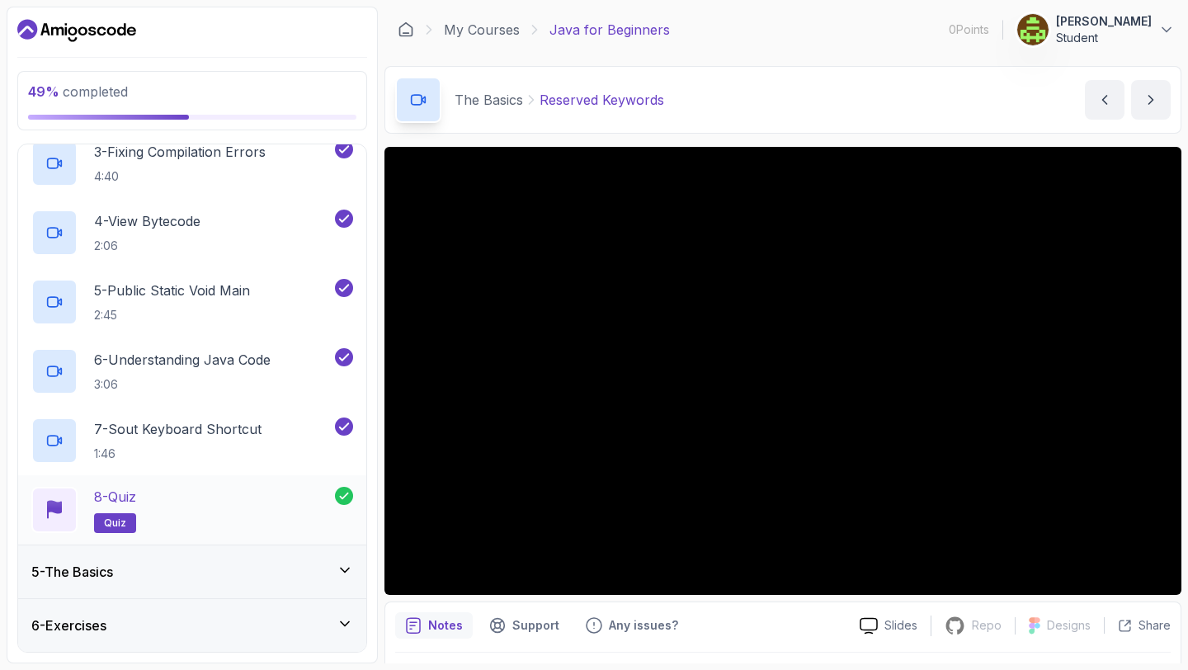
click at [256, 508] on div "8 - Quiz quiz" at bounding box center [183, 510] width 304 height 46
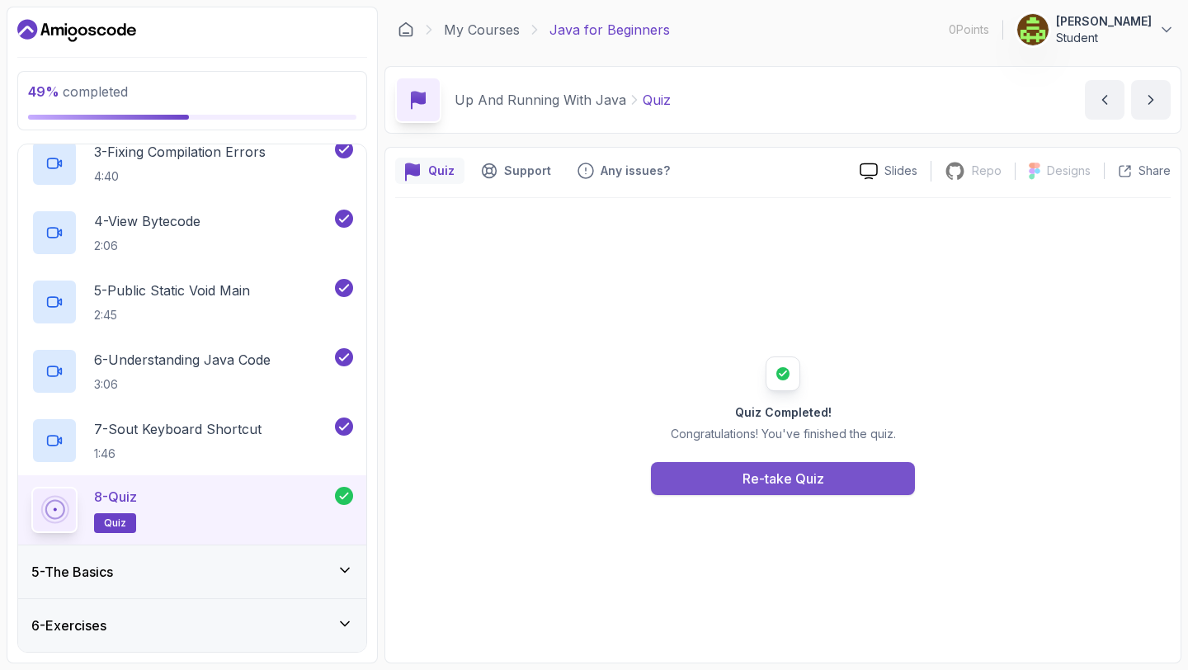
click at [704, 477] on button "Re-take Quiz" at bounding box center [783, 478] width 264 height 33
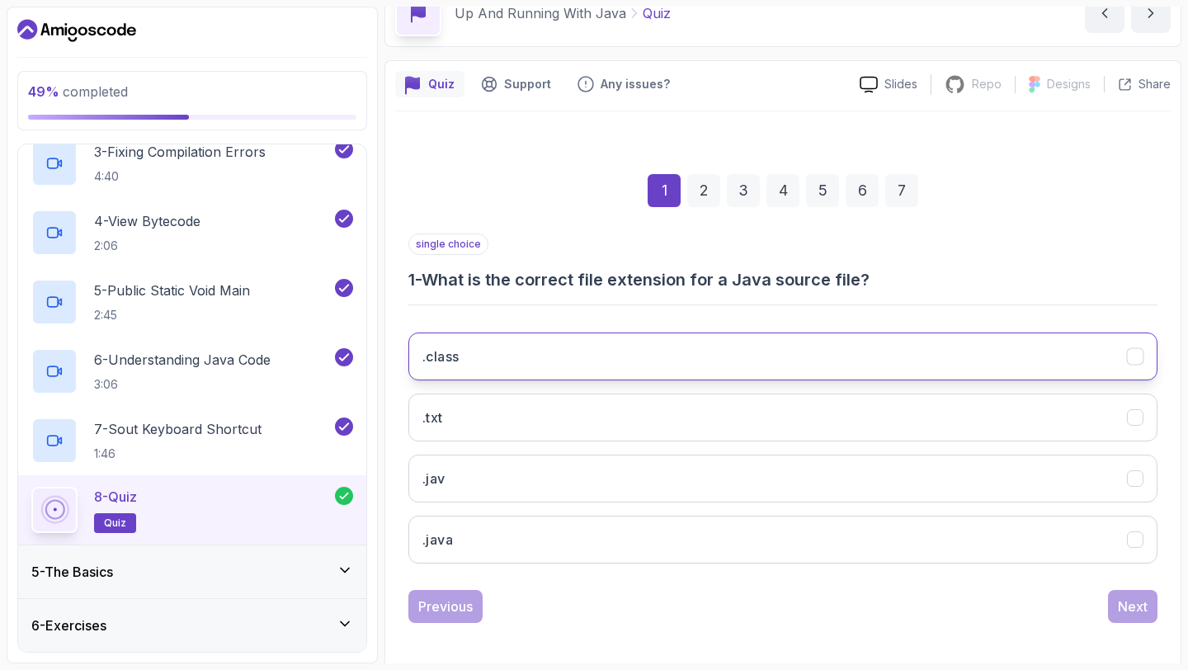
scroll to position [87, 0]
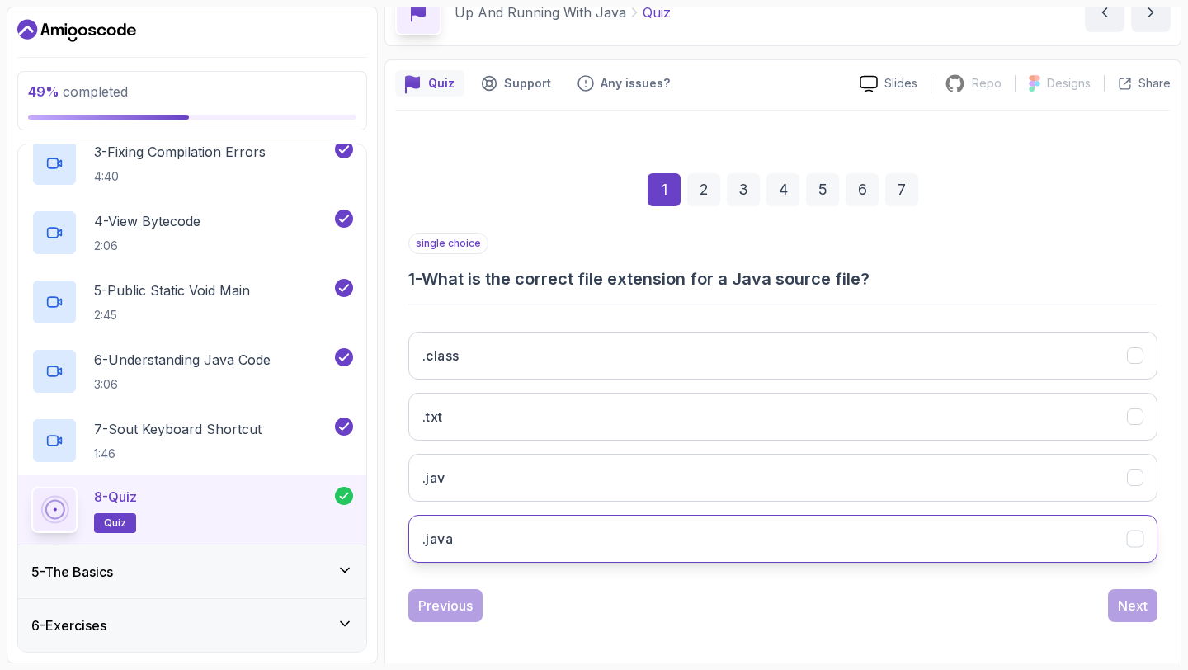
click at [718, 534] on button ".java" at bounding box center [782, 539] width 749 height 48
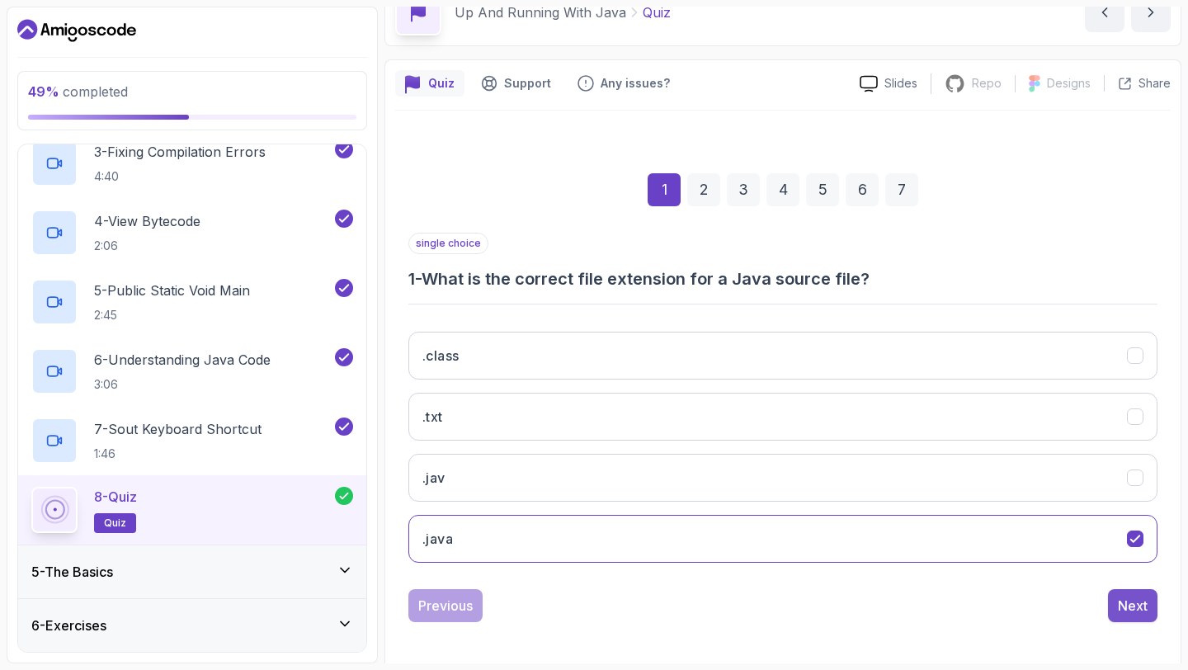
click at [1143, 601] on div "Next" at bounding box center [1133, 606] width 30 height 20
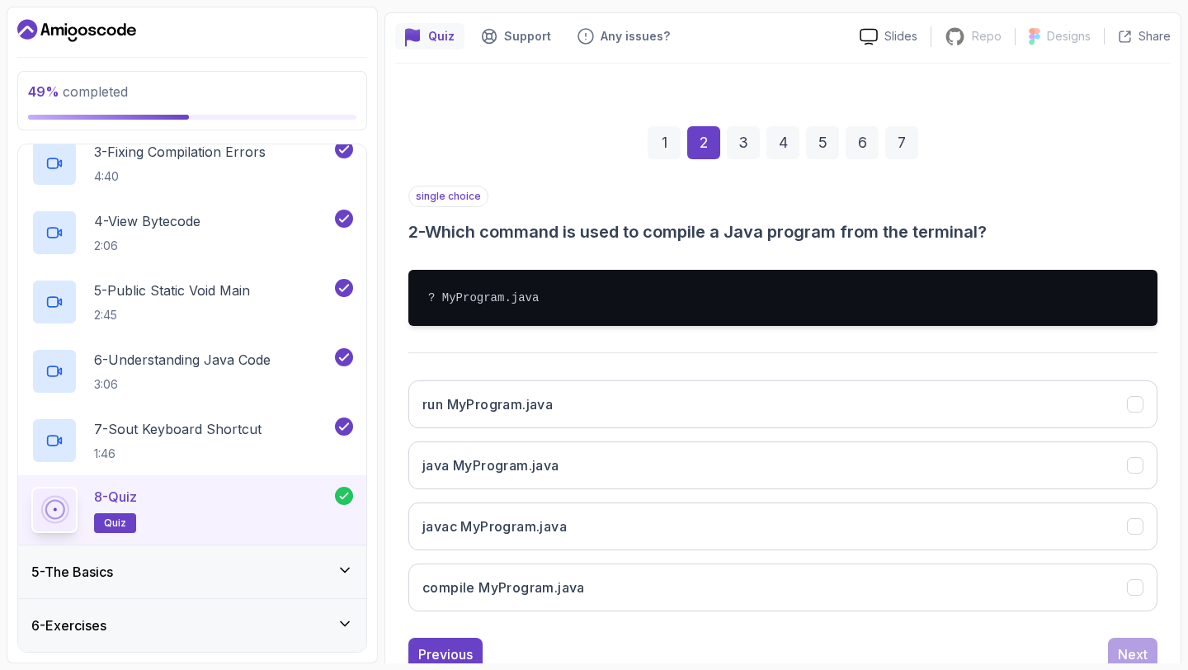
scroll to position [139, 0]
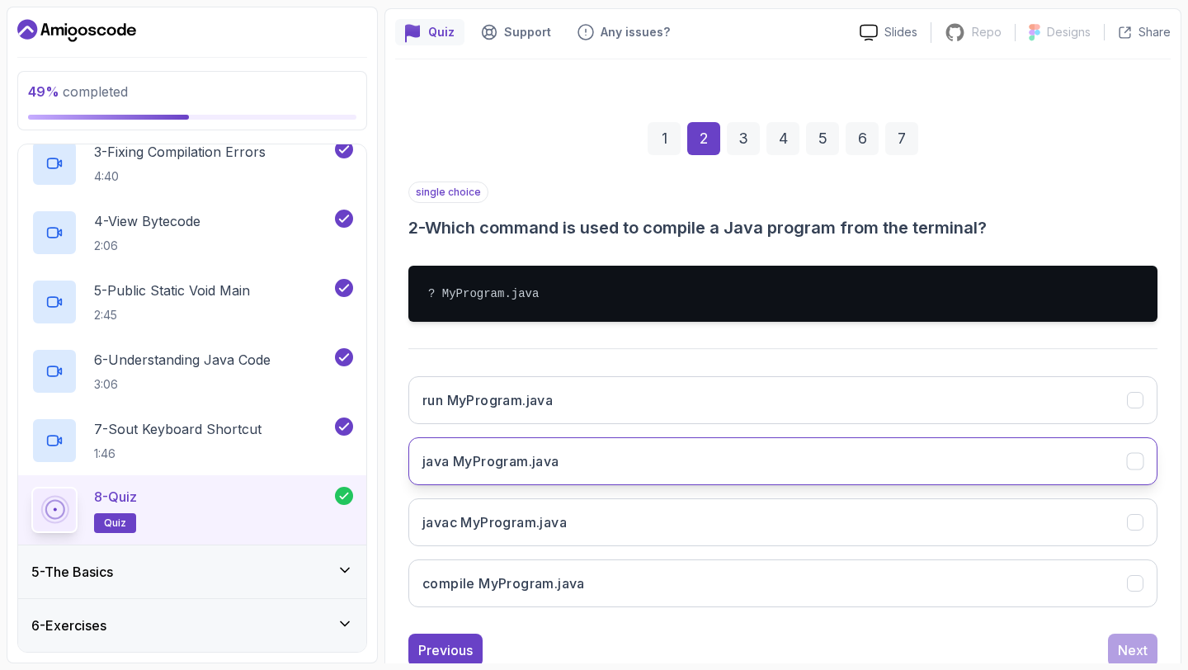
click at [661, 469] on button "java MyProgram.java" at bounding box center [782, 461] width 749 height 48
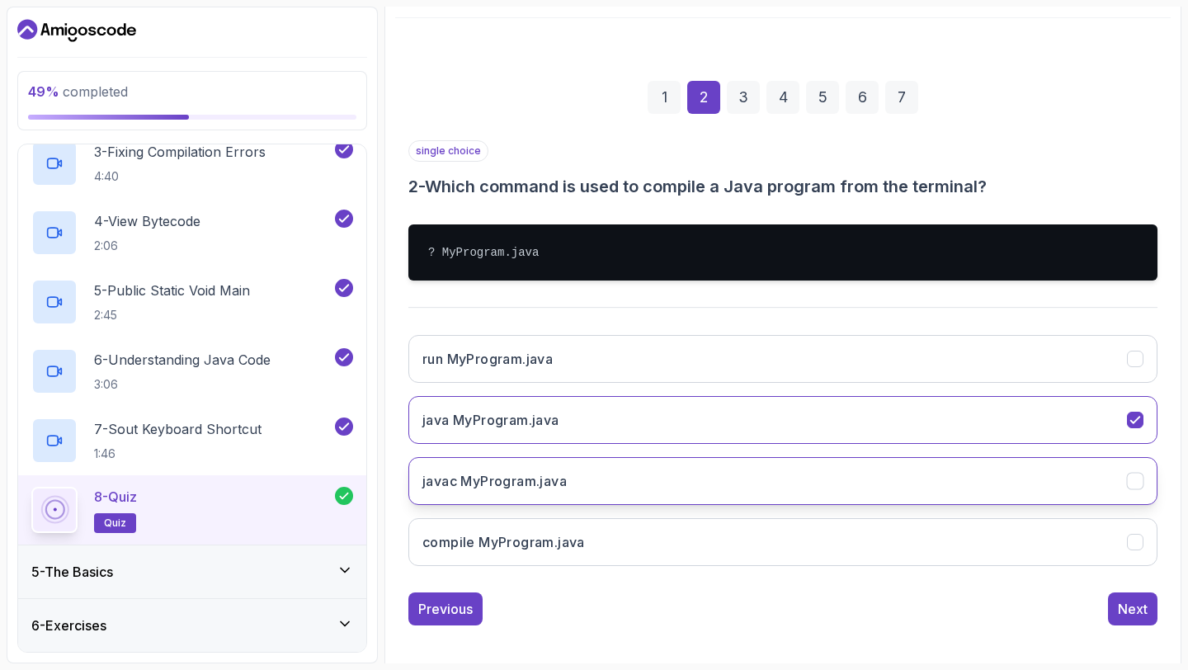
scroll to position [189, 0]
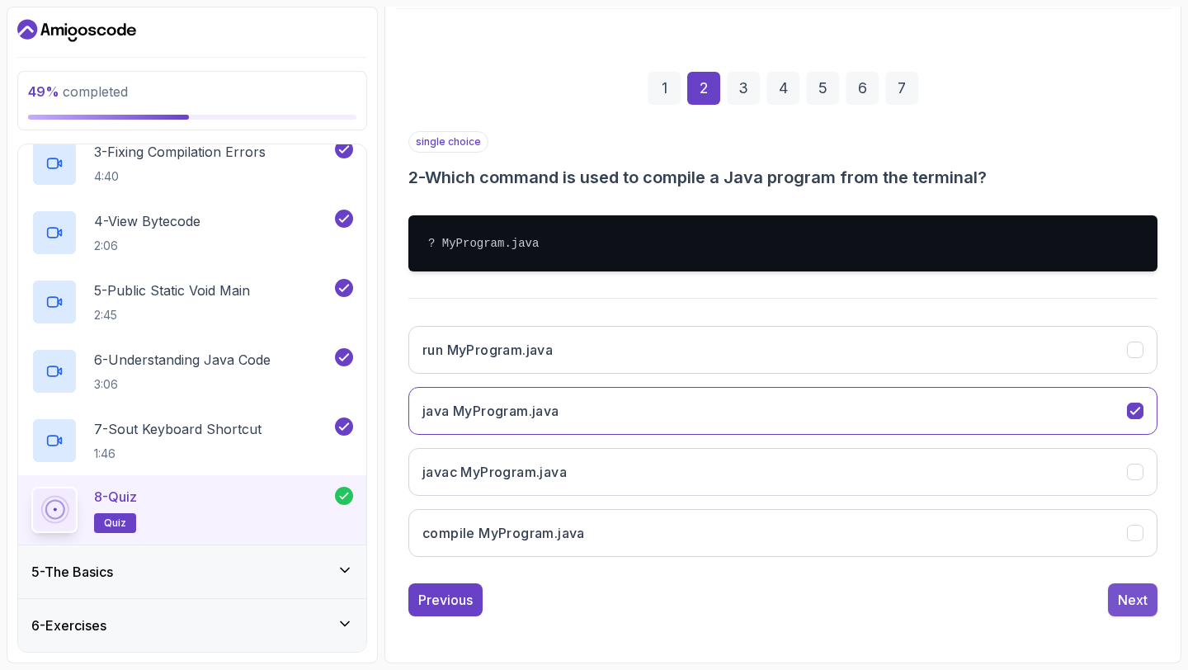
click at [1122, 607] on div "Next" at bounding box center [1133, 600] width 30 height 20
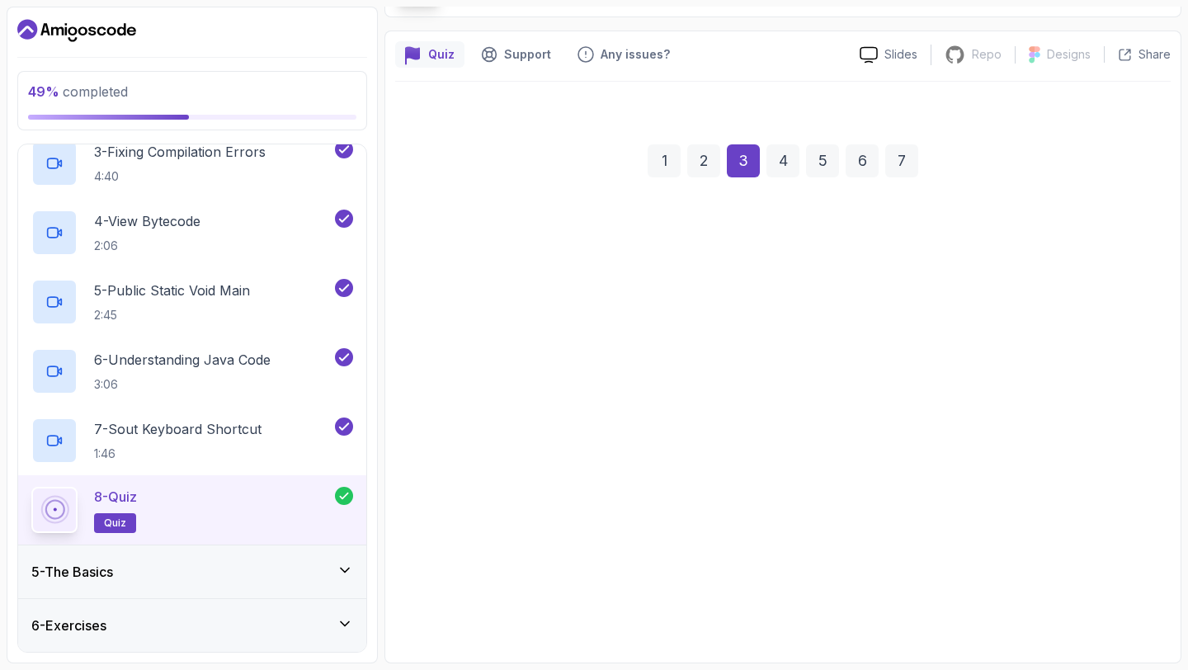
scroll to position [93, 0]
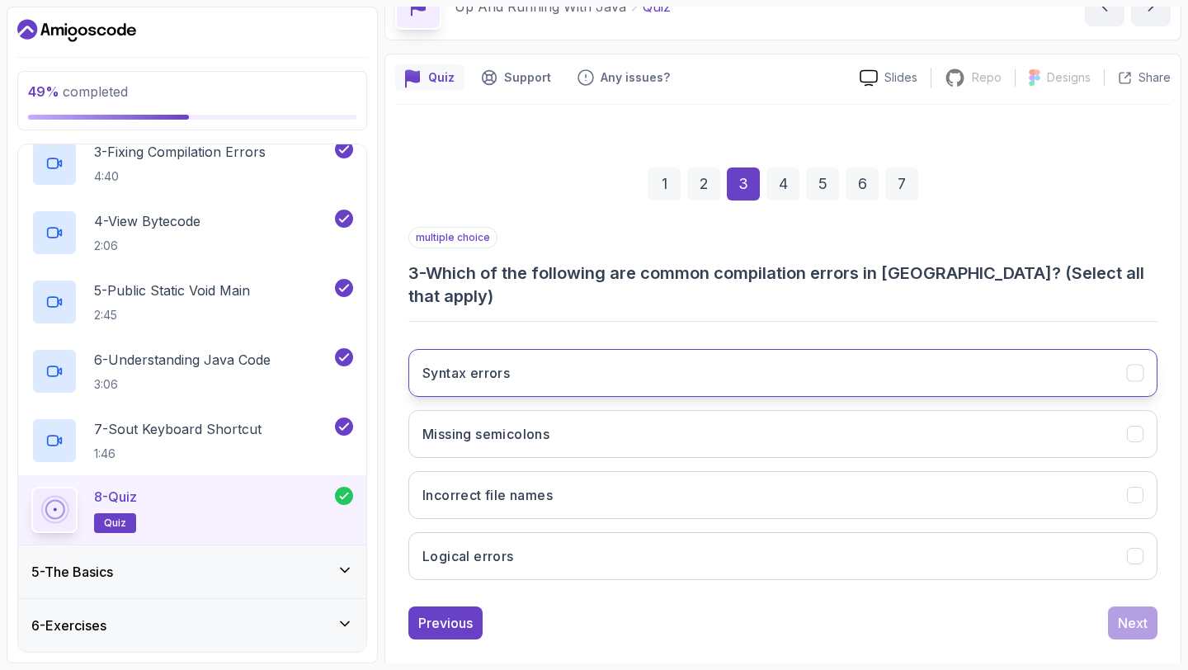
click at [828, 351] on button "Syntax errors" at bounding box center [782, 373] width 749 height 48
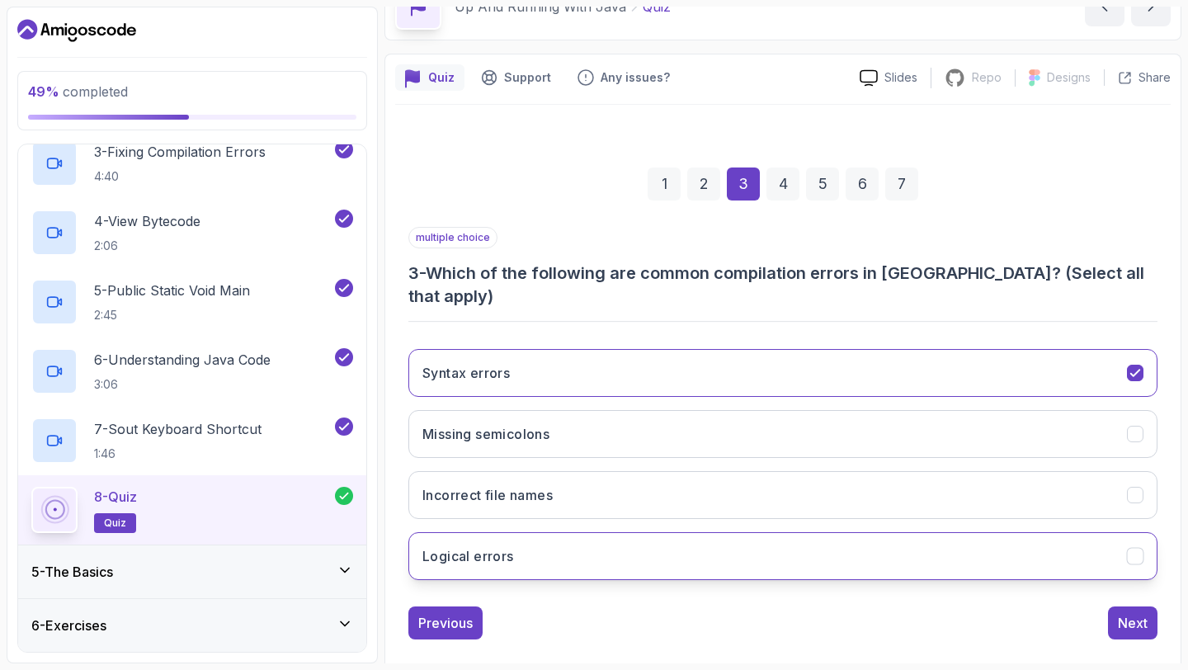
click at [855, 532] on button "Logical errors" at bounding box center [782, 556] width 749 height 48
click at [1123, 613] on div "Next" at bounding box center [1133, 623] width 30 height 20
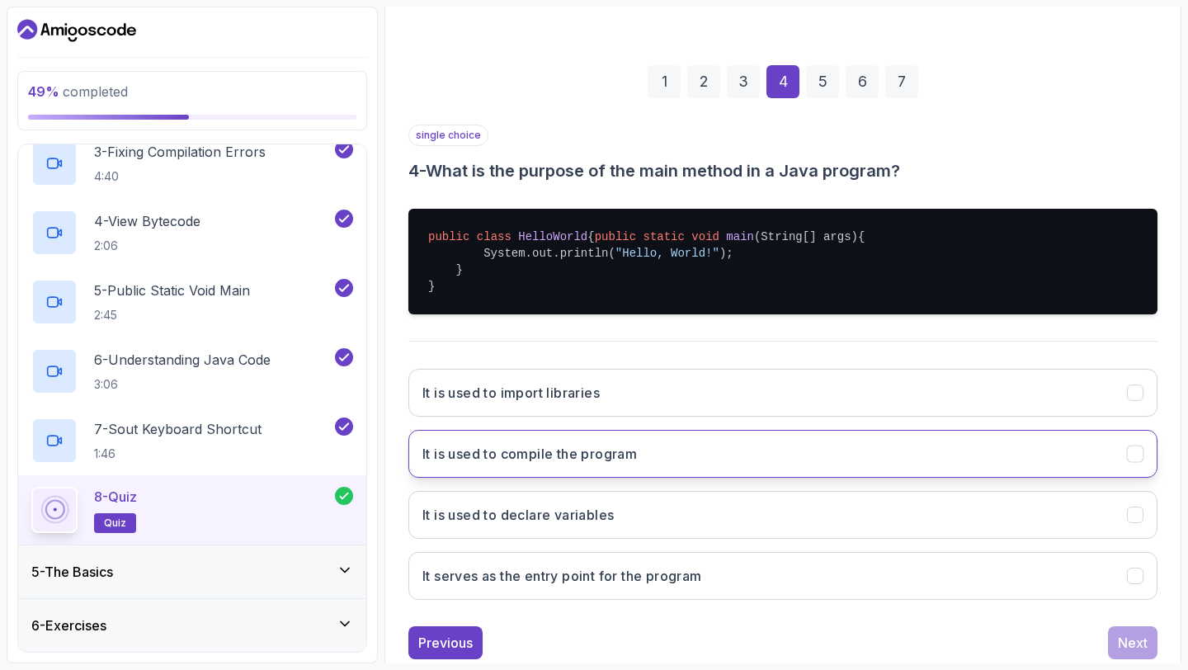
scroll to position [255, 0]
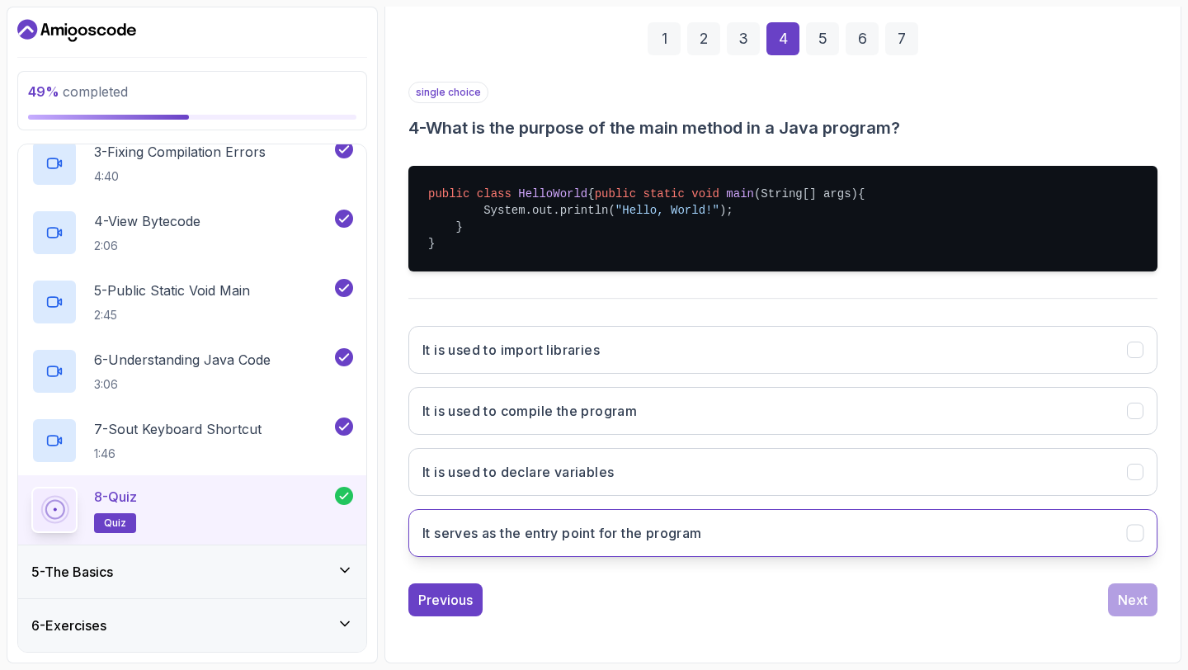
click at [833, 549] on button "It serves as the entry point for the program" at bounding box center [782, 533] width 749 height 48
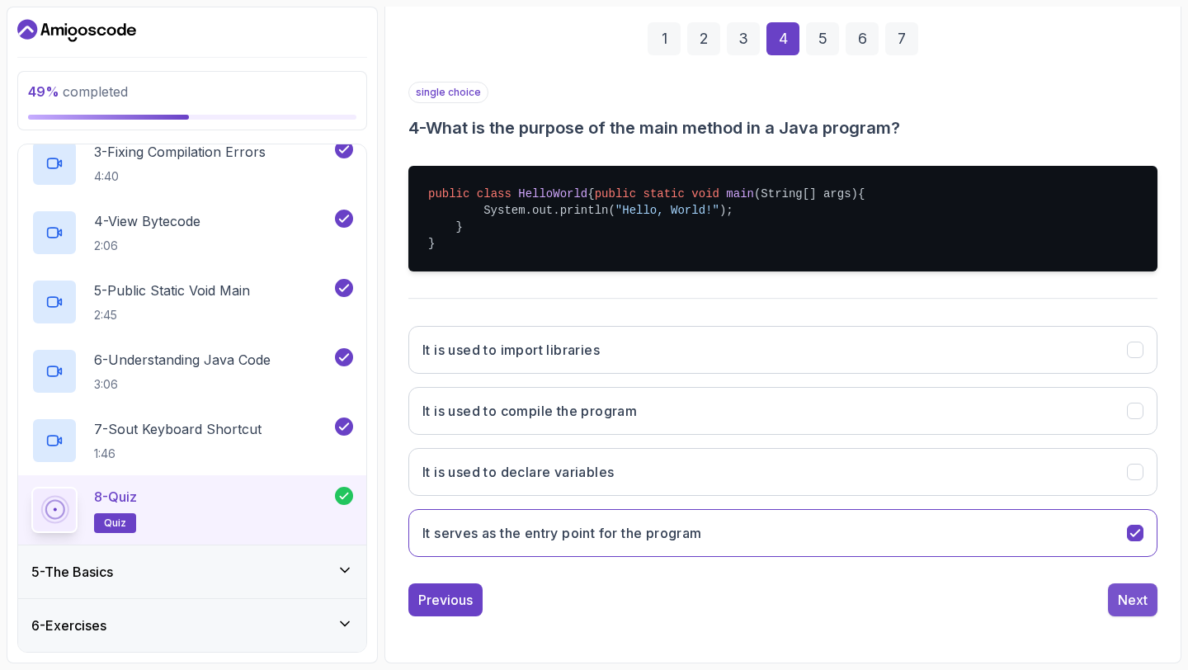
click at [1143, 612] on button "Next" at bounding box center [1132, 599] width 49 height 33
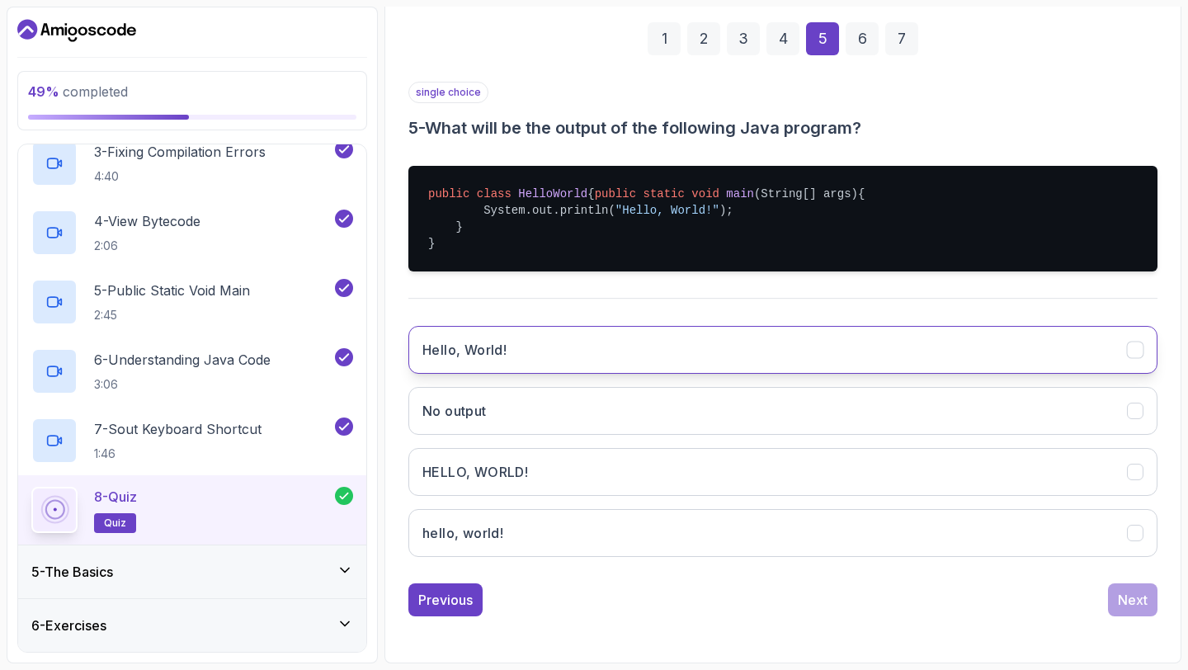
click at [738, 351] on button "Hello, World!" at bounding box center [782, 350] width 749 height 48
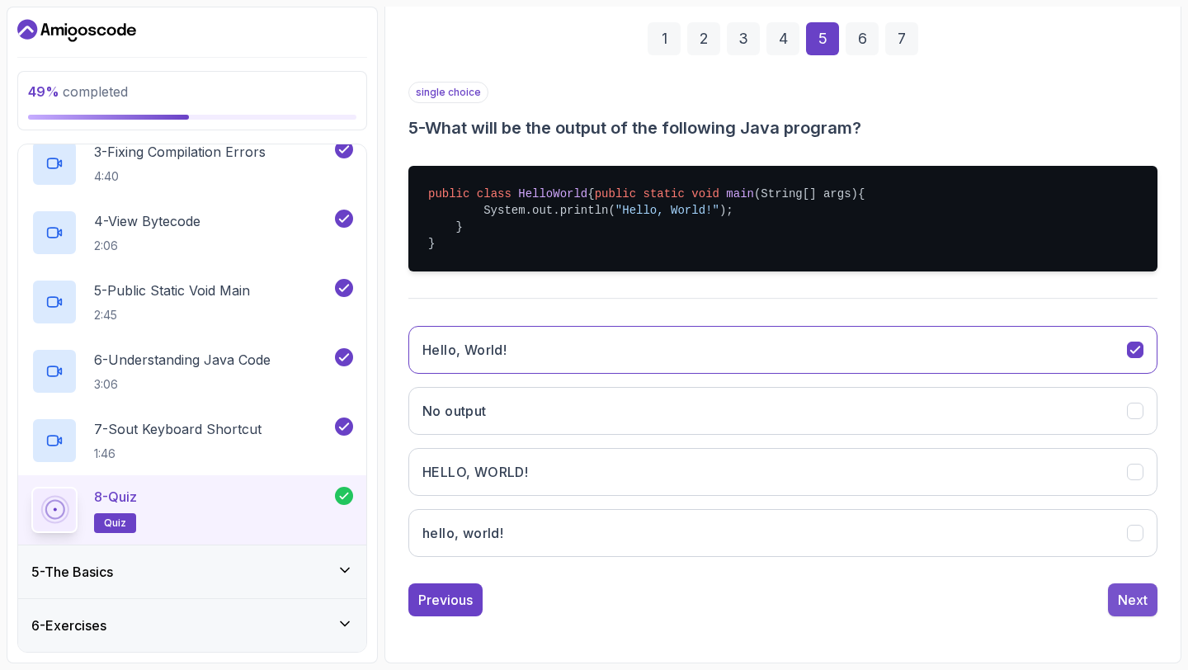
click at [1133, 599] on div "Next" at bounding box center [1133, 600] width 30 height 20
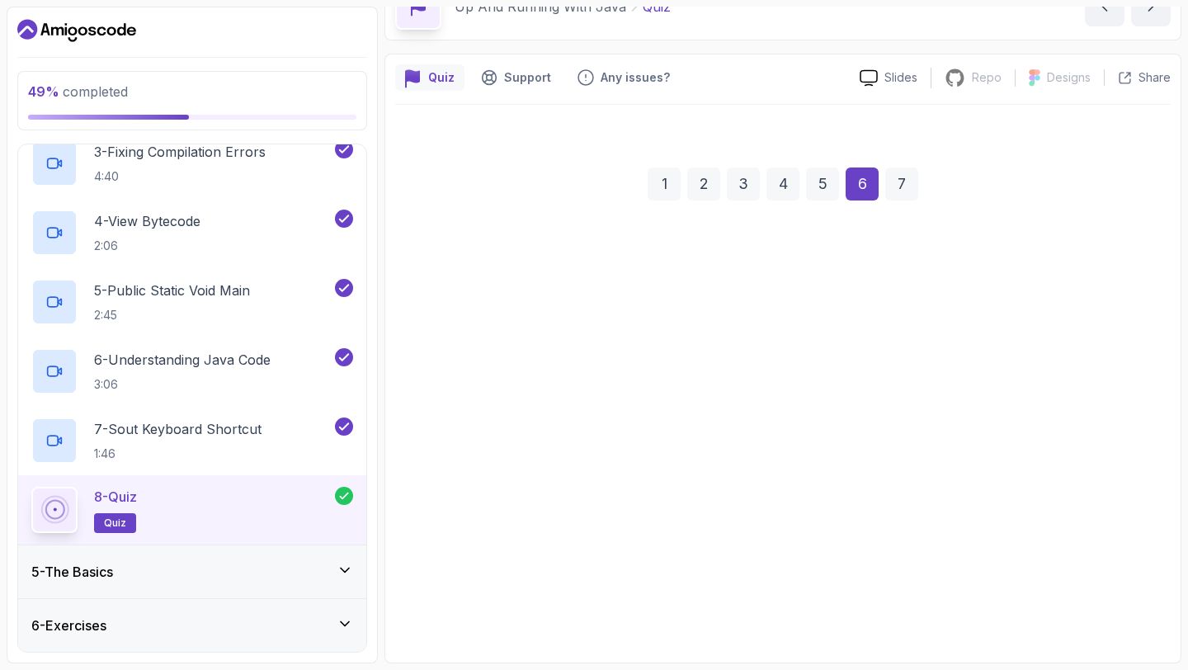
scroll to position [93, 0]
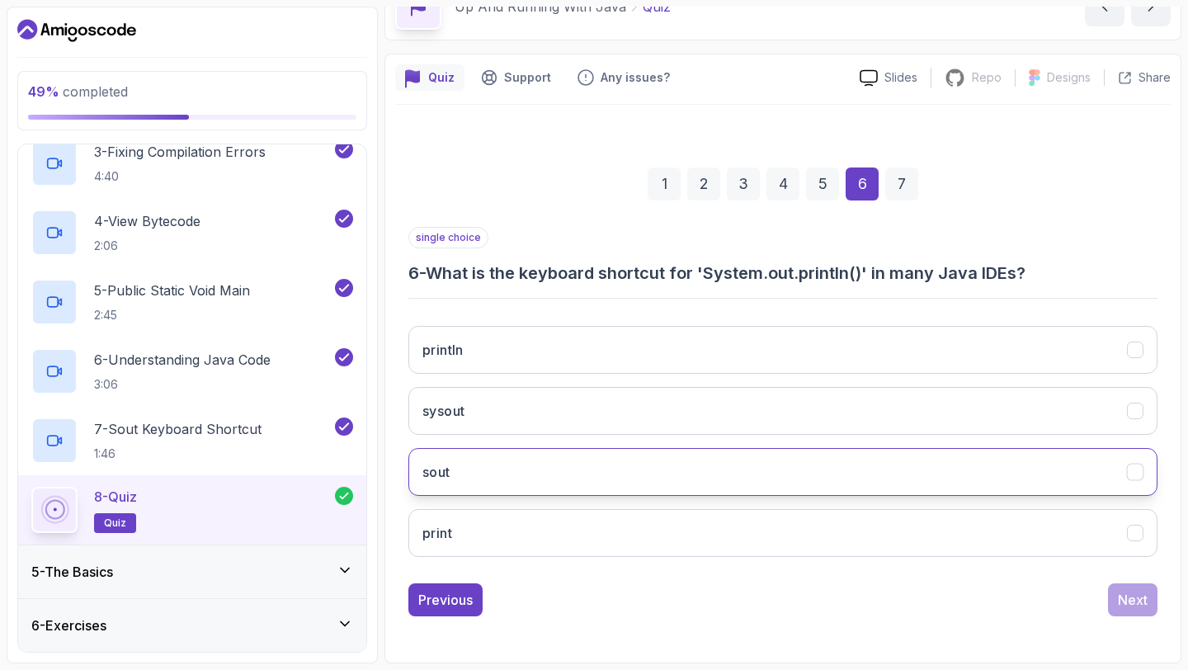
click at [792, 450] on button "sout" at bounding box center [782, 472] width 749 height 48
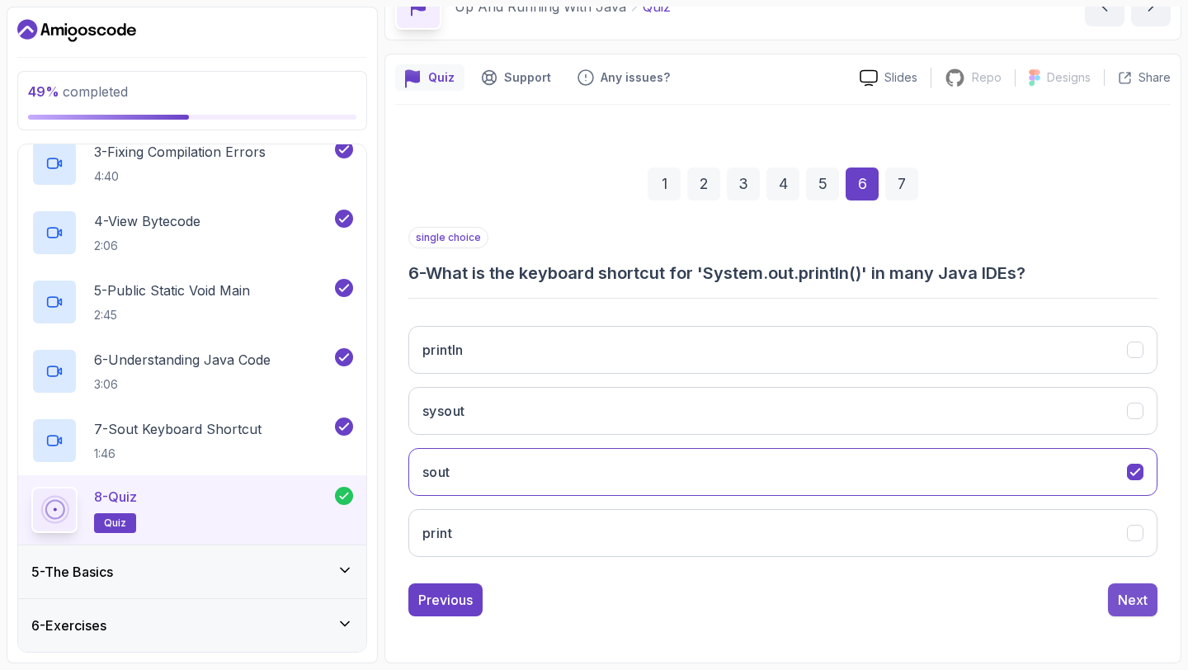
click at [1124, 610] on button "Next" at bounding box center [1132, 599] width 49 height 33
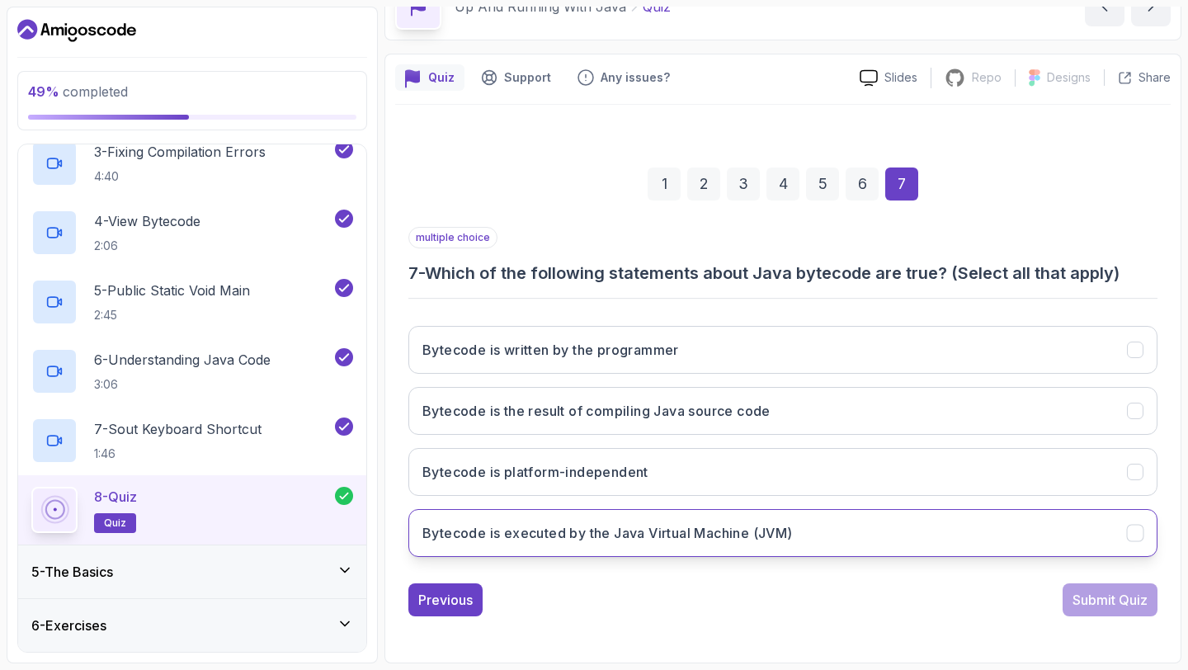
click at [843, 516] on button "Bytecode is executed by the Java Virtual Machine (JVM)" at bounding box center [782, 533] width 749 height 48
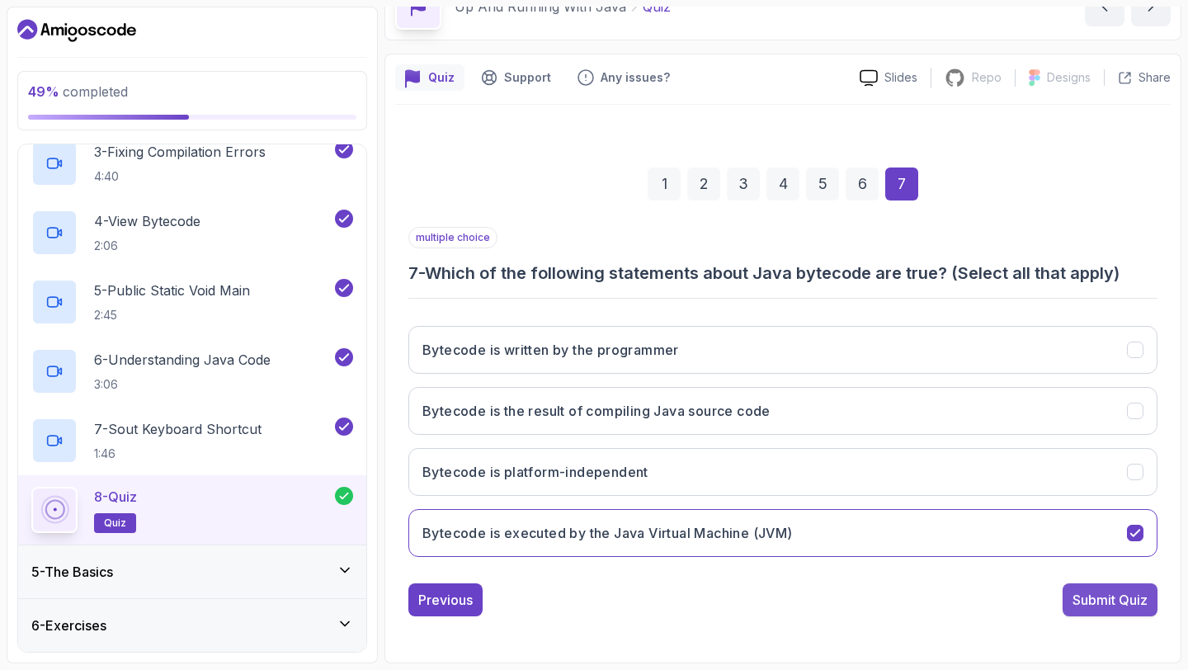
click at [1088, 601] on div "Submit Quiz" at bounding box center [1109, 600] width 75 height 20
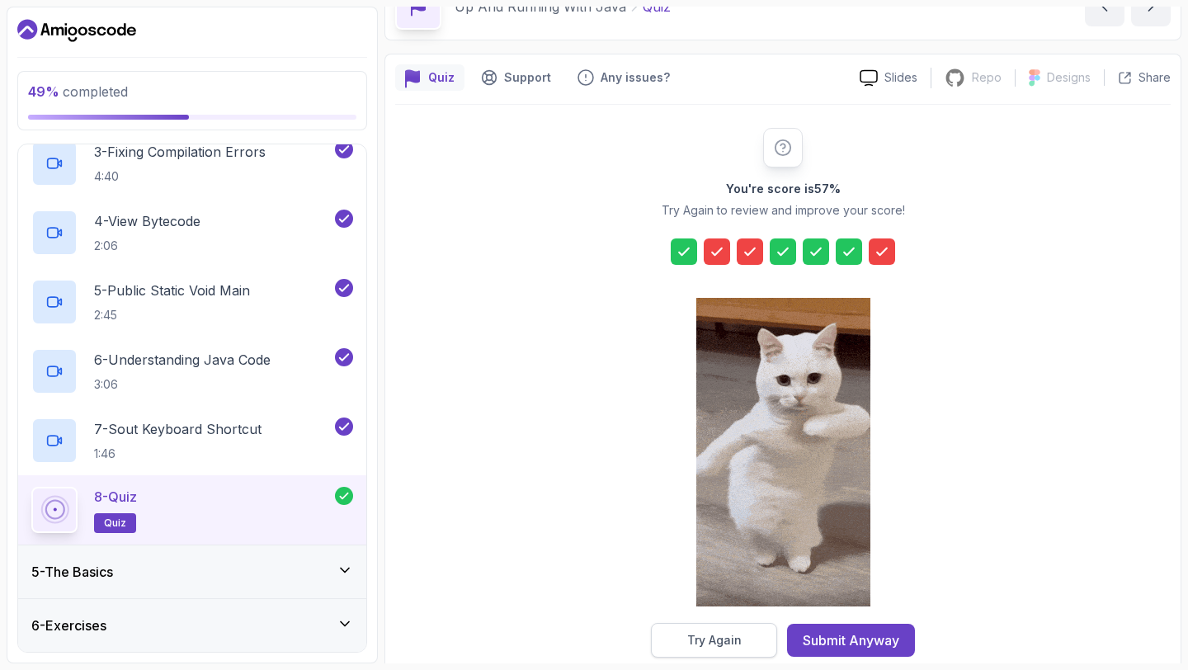
click at [775, 637] on button "Try Again" at bounding box center [714, 640] width 126 height 35
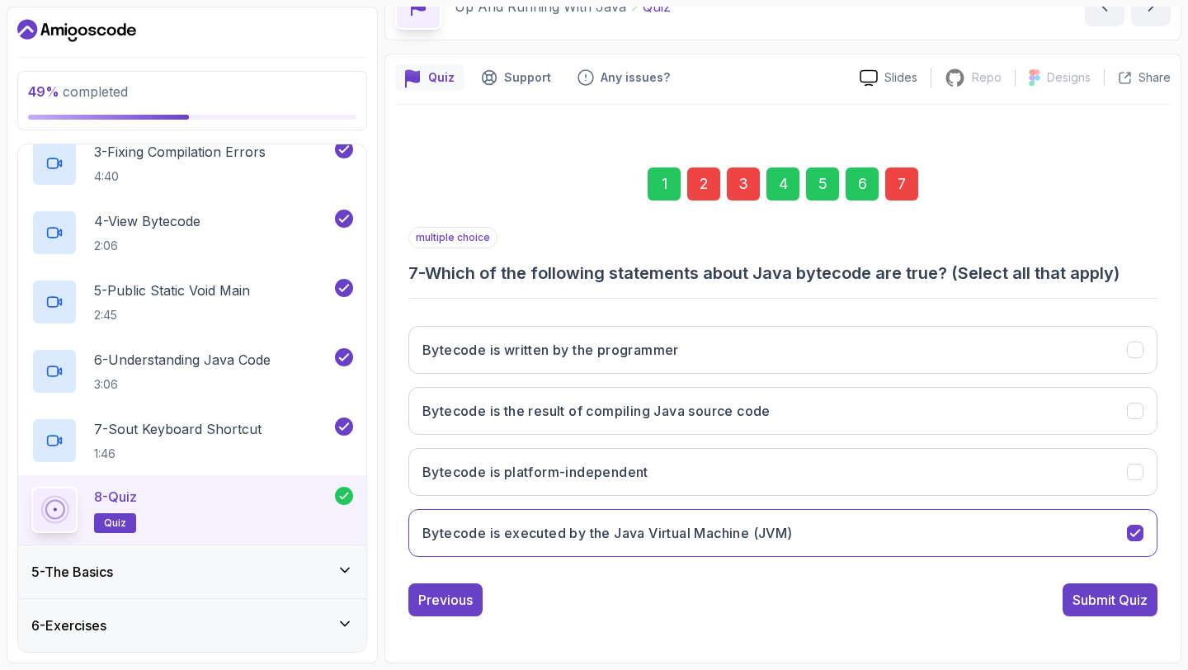
click at [704, 181] on div "2" at bounding box center [703, 183] width 33 height 33
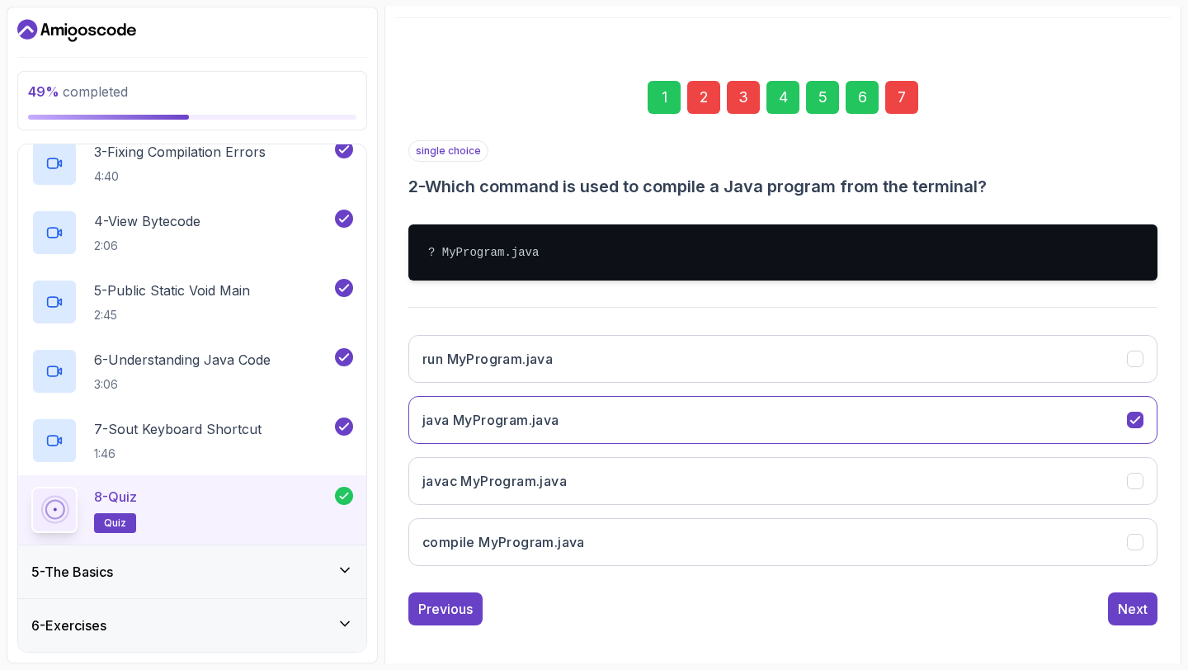
scroll to position [189, 0]
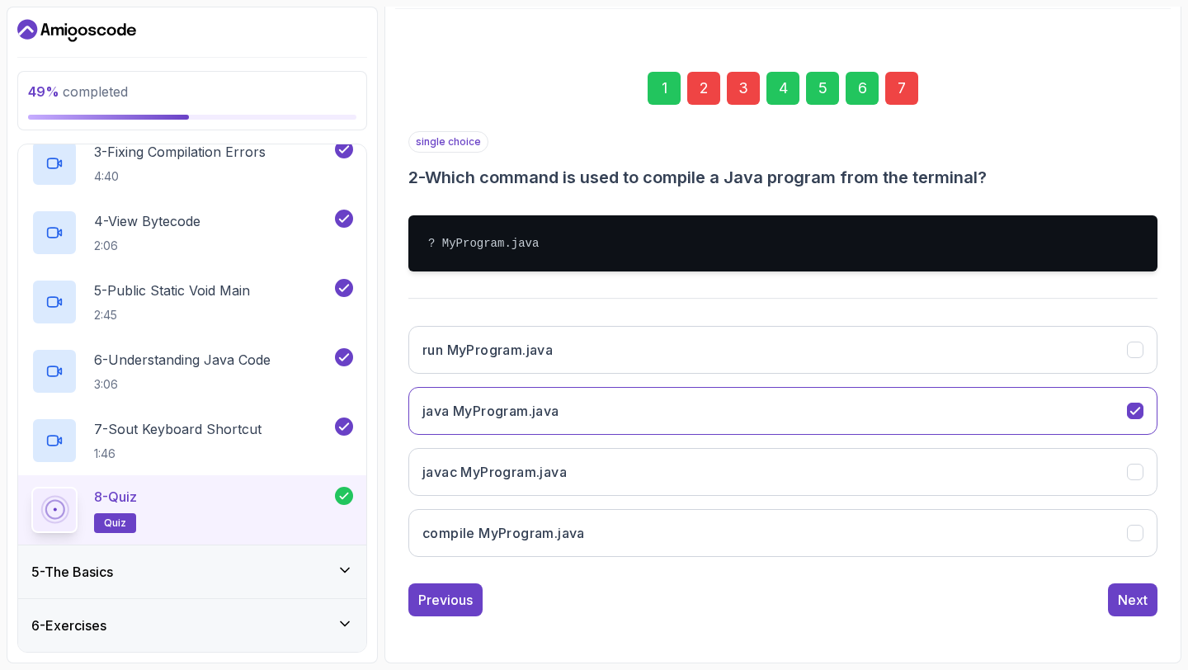
click at [584, 174] on h3 "2 - Which command is used to compile a Java program from the terminal?" at bounding box center [782, 177] width 749 height 23
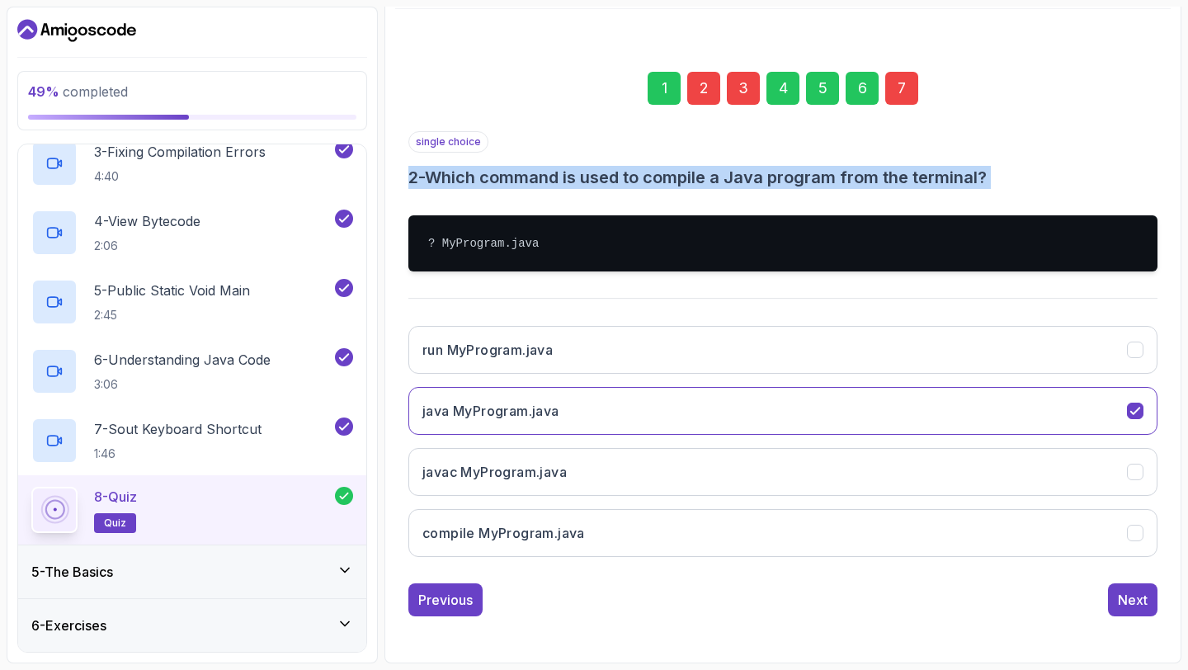
click at [584, 174] on h3 "2 - Which command is used to compile a Java program from the terminal?" at bounding box center [782, 177] width 749 height 23
copy h3 "2 - Which command is used to compile a Java program from the terminal?"
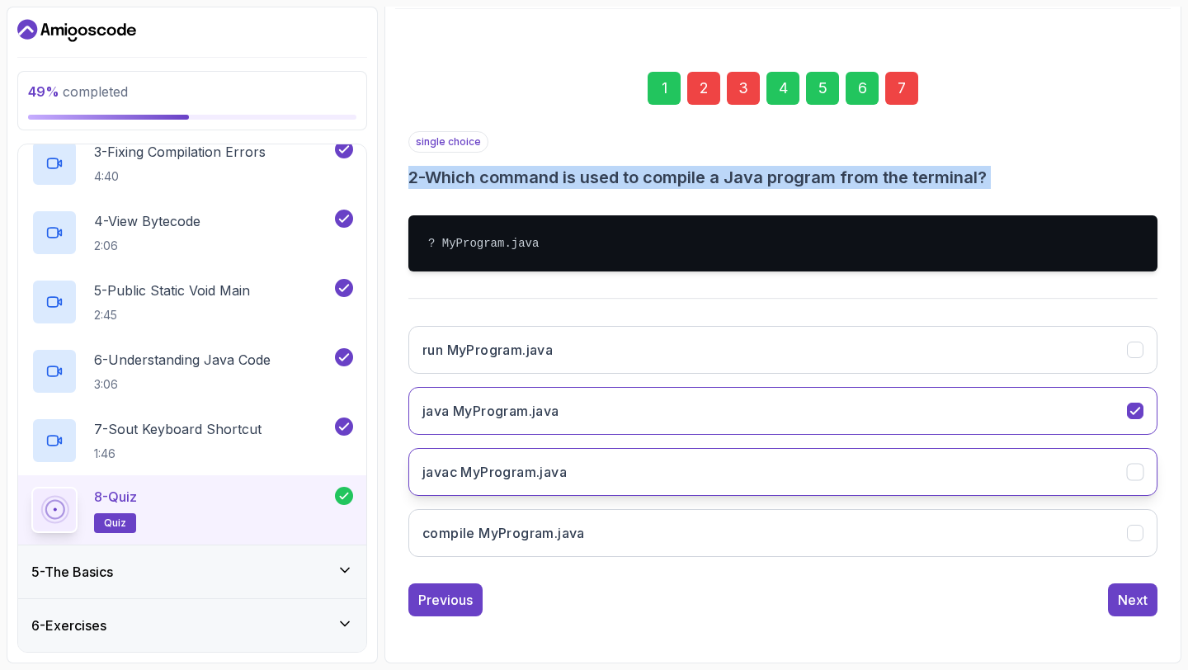
click at [637, 486] on button "javac MyProgram.java" at bounding box center [782, 472] width 749 height 48
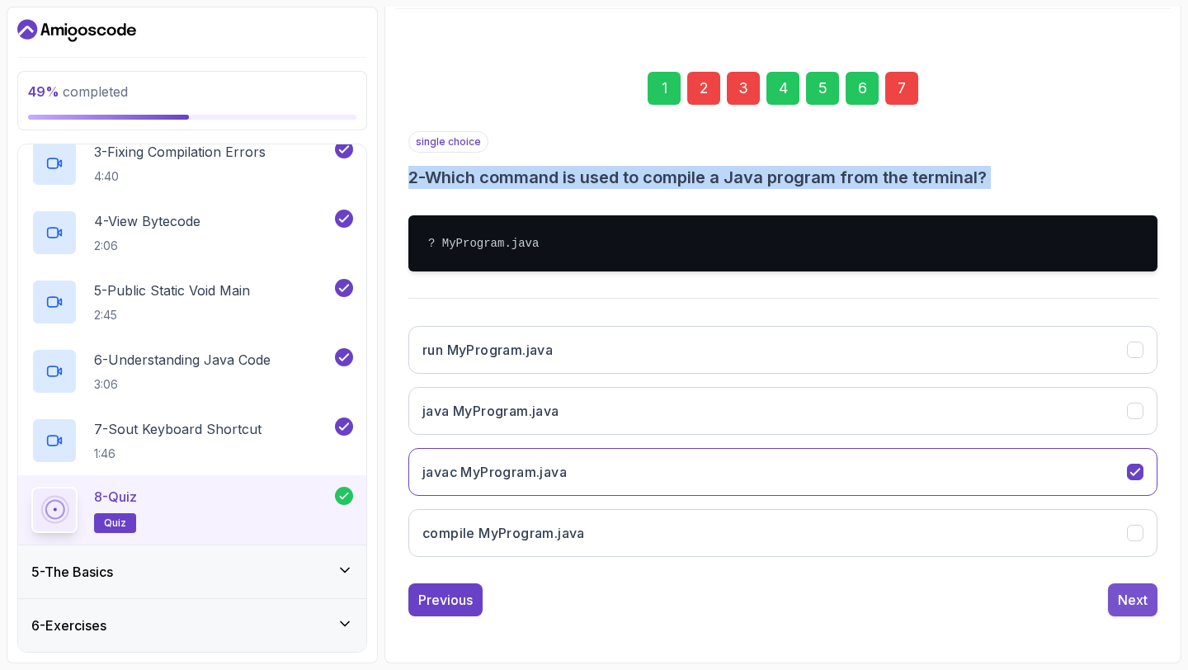
click at [1120, 599] on div "Next" at bounding box center [1133, 600] width 30 height 20
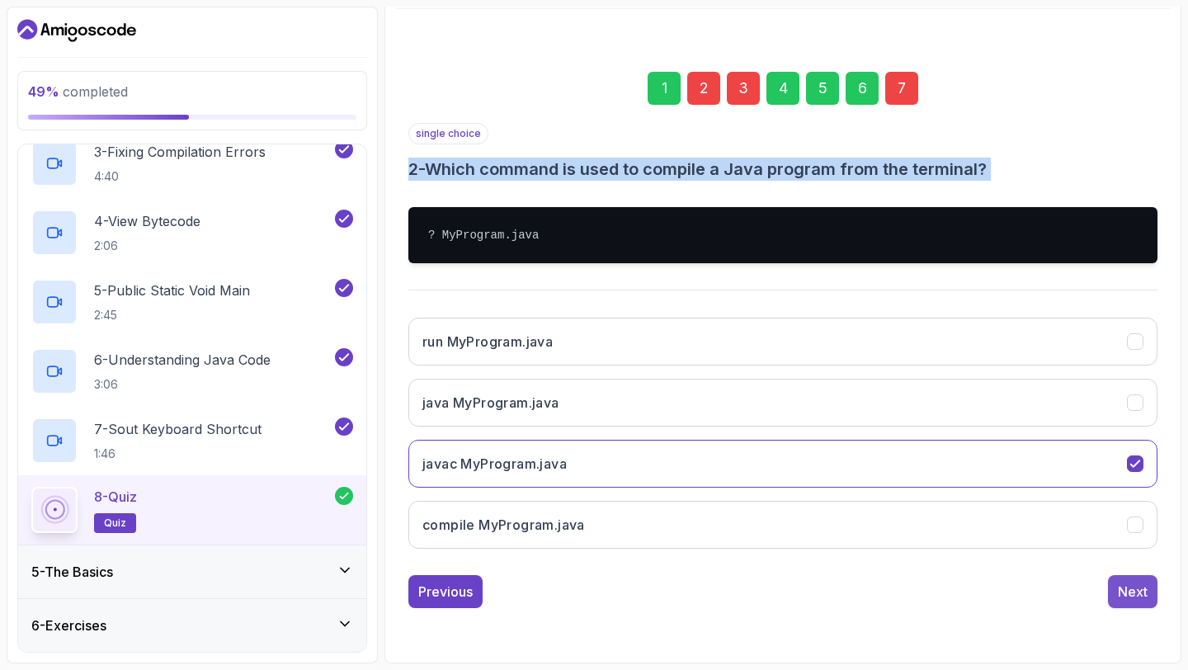
scroll to position [93, 0]
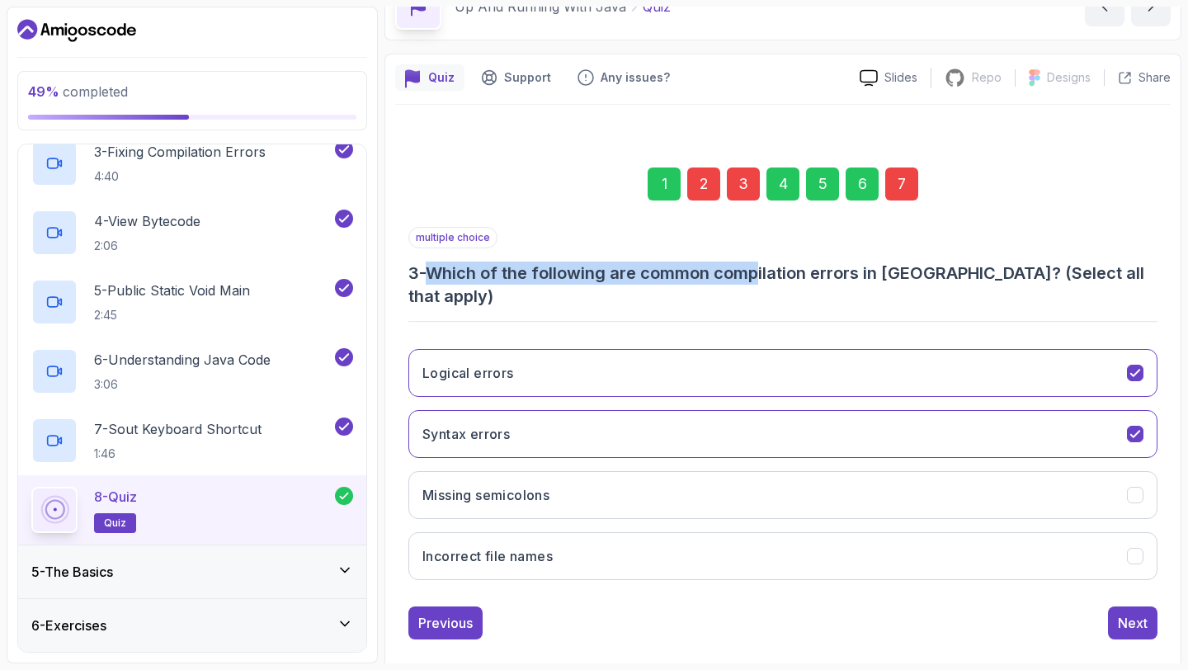
drag, startPoint x: 436, startPoint y: 276, endPoint x: 775, endPoint y: 257, distance: 340.4
click at [775, 257] on div "multiple choice 3 - Which of the following are common compilation errors in Jav…" at bounding box center [782, 267] width 749 height 81
drag, startPoint x: 938, startPoint y: 272, endPoint x: 441, endPoint y: 271, distance: 497.4
click at [441, 271] on h3 "3 - Which of the following are common compilation errors in Java? (Select all t…" at bounding box center [782, 285] width 749 height 46
copy h3 "Which of the following are common compilation errors in Java?"
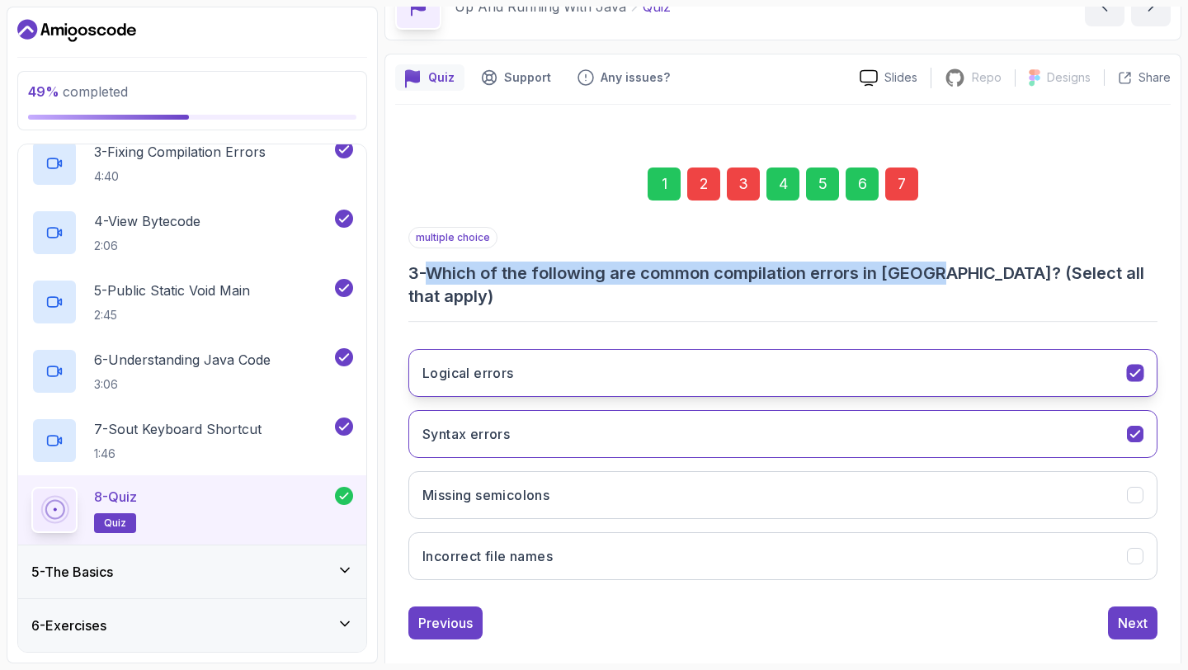
click at [538, 353] on button "Logical errors" at bounding box center [782, 373] width 749 height 48
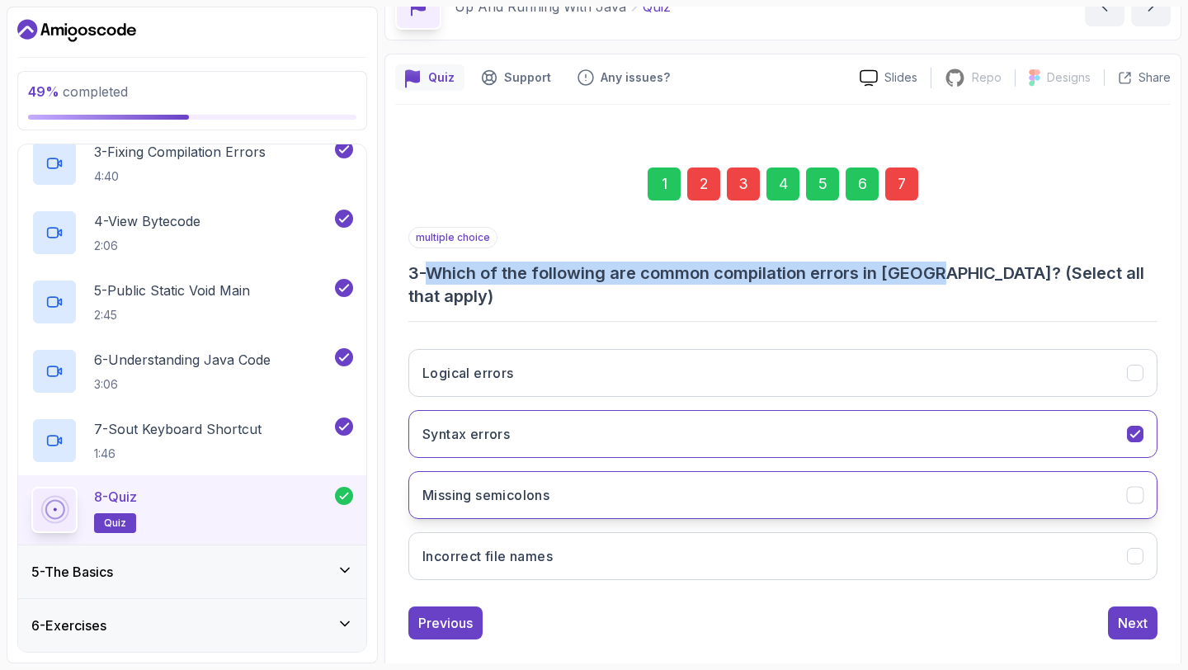
click at [554, 471] on button "Missing semicolons" at bounding box center [782, 495] width 749 height 48
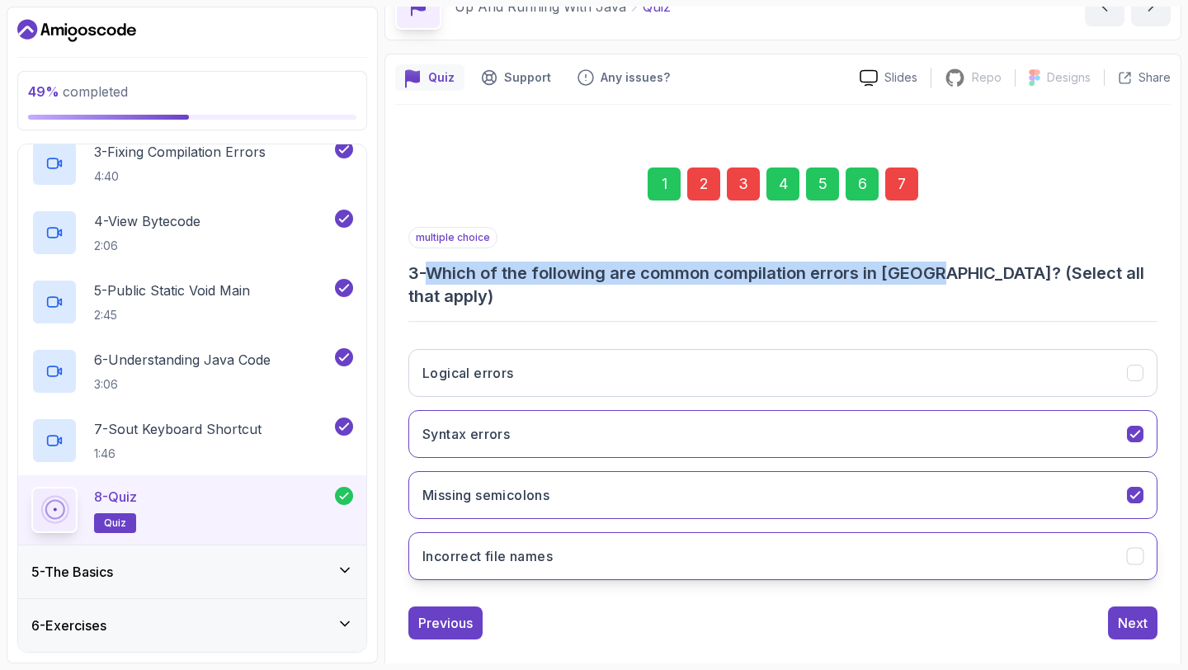
click at [567, 543] on button "Incorrect file names" at bounding box center [782, 556] width 749 height 48
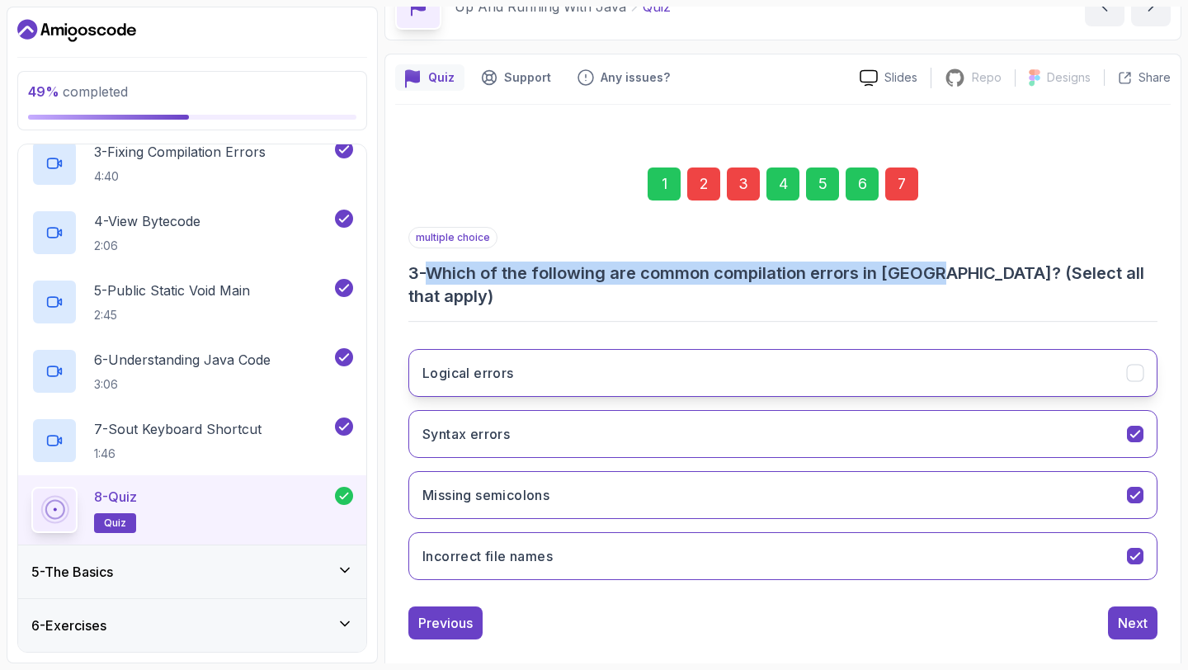
click at [1080, 363] on button "Logical errors" at bounding box center [782, 373] width 749 height 48
click at [1125, 613] on div "Next" at bounding box center [1133, 623] width 30 height 20
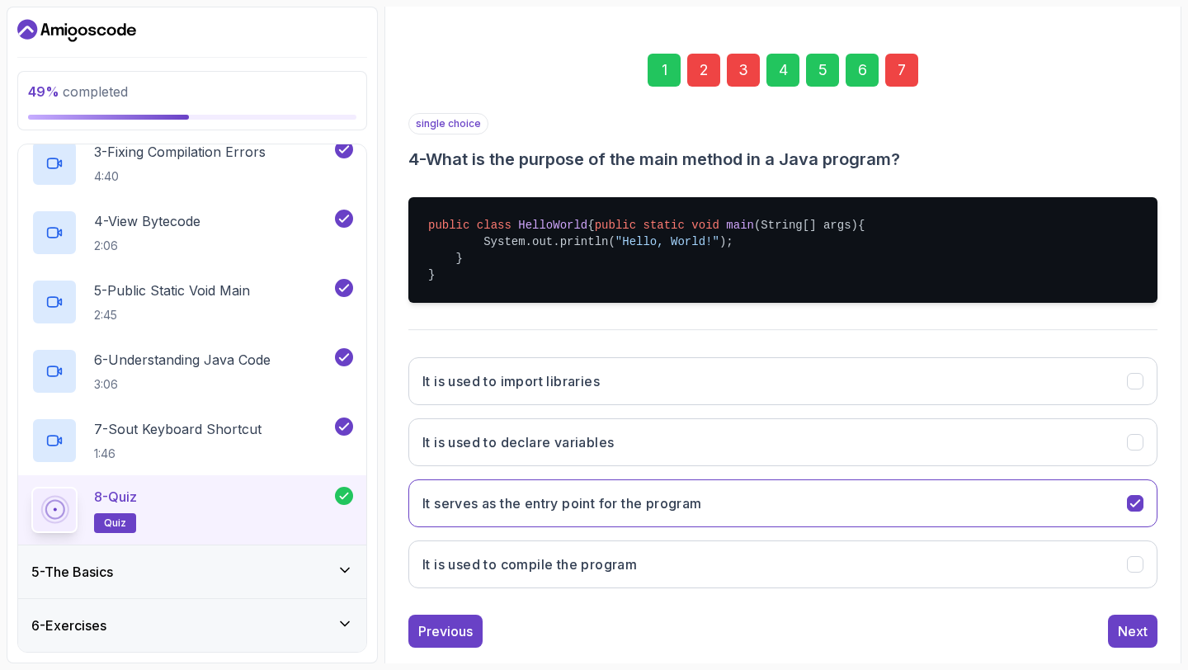
scroll to position [216, 0]
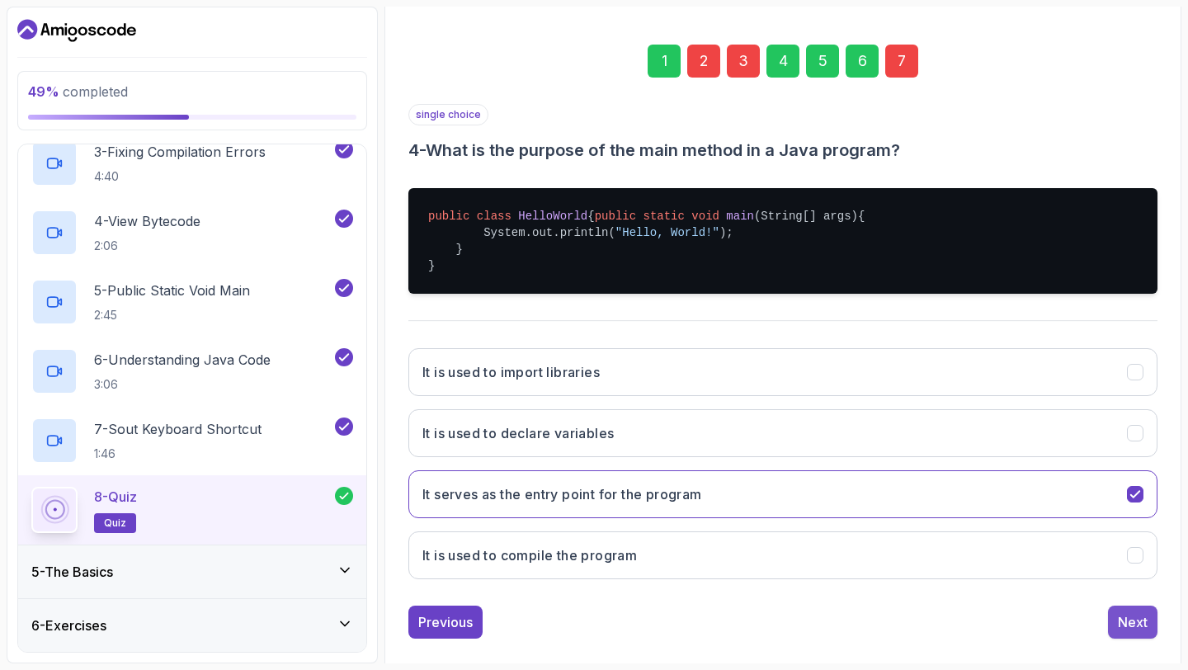
click at [1123, 624] on button "Next" at bounding box center [1132, 622] width 49 height 33
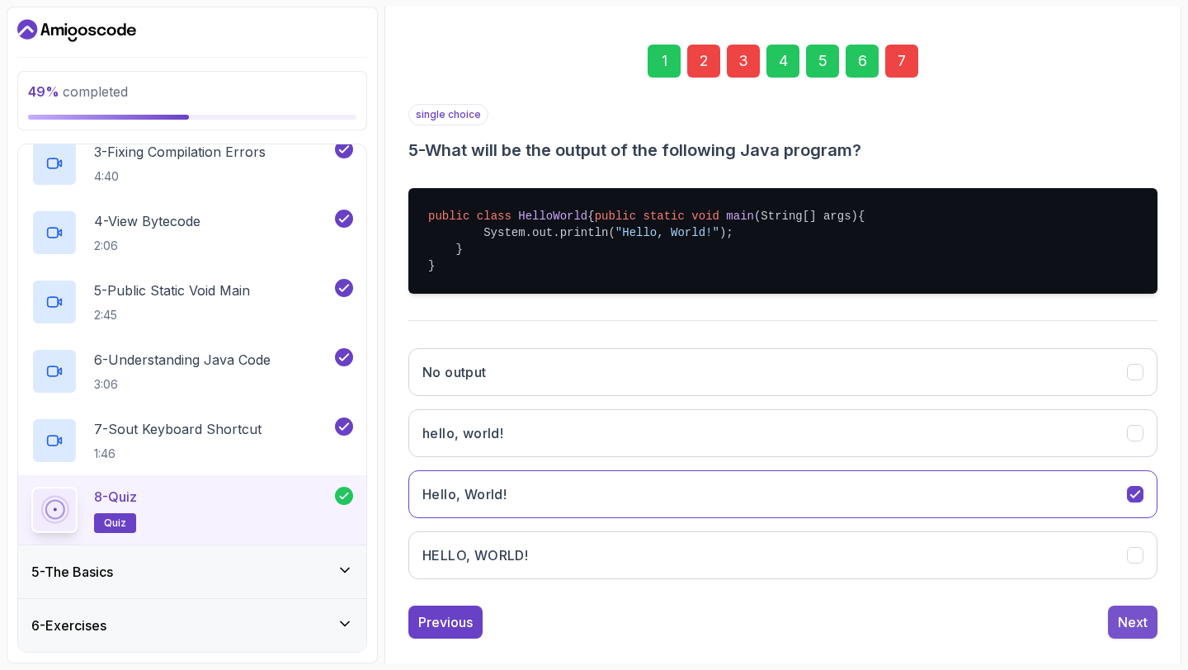
click at [1139, 632] on div "Next" at bounding box center [1133, 622] width 30 height 20
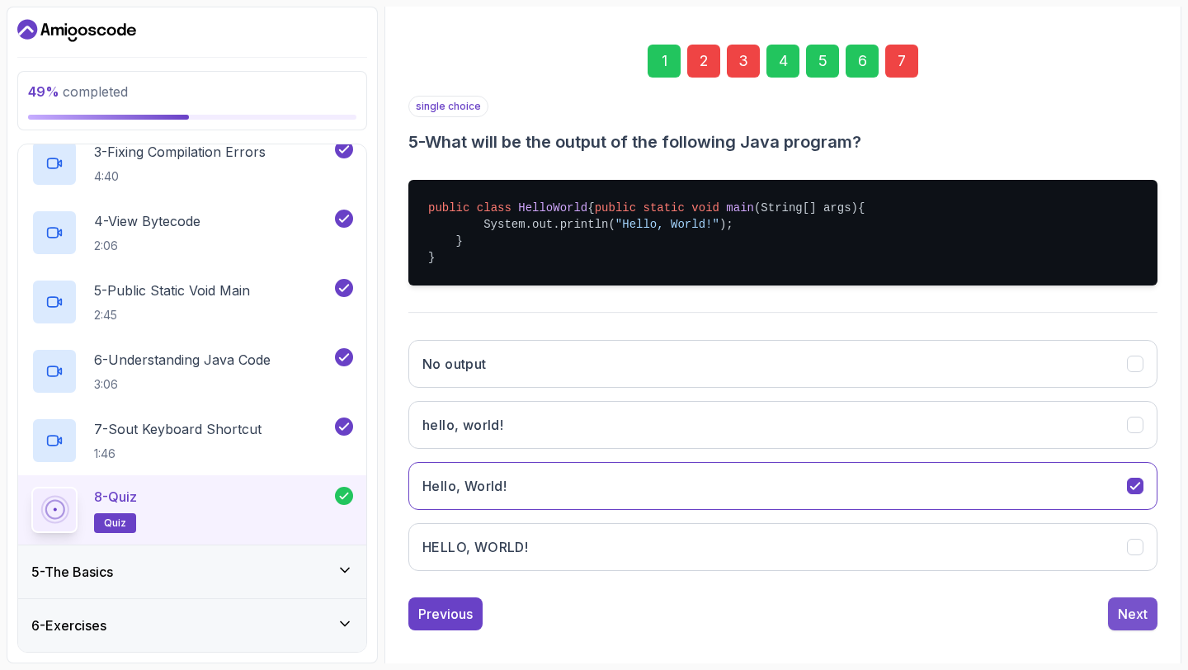
scroll to position [93, 0]
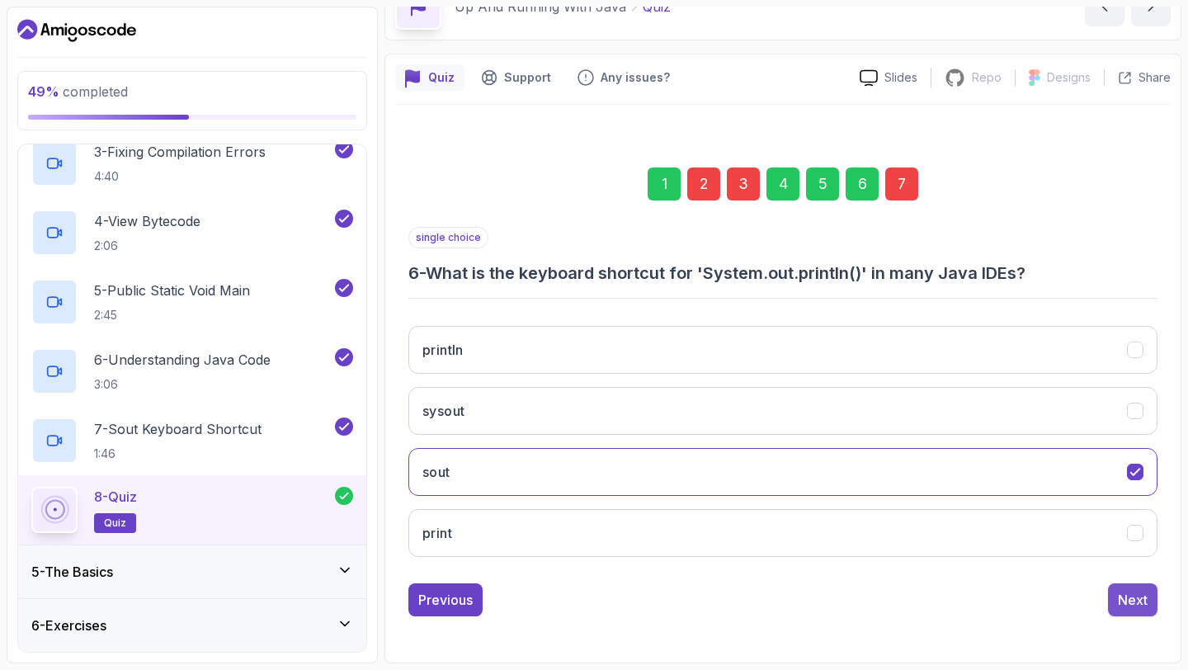
click at [1128, 598] on div "Next" at bounding box center [1133, 600] width 30 height 20
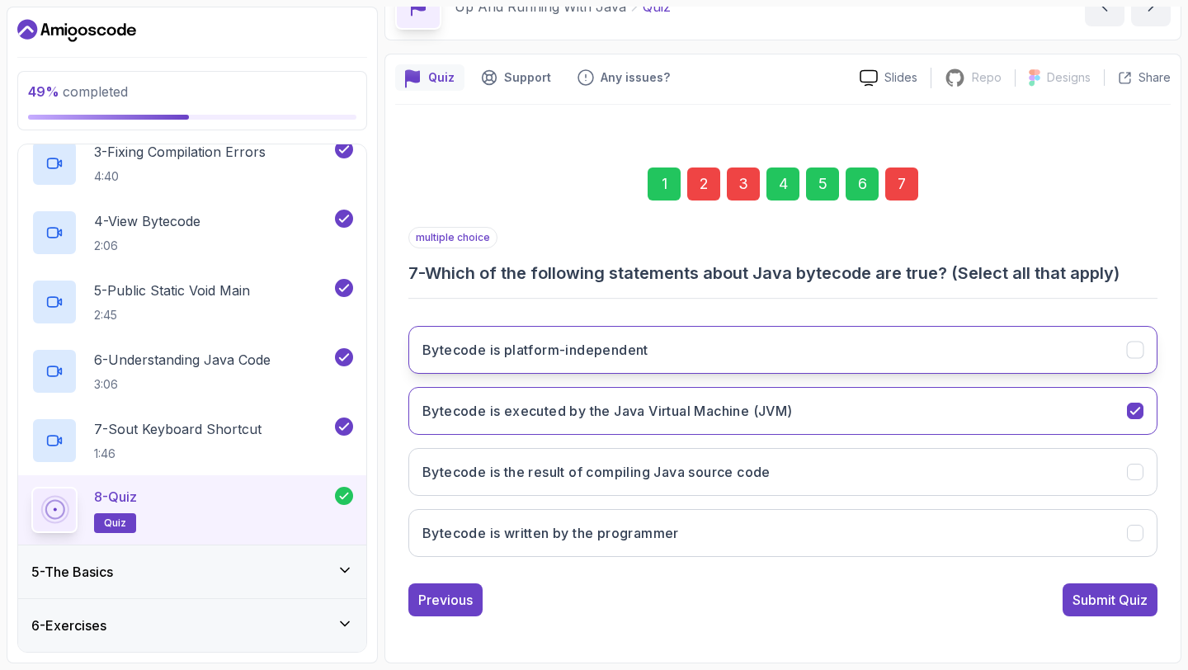
click at [453, 361] on button "Bytecode is platform-independent" at bounding box center [782, 350] width 749 height 48
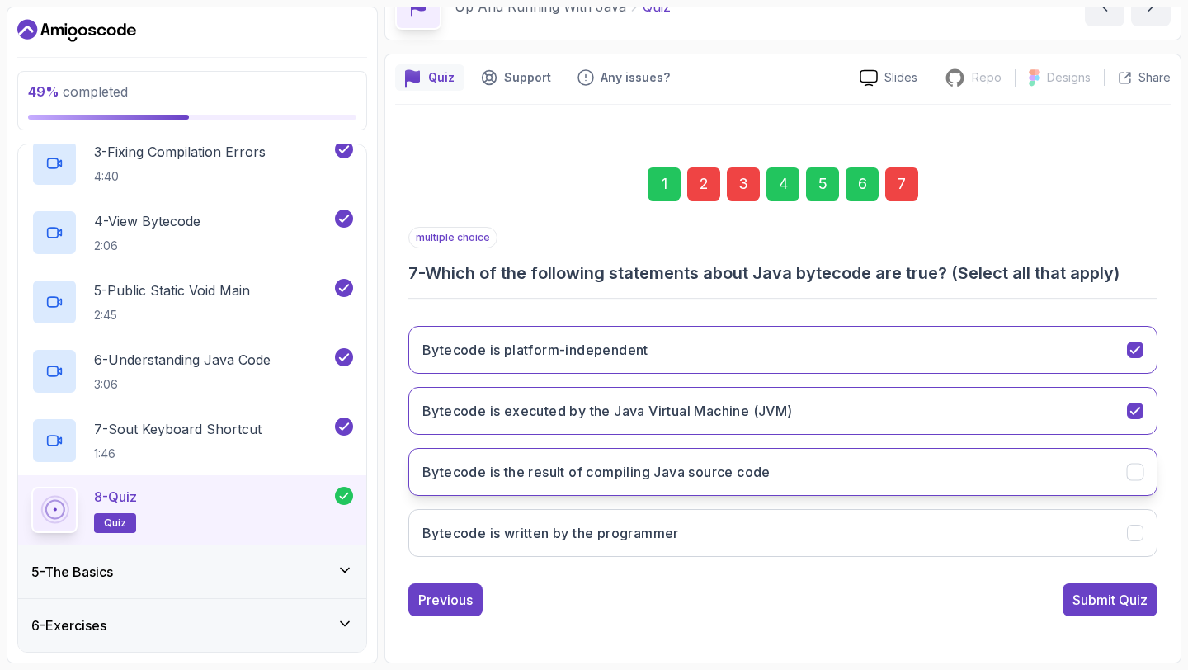
click at [722, 474] on h3 "Bytecode is the result of compiling Java source code" at bounding box center [596, 472] width 348 height 20
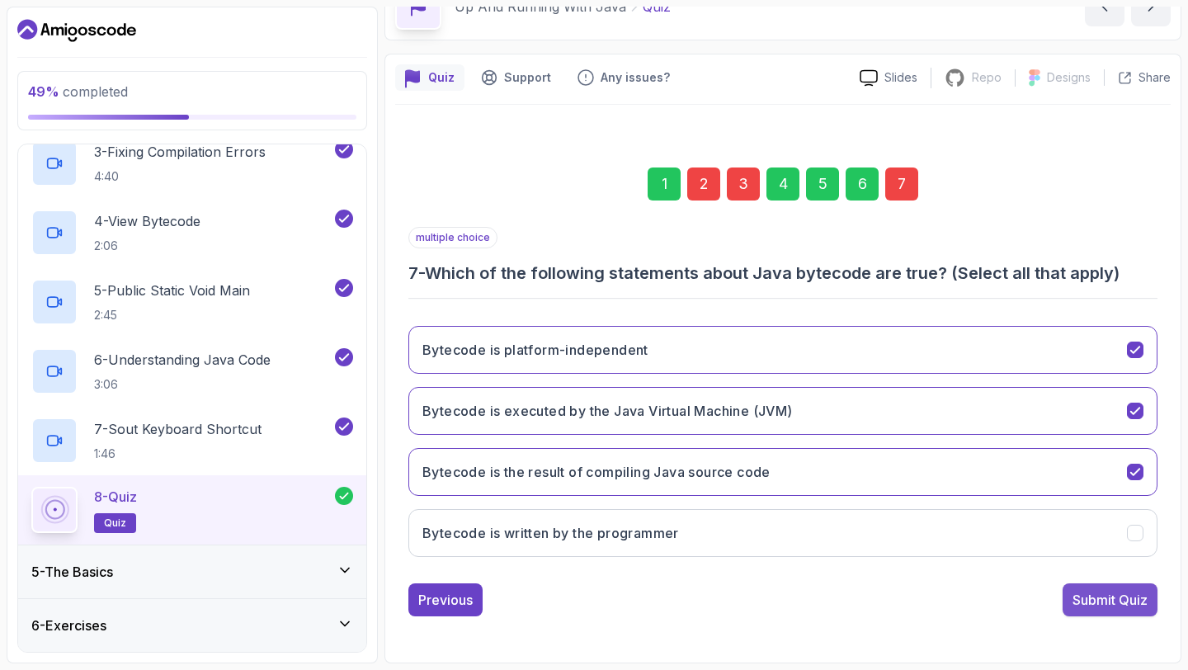
click at [1100, 612] on button "Submit Quiz" at bounding box center [1110, 599] width 95 height 33
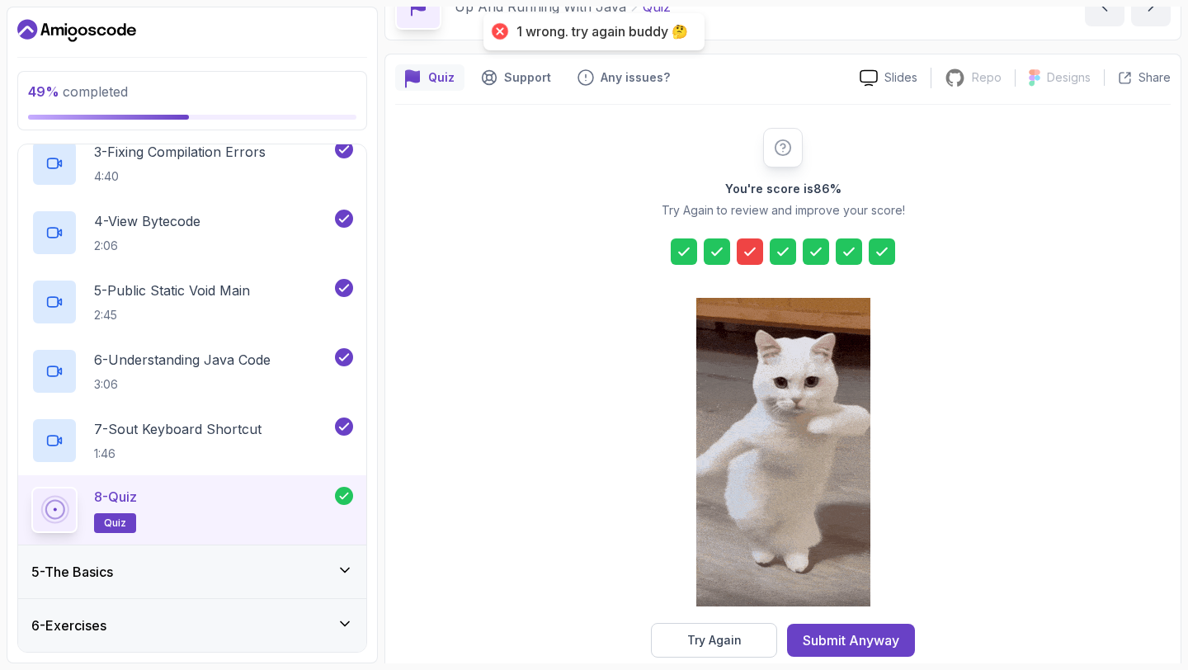
scroll to position [121, 0]
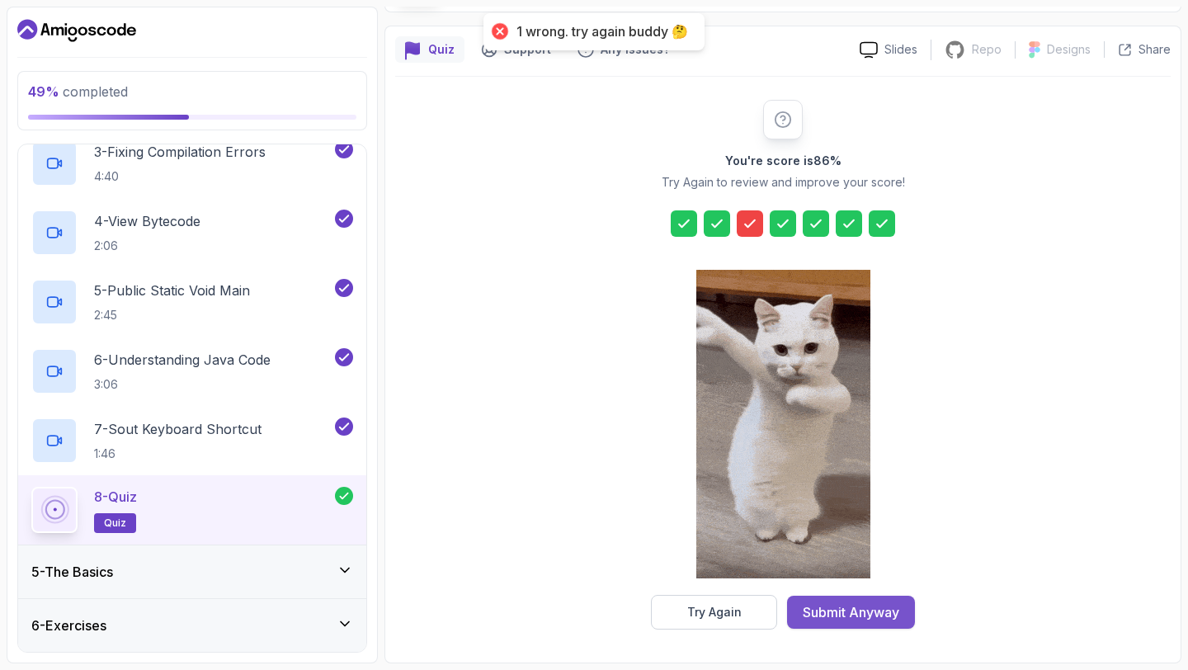
click at [852, 612] on div "Submit Anyway" at bounding box center [851, 612] width 97 height 20
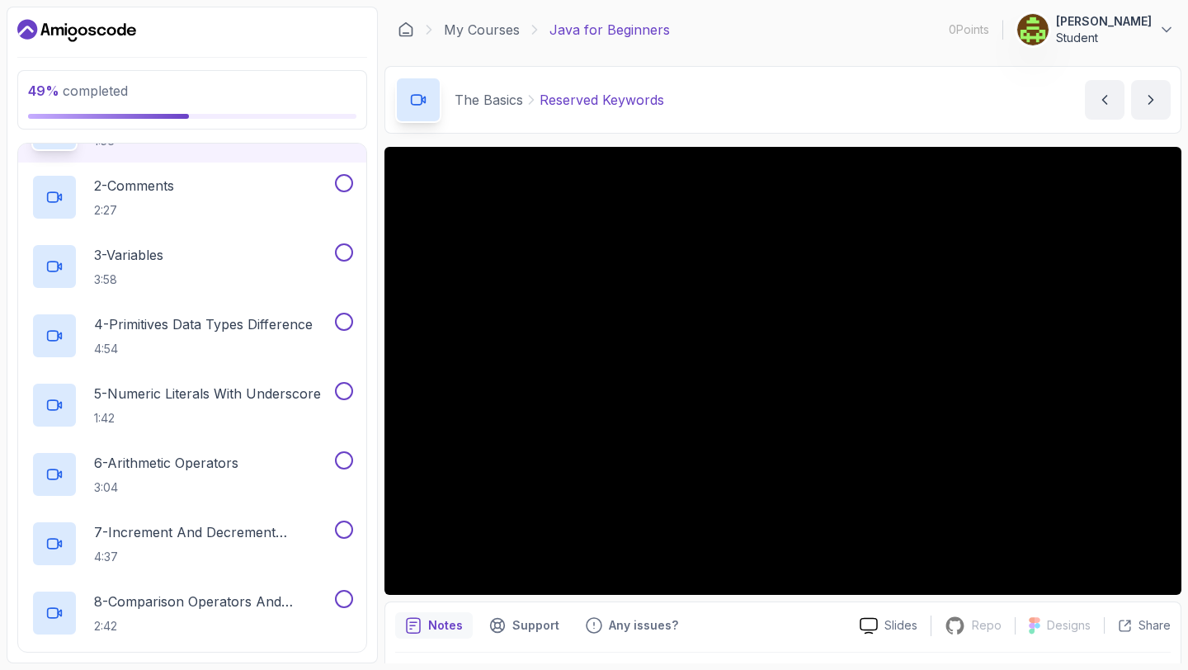
scroll to position [318, 0]
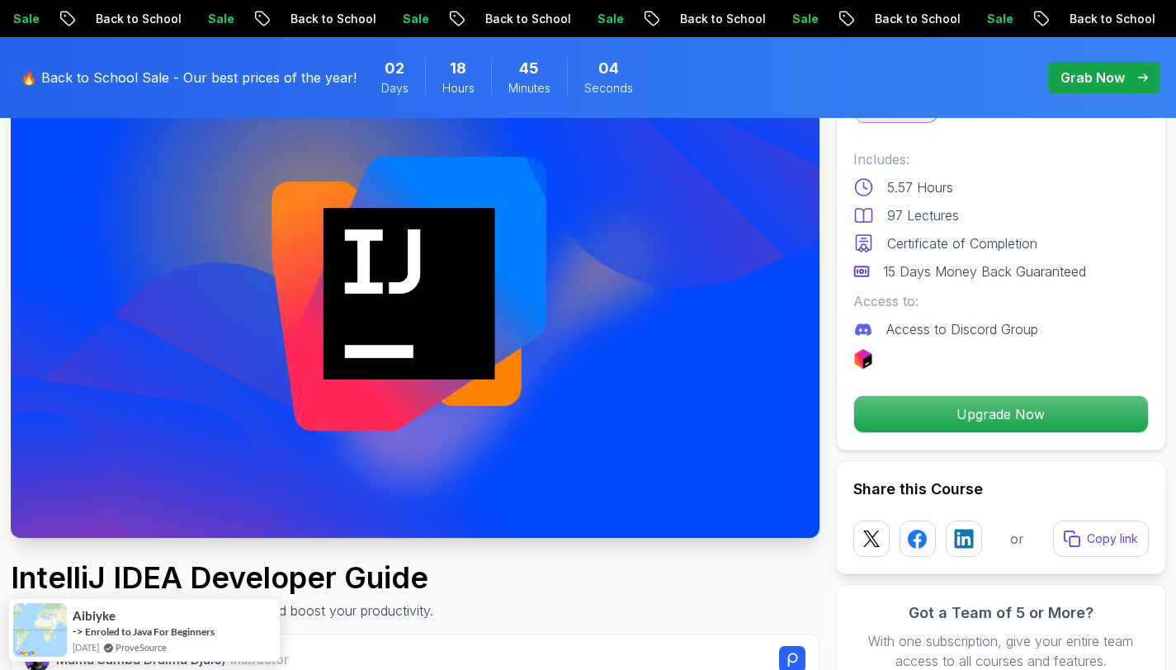
scroll to position [133, 0]
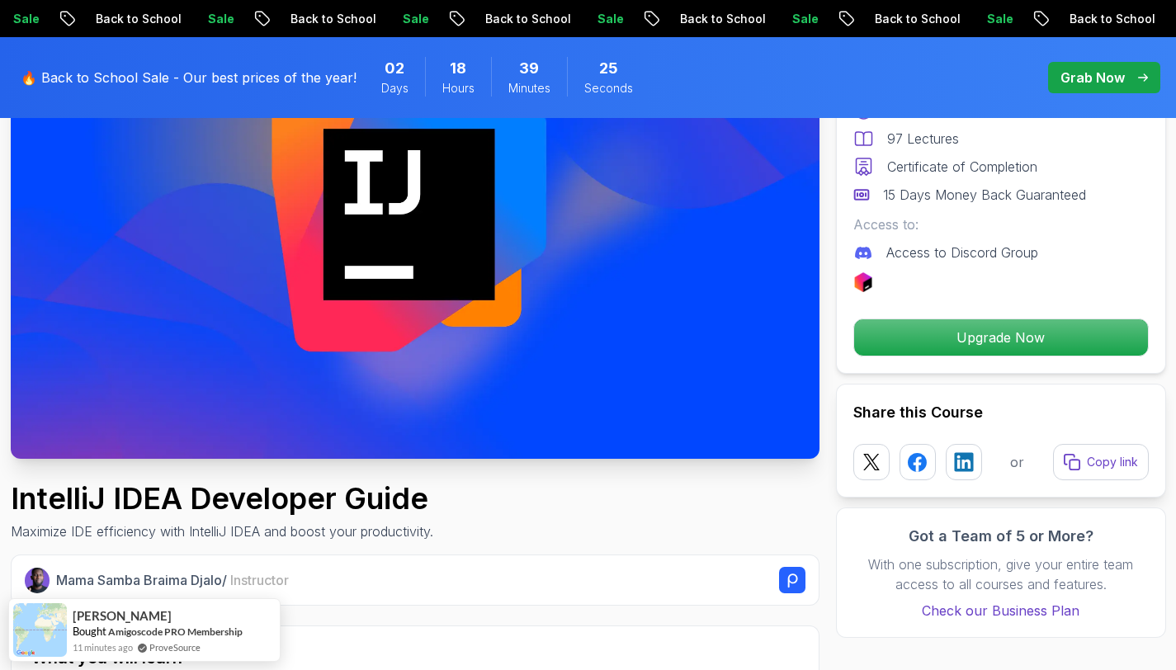
scroll to position [0, 0]
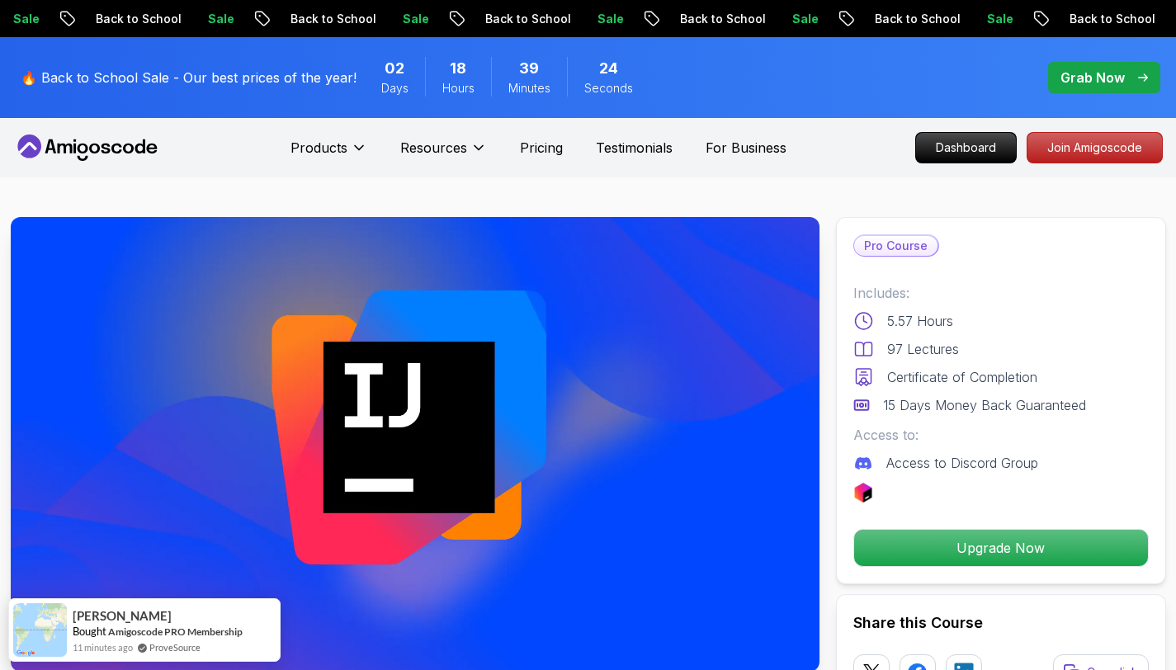
click at [1117, 78] on p "Grab Now" at bounding box center [1092, 78] width 64 height 20
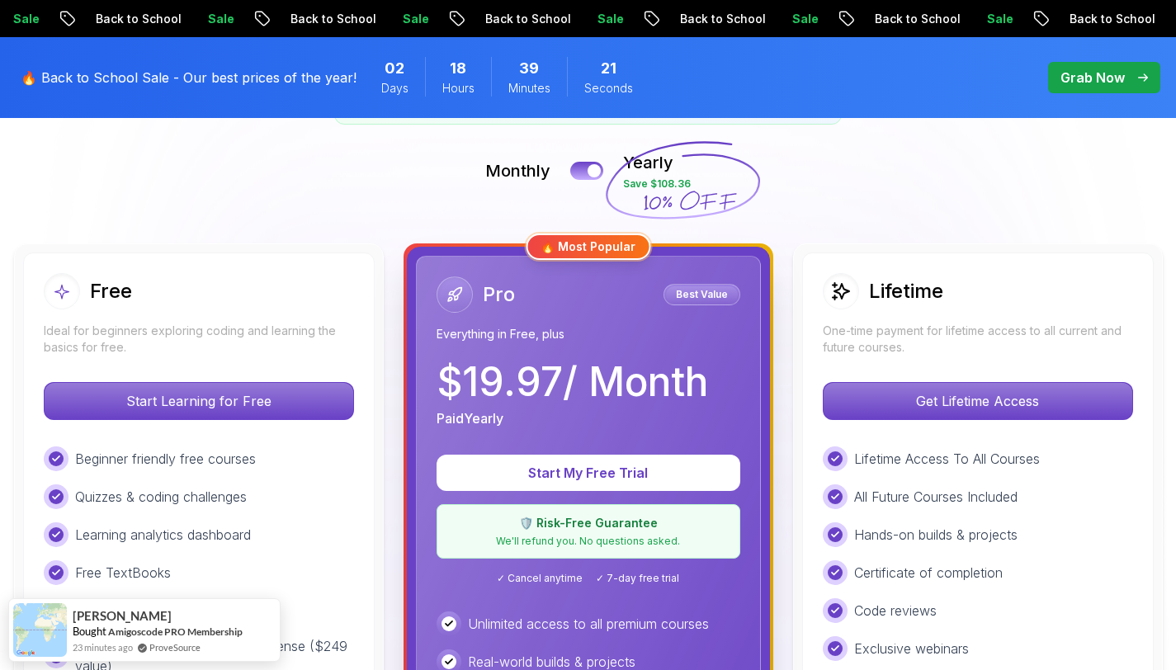
scroll to position [361, 0]
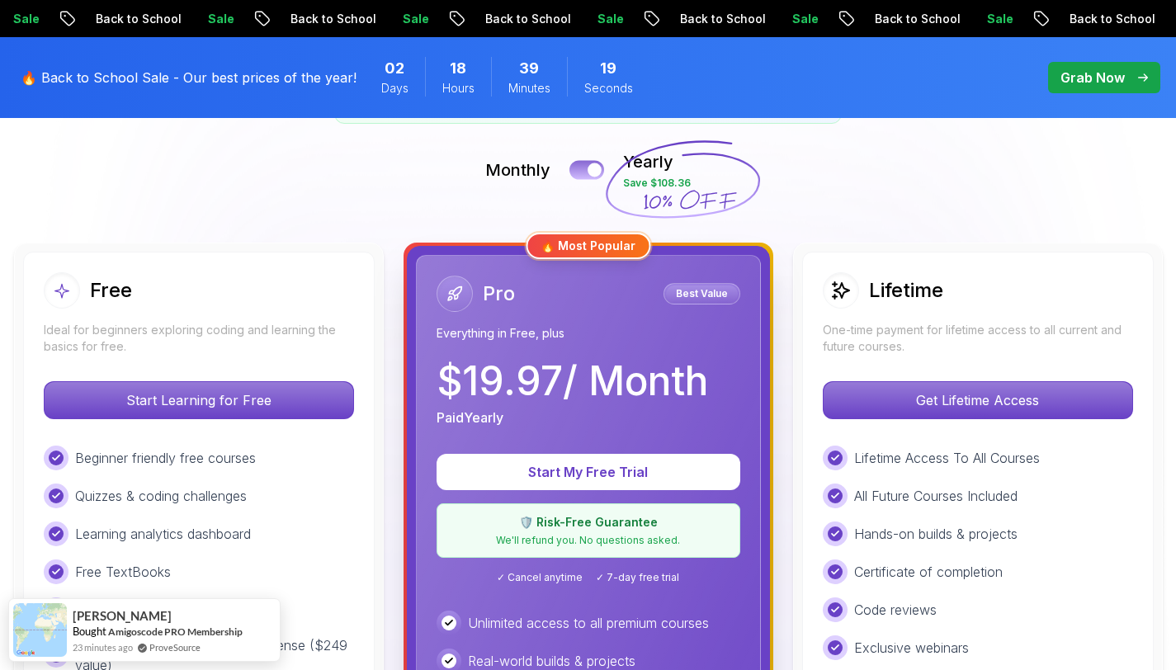
click at [590, 167] on div at bounding box center [594, 170] width 14 height 14
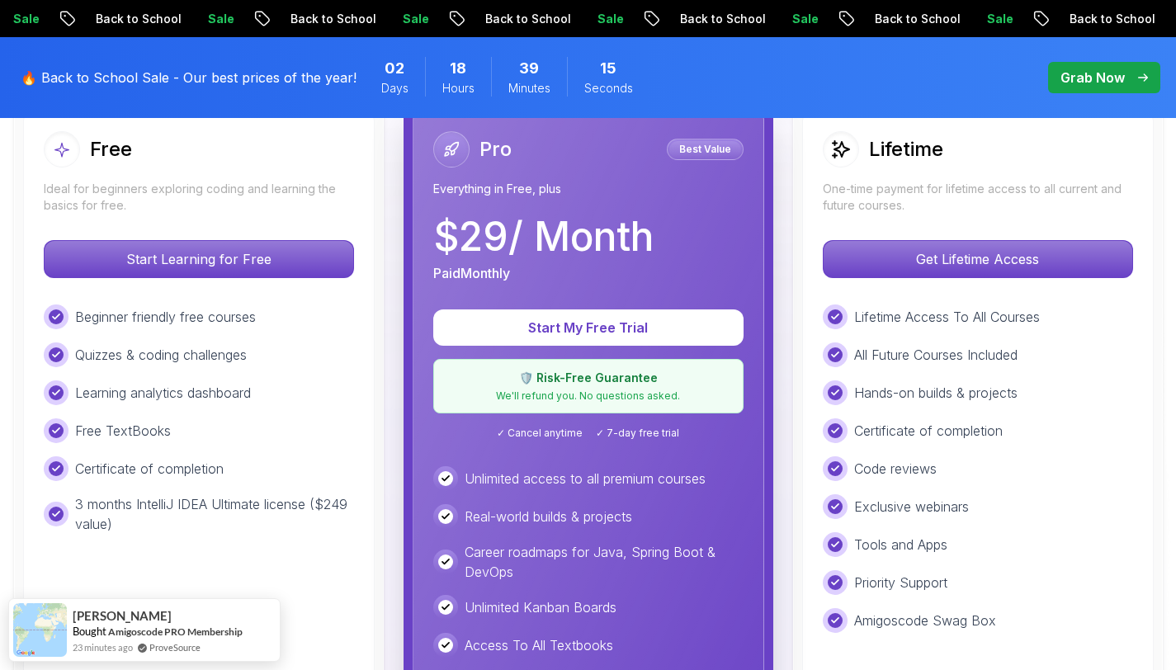
scroll to position [507, 0]
